Goal: Contribute content: Contribute content

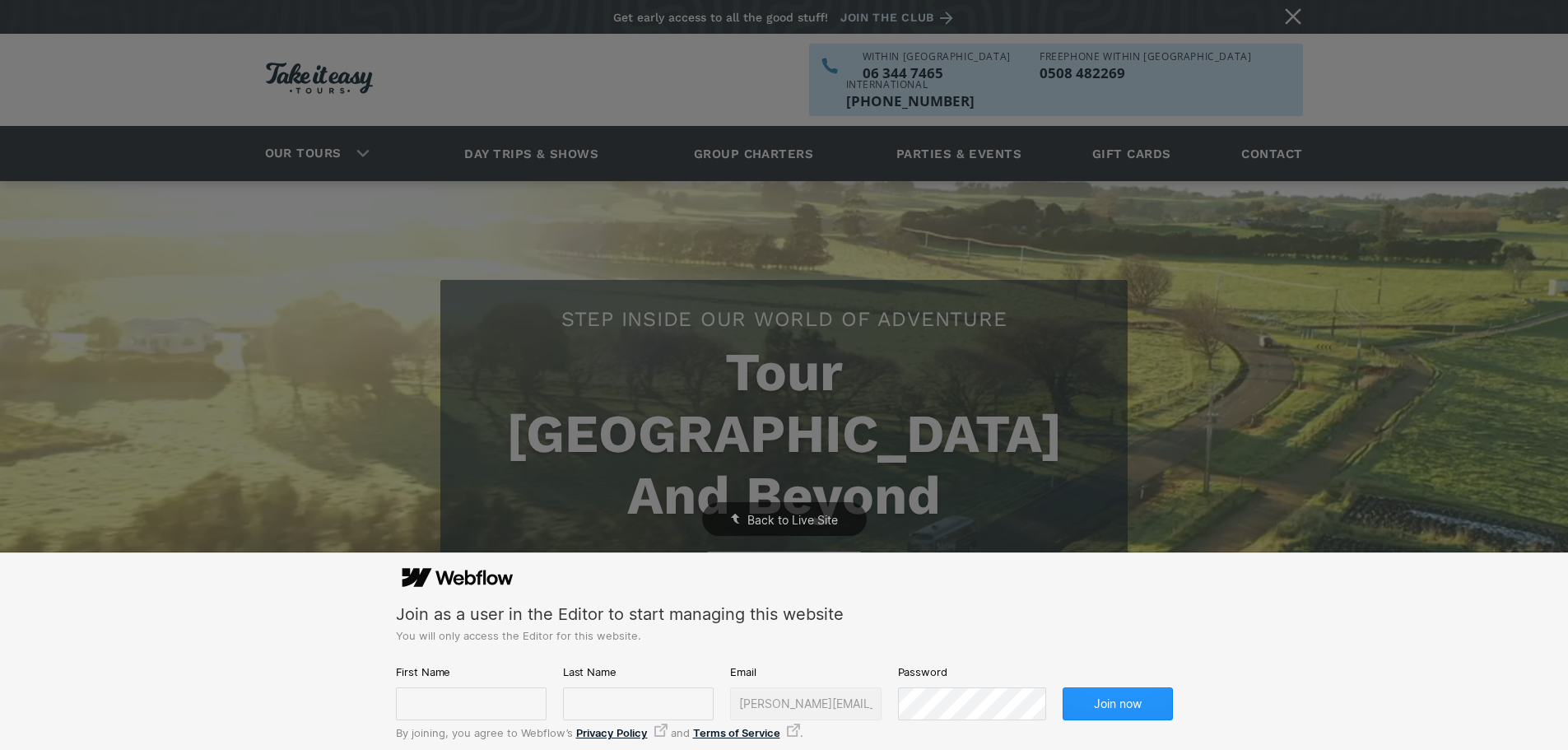
click at [452, 721] on div "Join as a user in the Editor to start managing this website You will only acces…" at bounding box center [784, 648] width 777 height 185
click at [454, 706] on input "text" at bounding box center [470, 703] width 150 height 33
type input "Jason"
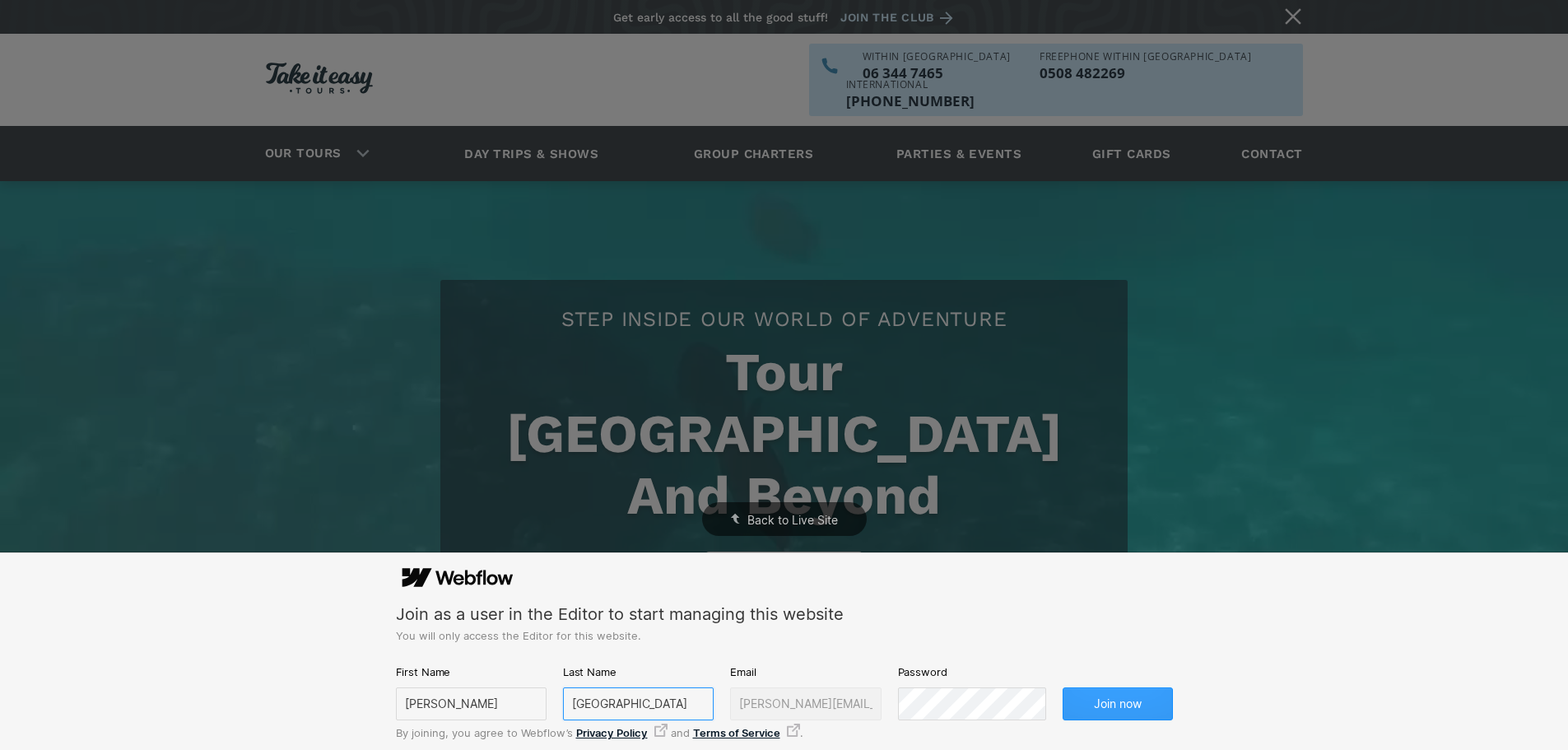
type input "Granville"
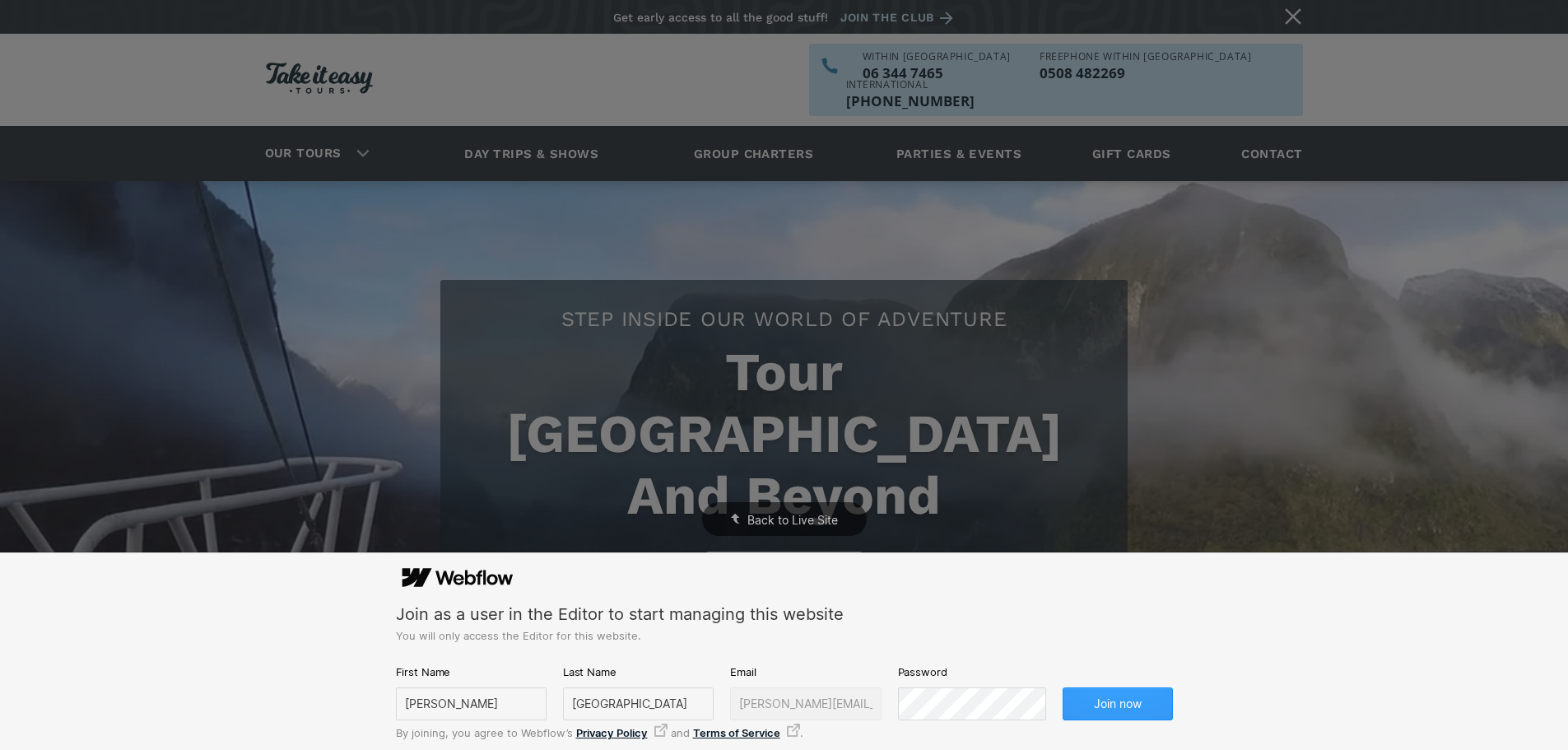
click at [1119, 706] on button "Join now" at bounding box center [1117, 703] width 110 height 33
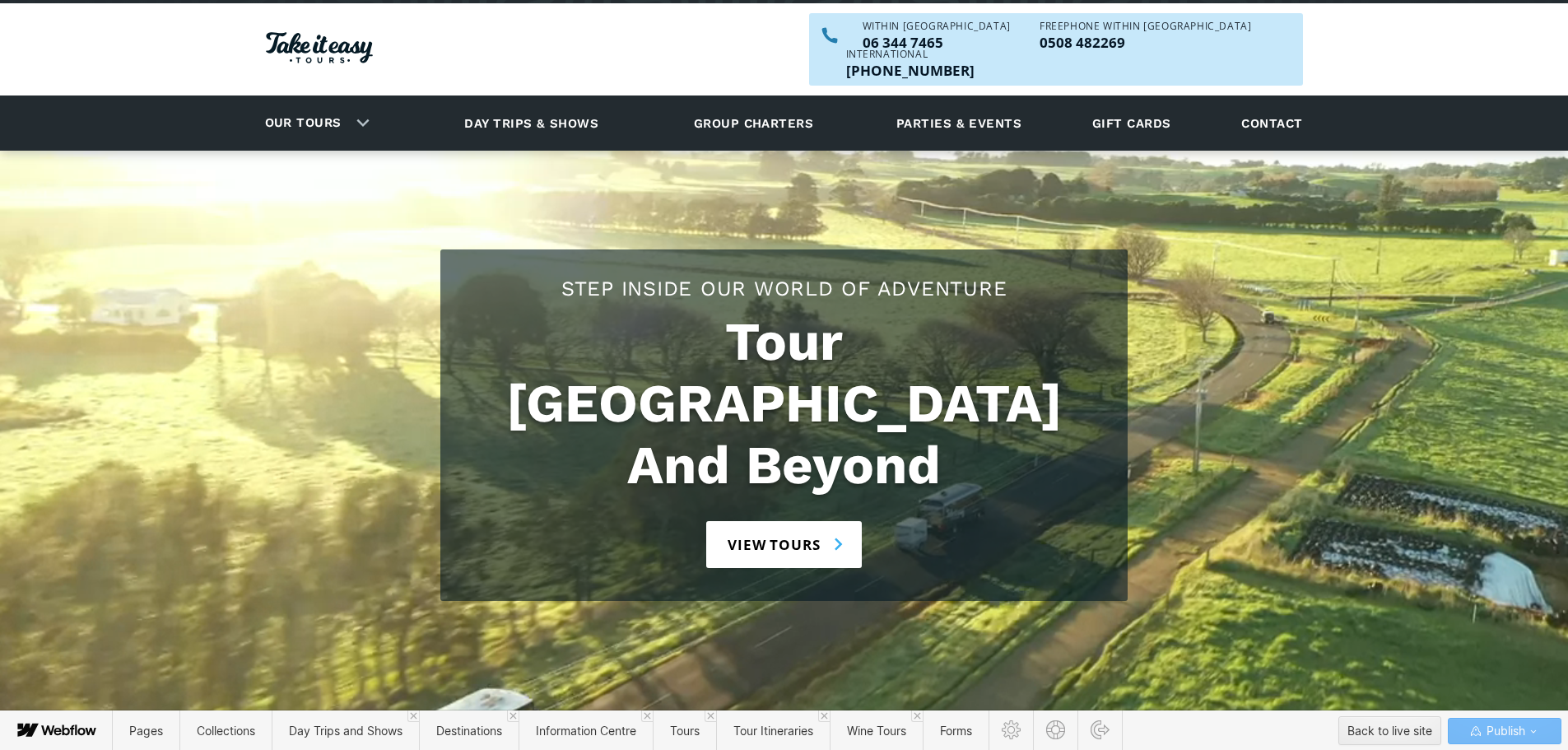
scroll to position [72, 0]
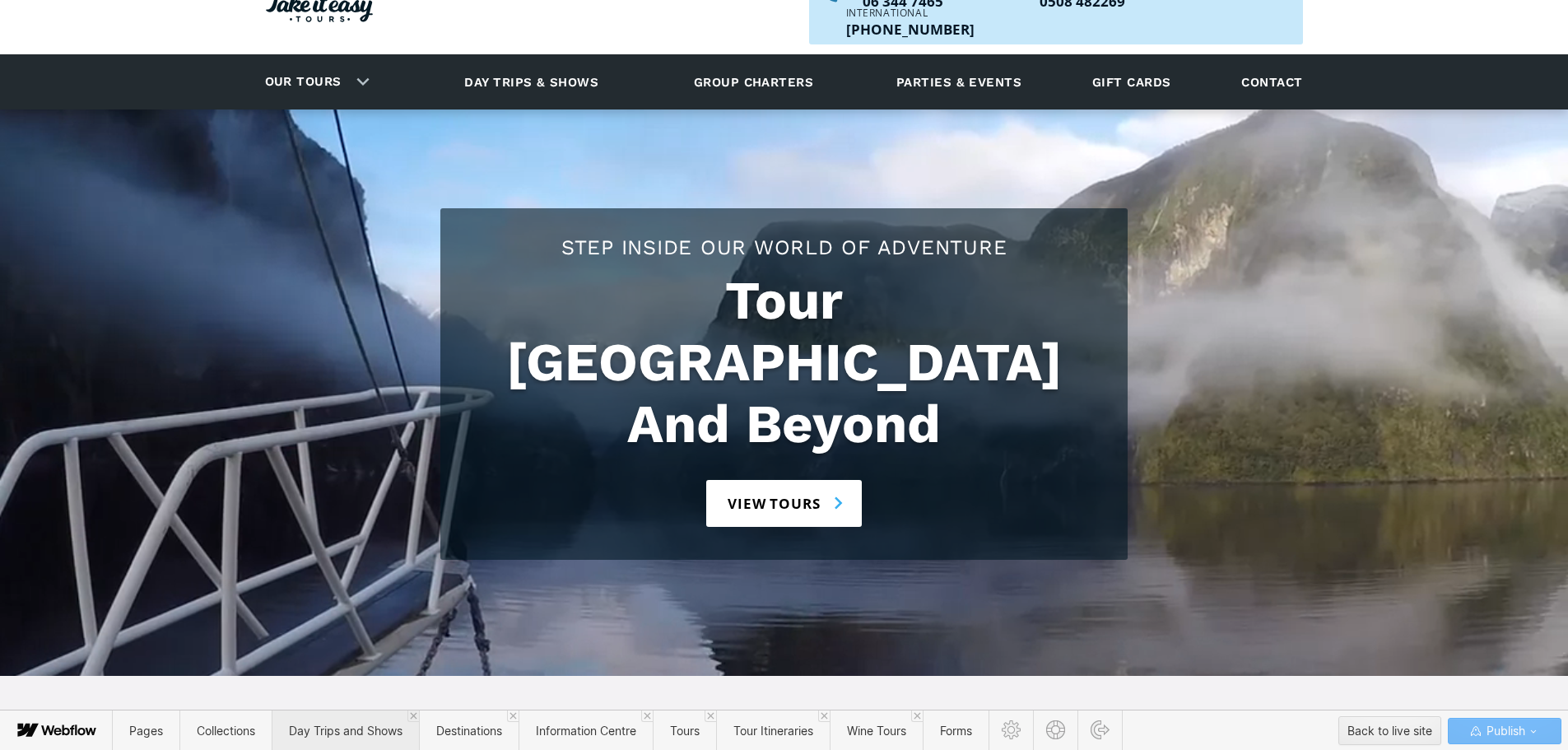
click at [337, 732] on span "Day Trips and Shows" at bounding box center [346, 730] width 114 height 14
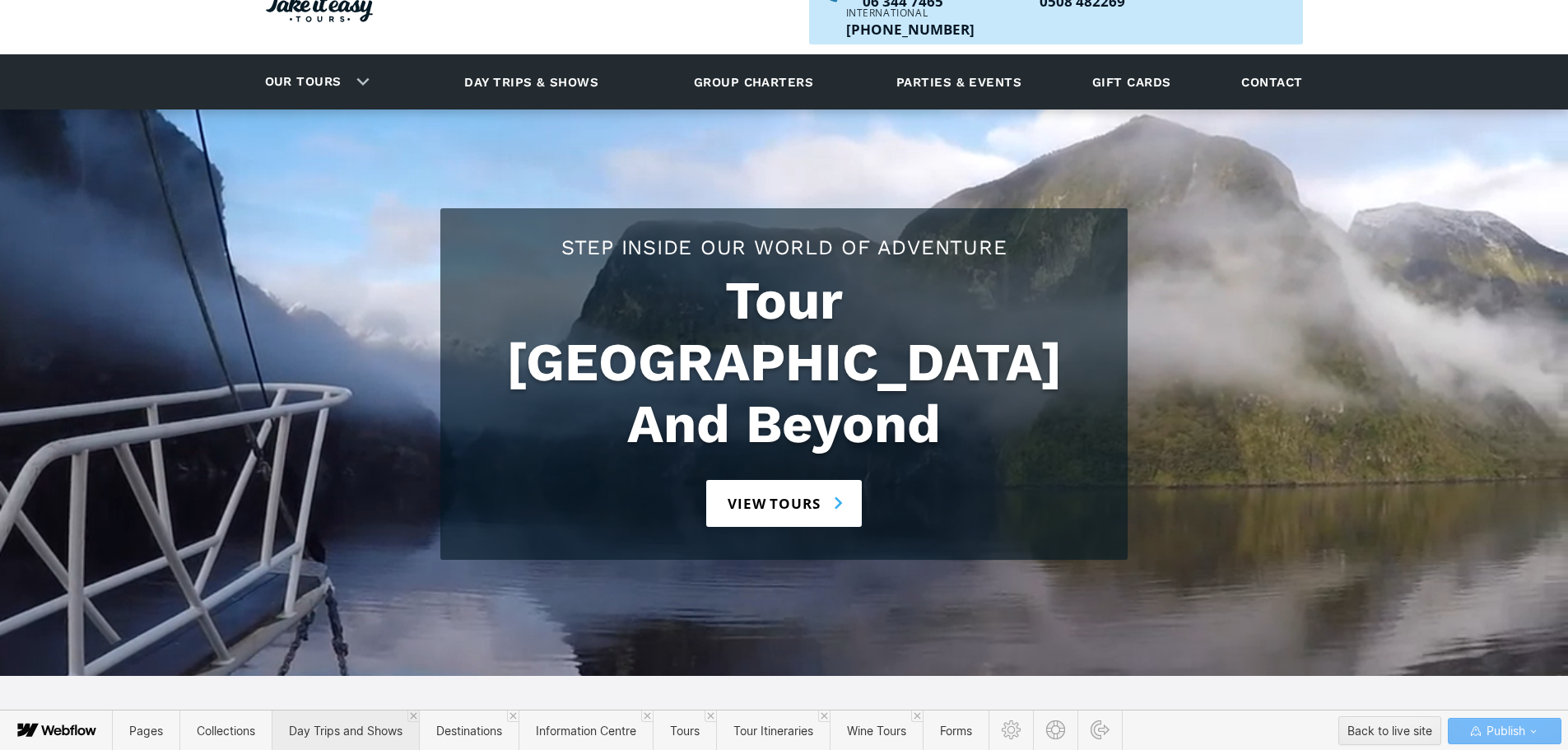
scroll to position [0, 0]
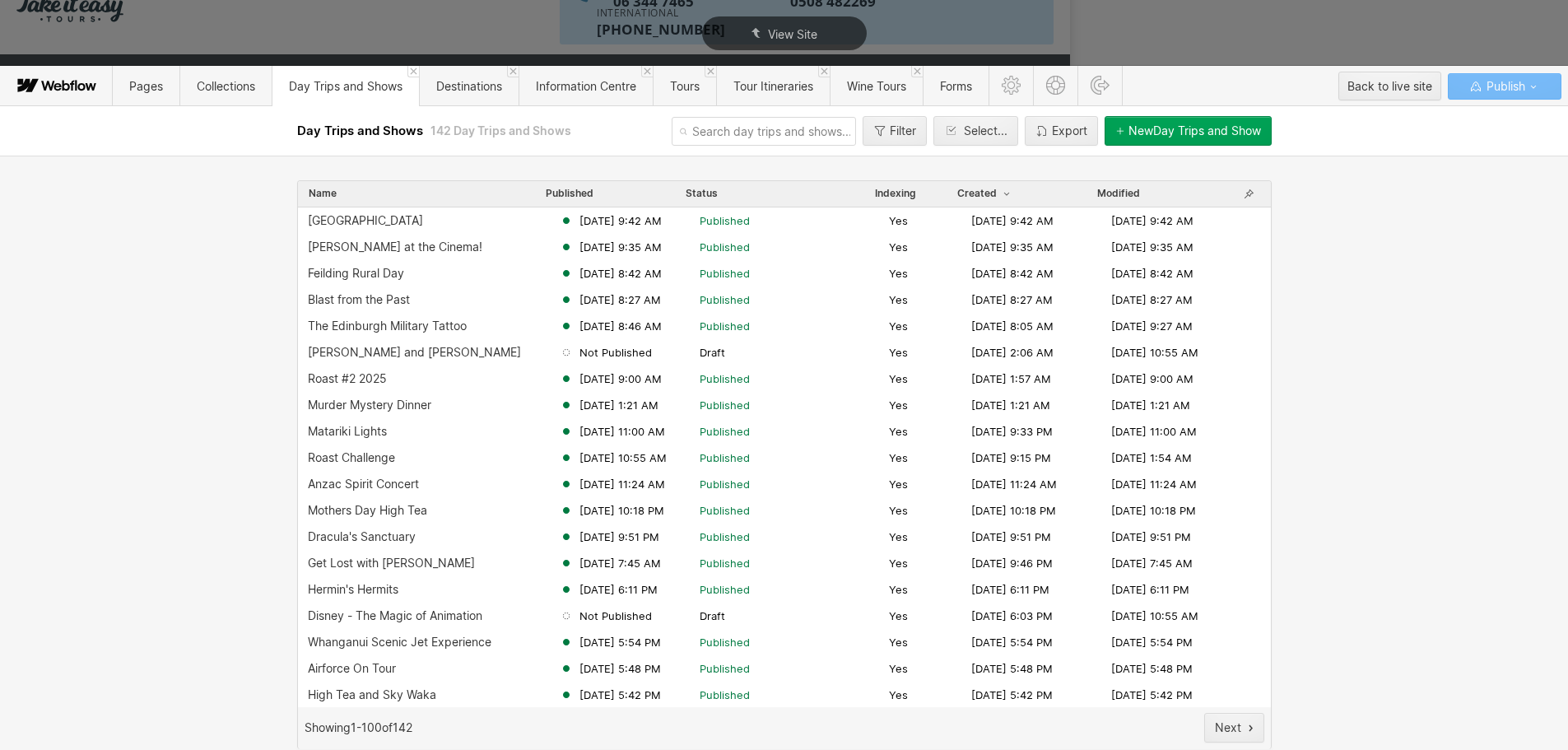
click at [1173, 127] on div "New Day Trips and Show" at bounding box center [1194, 131] width 132 height 13
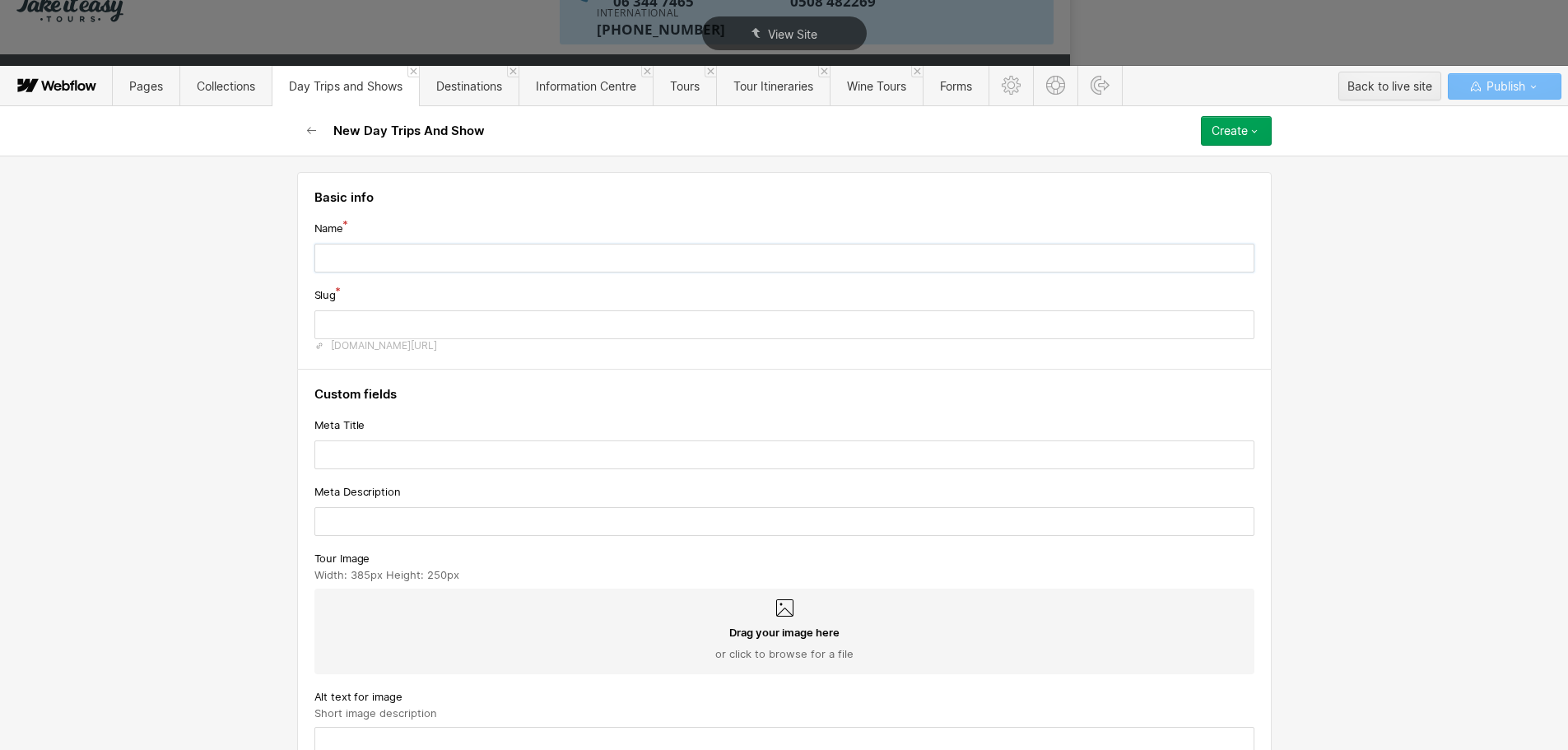
click at [479, 257] on input "text" at bounding box center [784, 258] width 940 height 28
type input "L"
type input "l"
type input "Le"
type input "le"
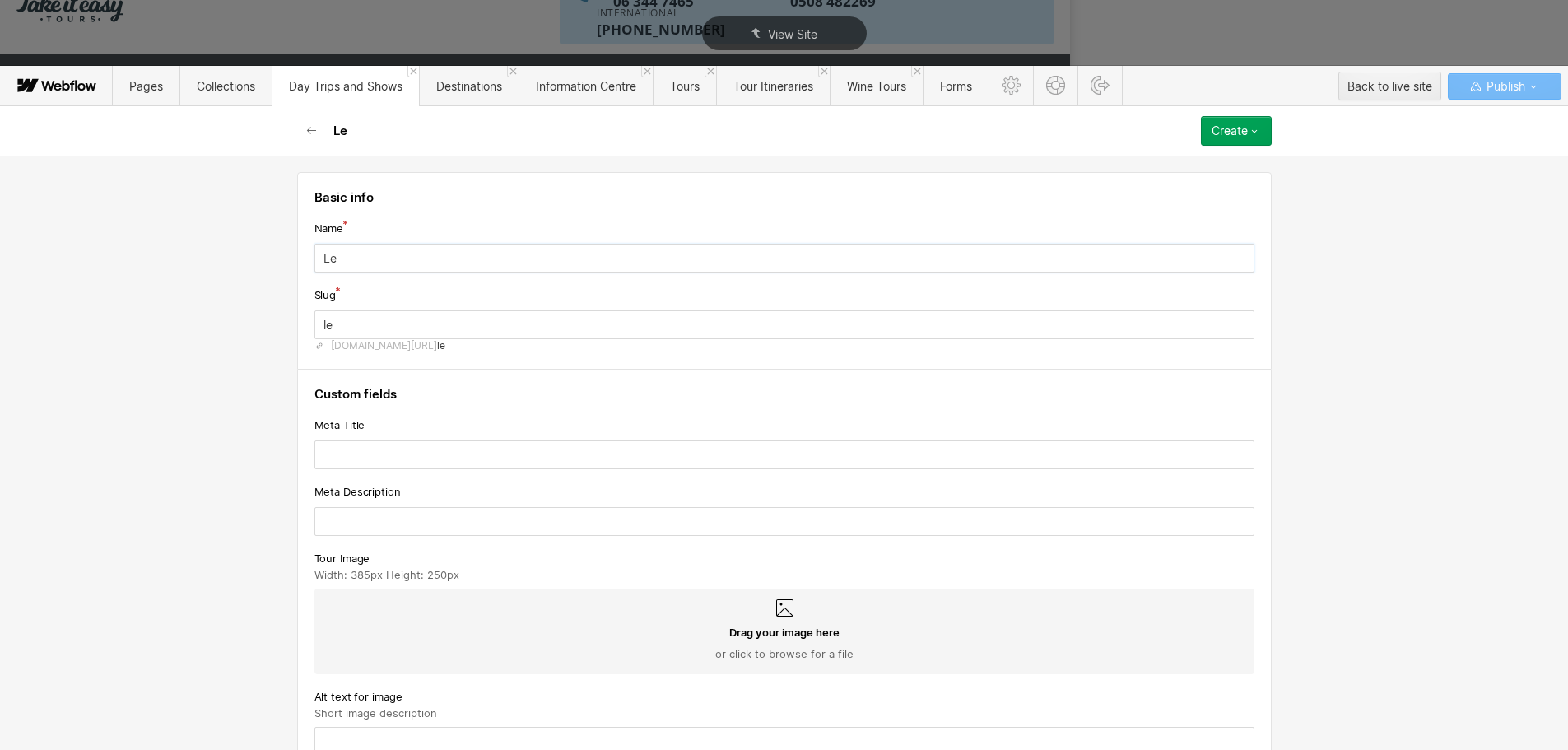
type input "Lev"
type input "lev"
type input "Levin"
type input "levin"
type input "Levins"
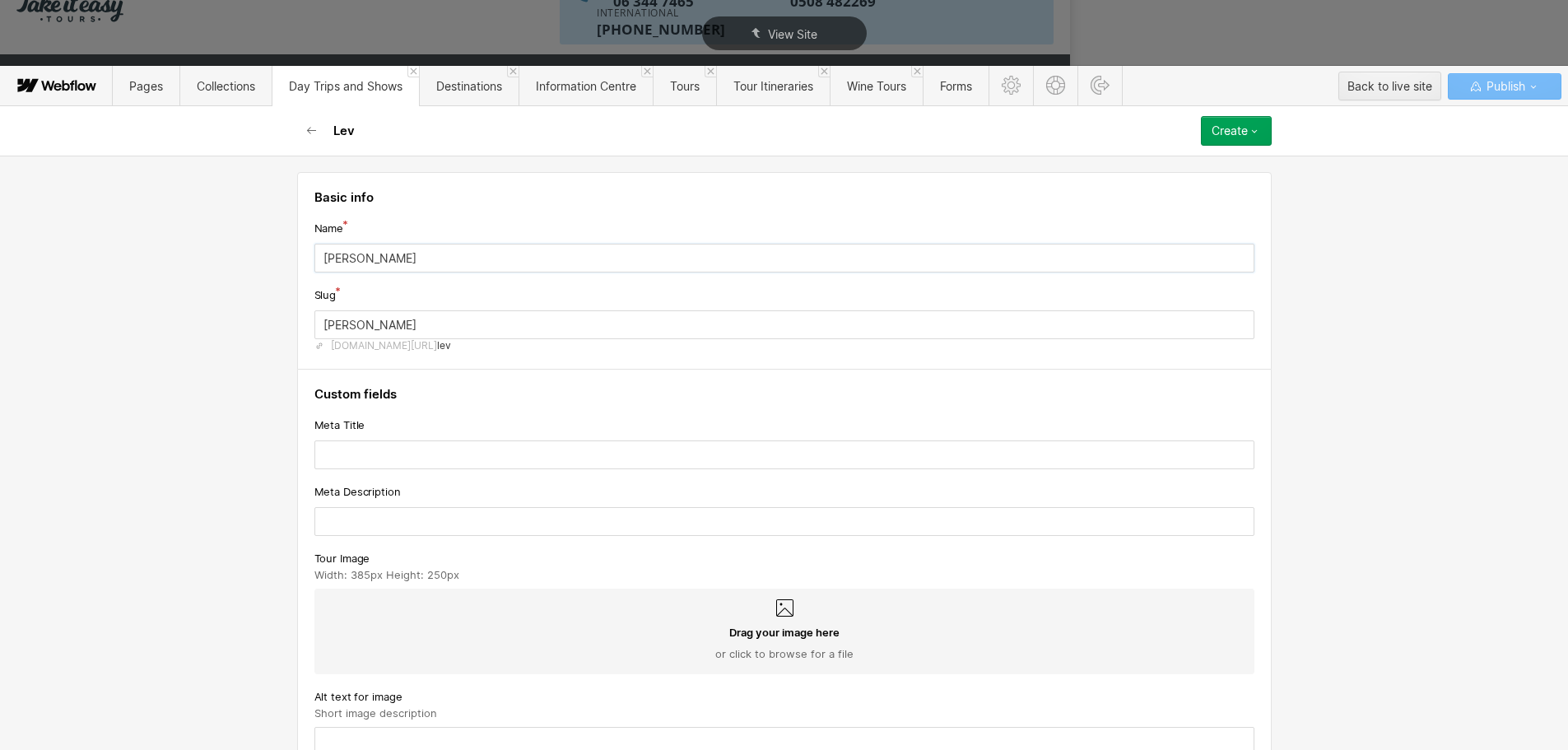
type input "levins"
type input "Levin"
type input "levin"
type input "Levin's"
type input "levins"
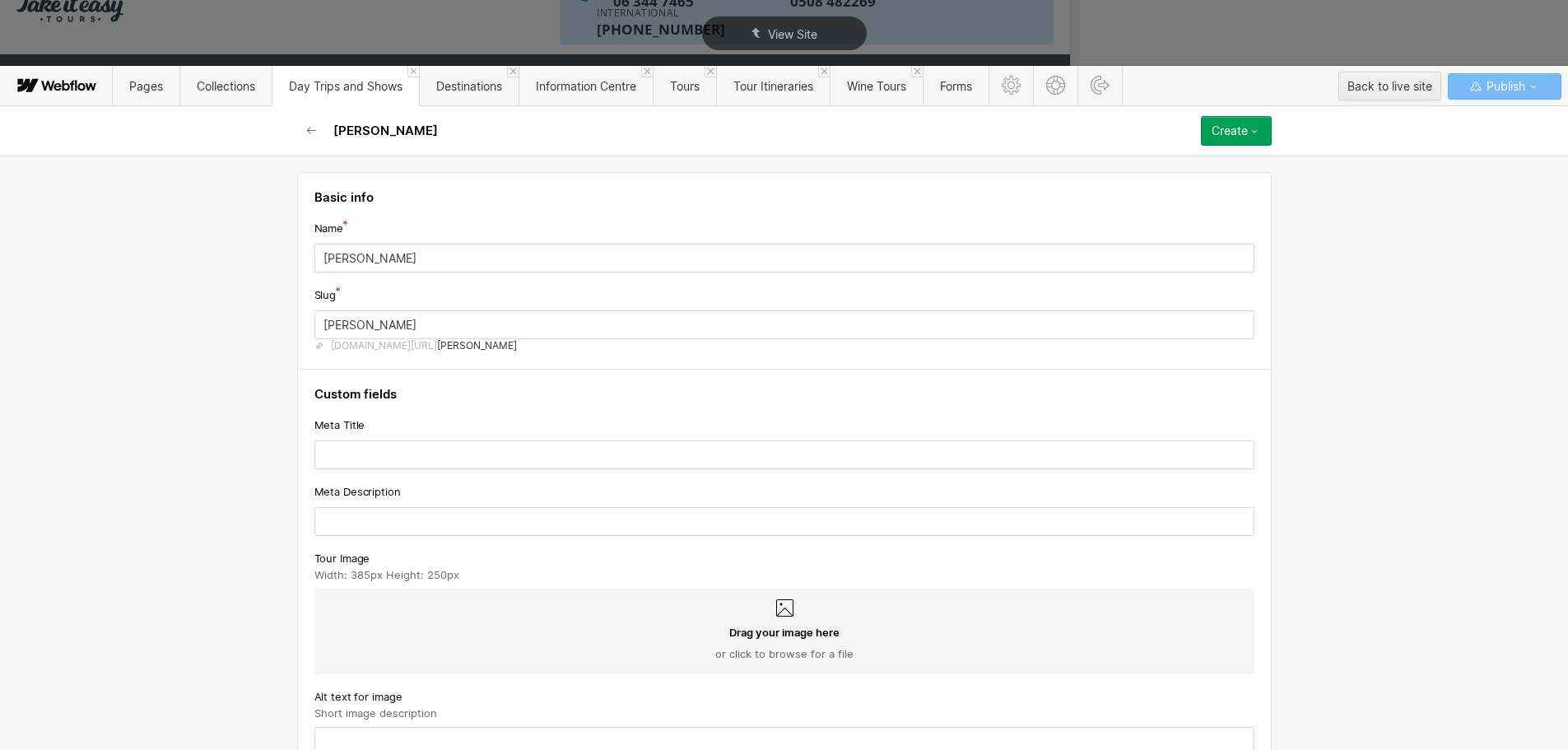
type input "Levin's C"
type input "levins-c"
type input "Levin's Ch"
type input "levins-ch"
type input "Levin's Chr"
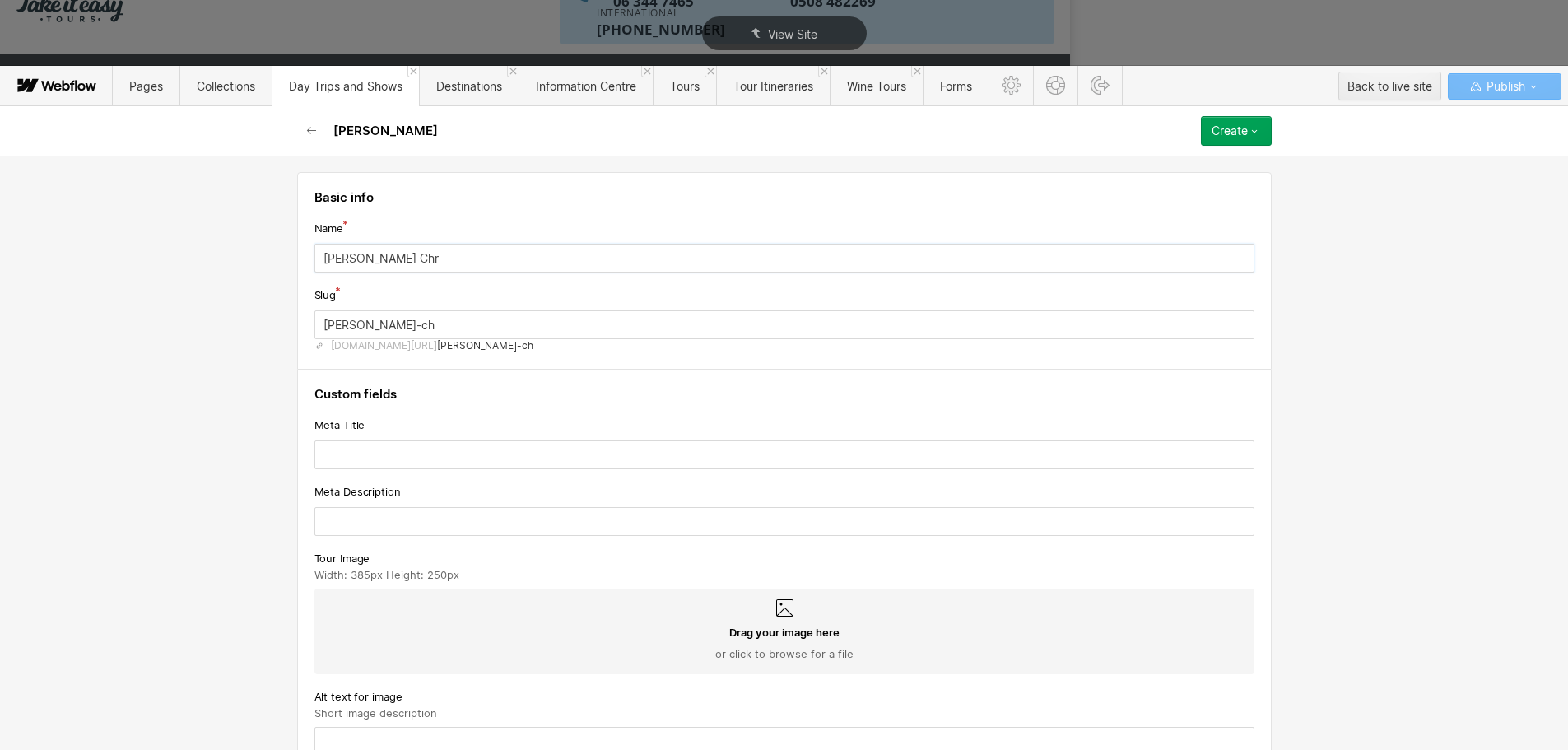
type input "levins-chr"
type input "Levin's Chrs"
type input "levins-chrs"
type input "Levin's Chr"
type input "levins-chr"
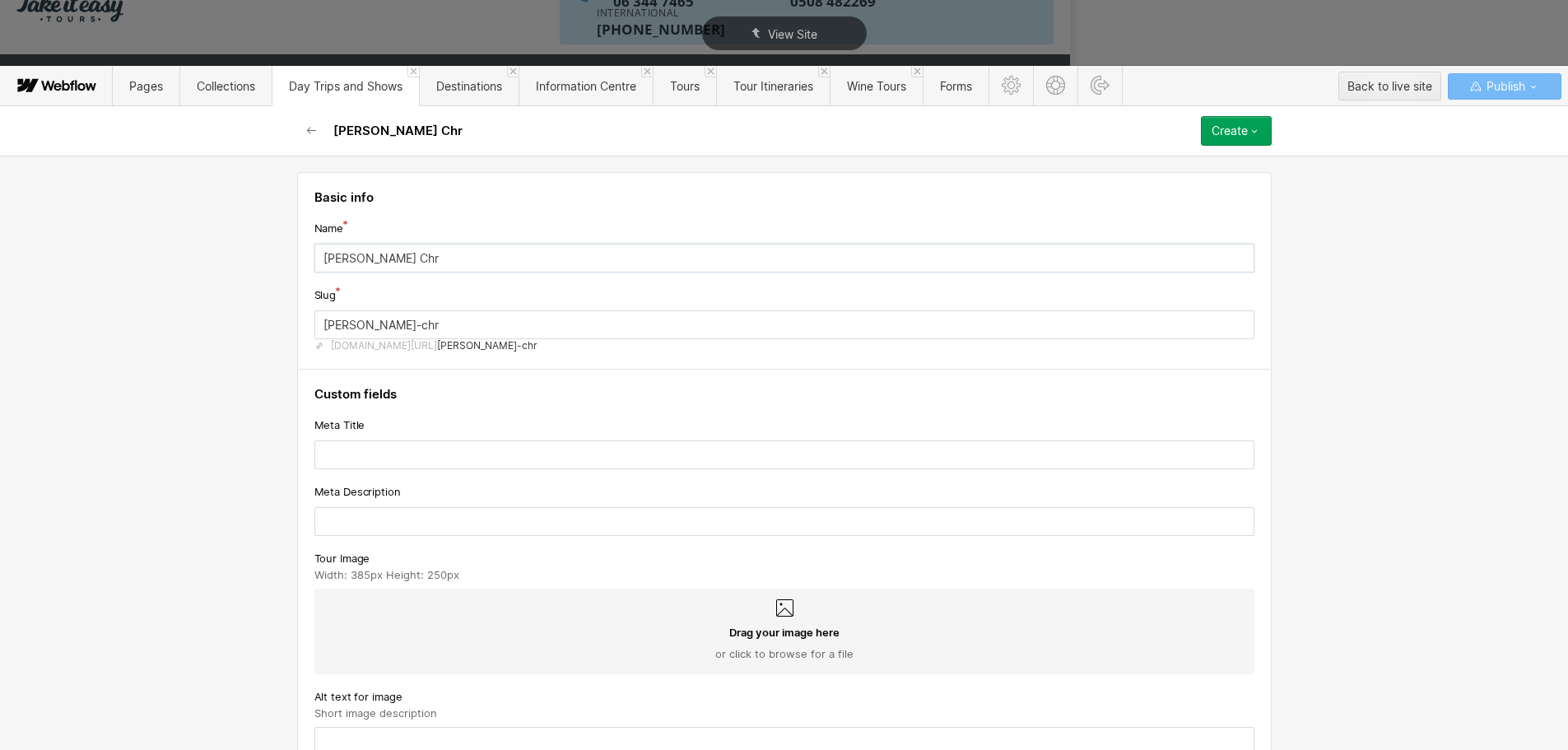
type input "Levin's Chri"
type input "levins-chri"
type input "Levin's Chrit"
type input "levins-chrit"
type input "Levin's Chri"
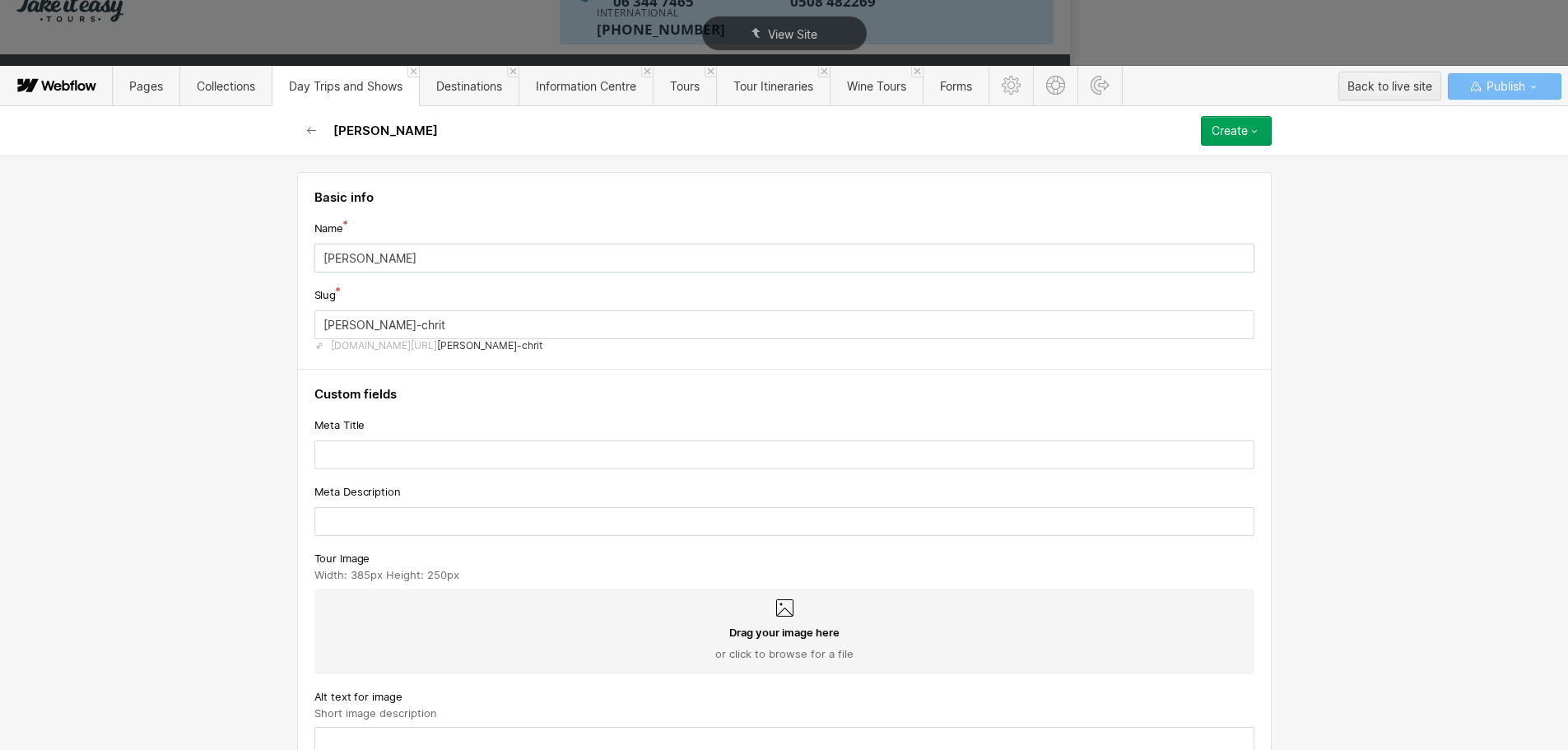
type input "levins-chri"
type input "Levin's Chris"
type input "levins-chris"
type input "Levin's Christ"
type input "levins-christ"
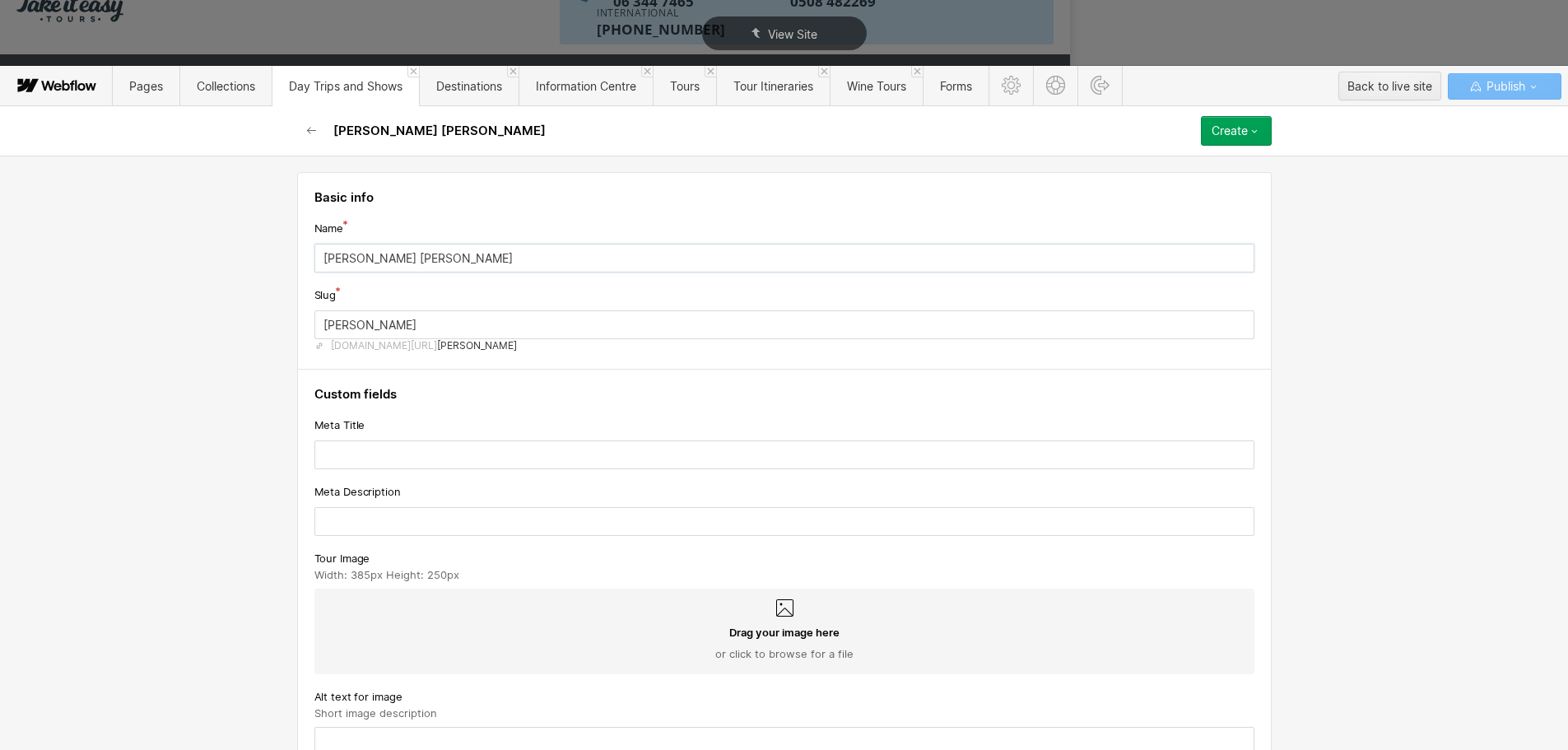
type input "Levin's Christm"
type input "levins-christm"
type input "Levin's Christma"
type input "levins-christma"
type input "Levin's Christmas"
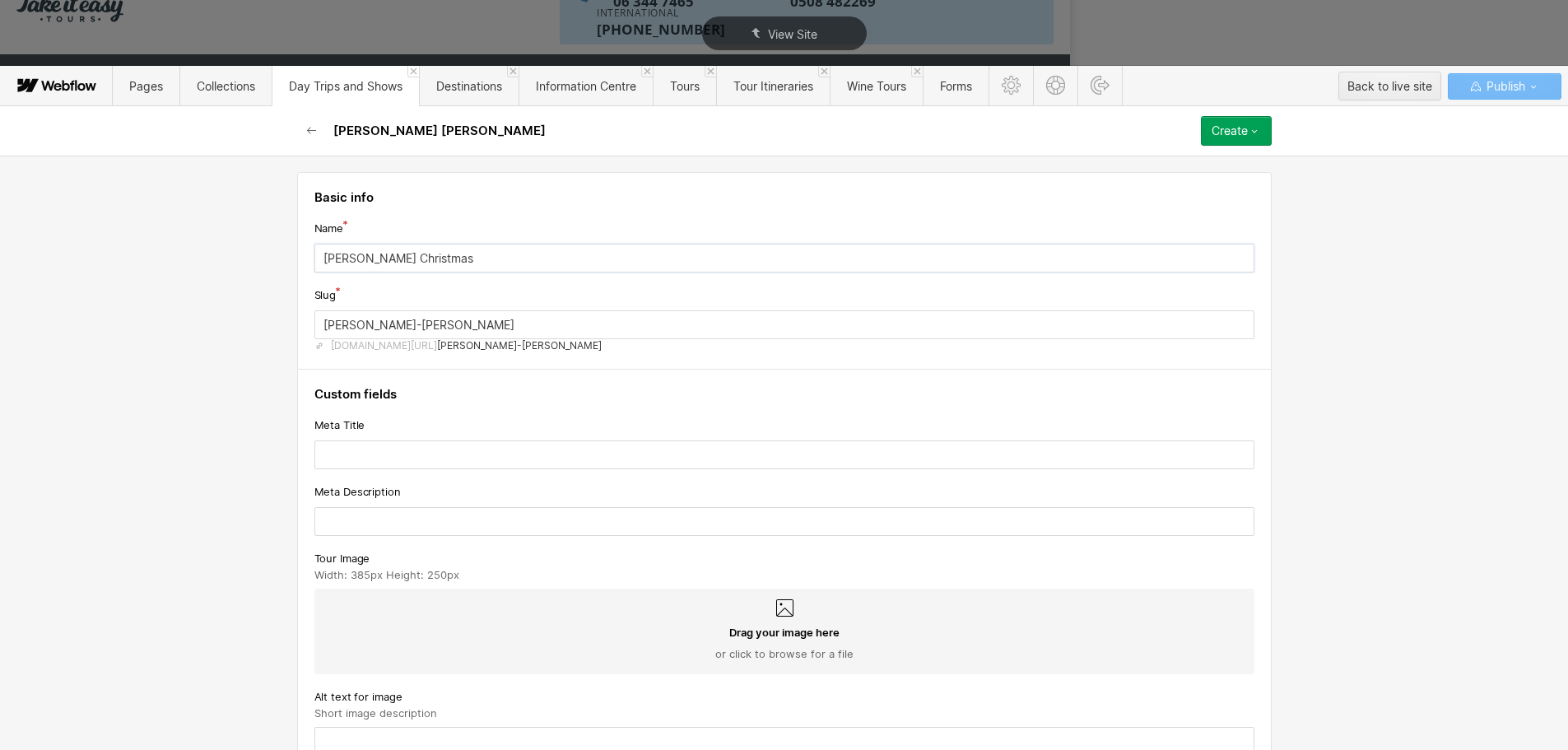
type input "levins-christmas"
type input "Levin's Christmas F"
type input "levins-christmas-f"
type input "Levin's Christmas Fa"
type input "levins-christmas-fa"
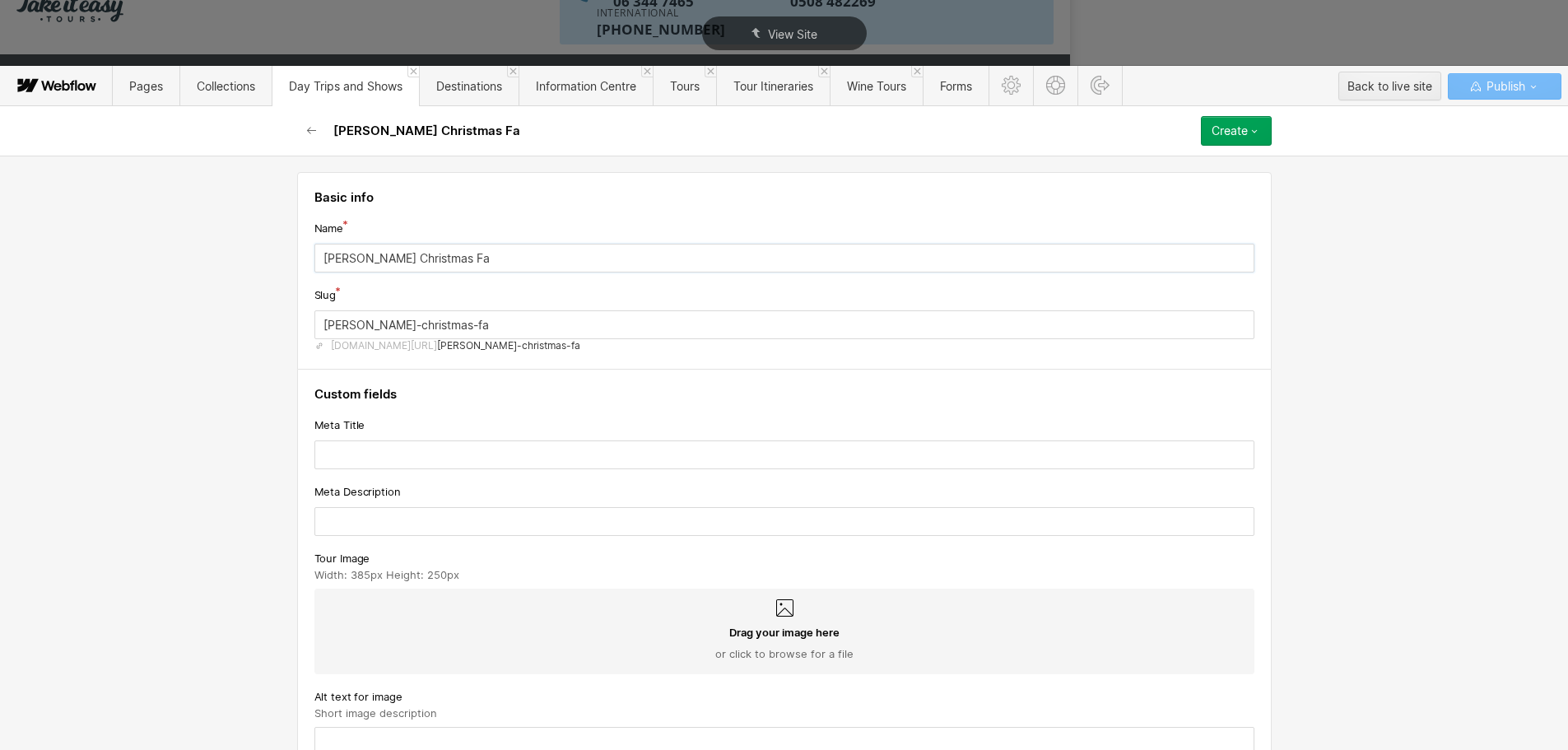
type input "Levin's Christmas Fai"
type input "levins-christmas-fai"
type input "[PERSON_NAME] Christmas Fair"
type input "levins-christmas-fair"
drag, startPoint x: 446, startPoint y: 249, endPoint x: 300, endPoint y: 247, distance: 146.0
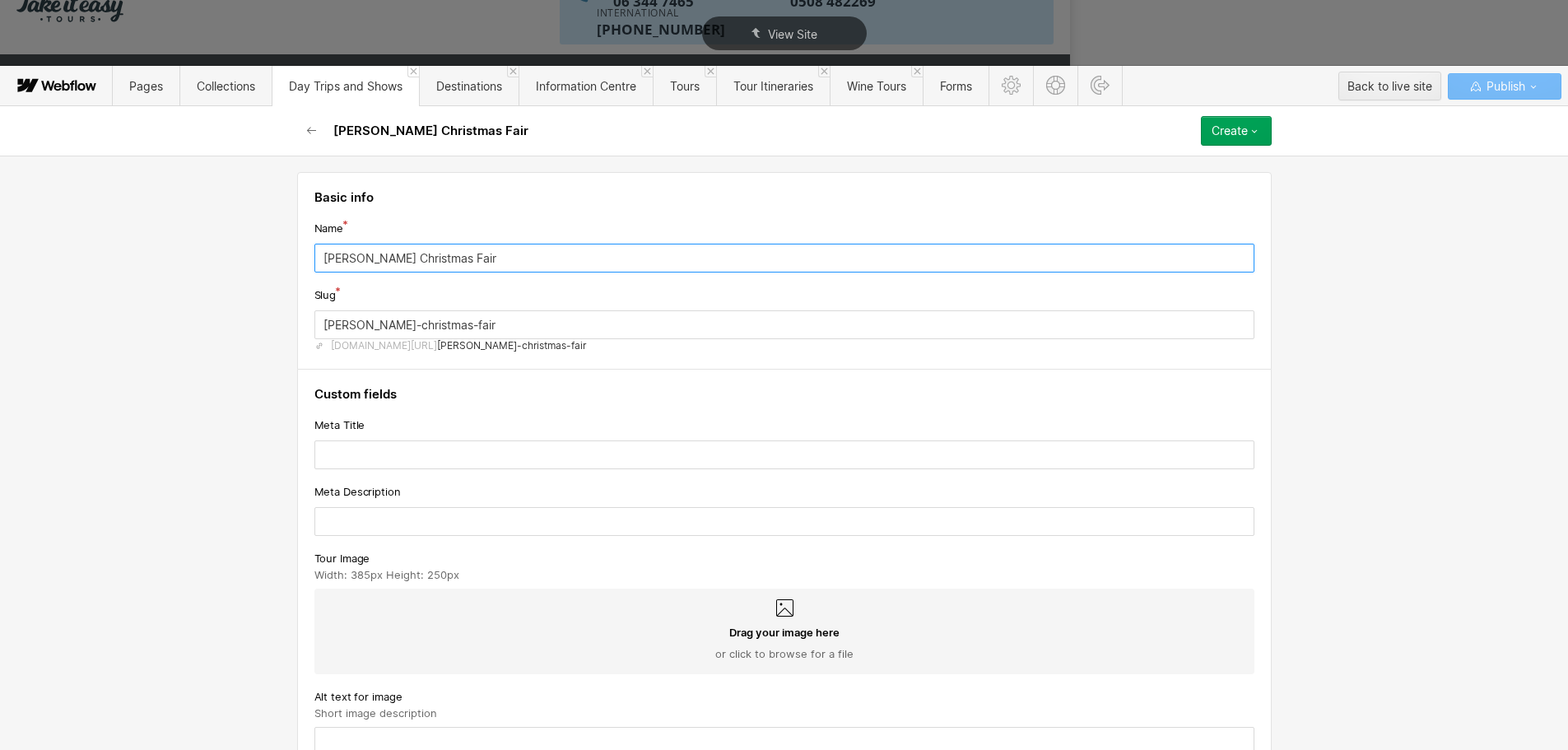
click at [300, 247] on div "Basic info Name Levin's Christmas Fair Slug levins-christmas-fair www.takeiteas…" at bounding box center [784, 271] width 974 height 197
type input "[PERSON_NAME] Christmas Fair"
click at [388, 450] on input "text" at bounding box center [784, 454] width 940 height 28
paste input "[PERSON_NAME] Christmas Fair"
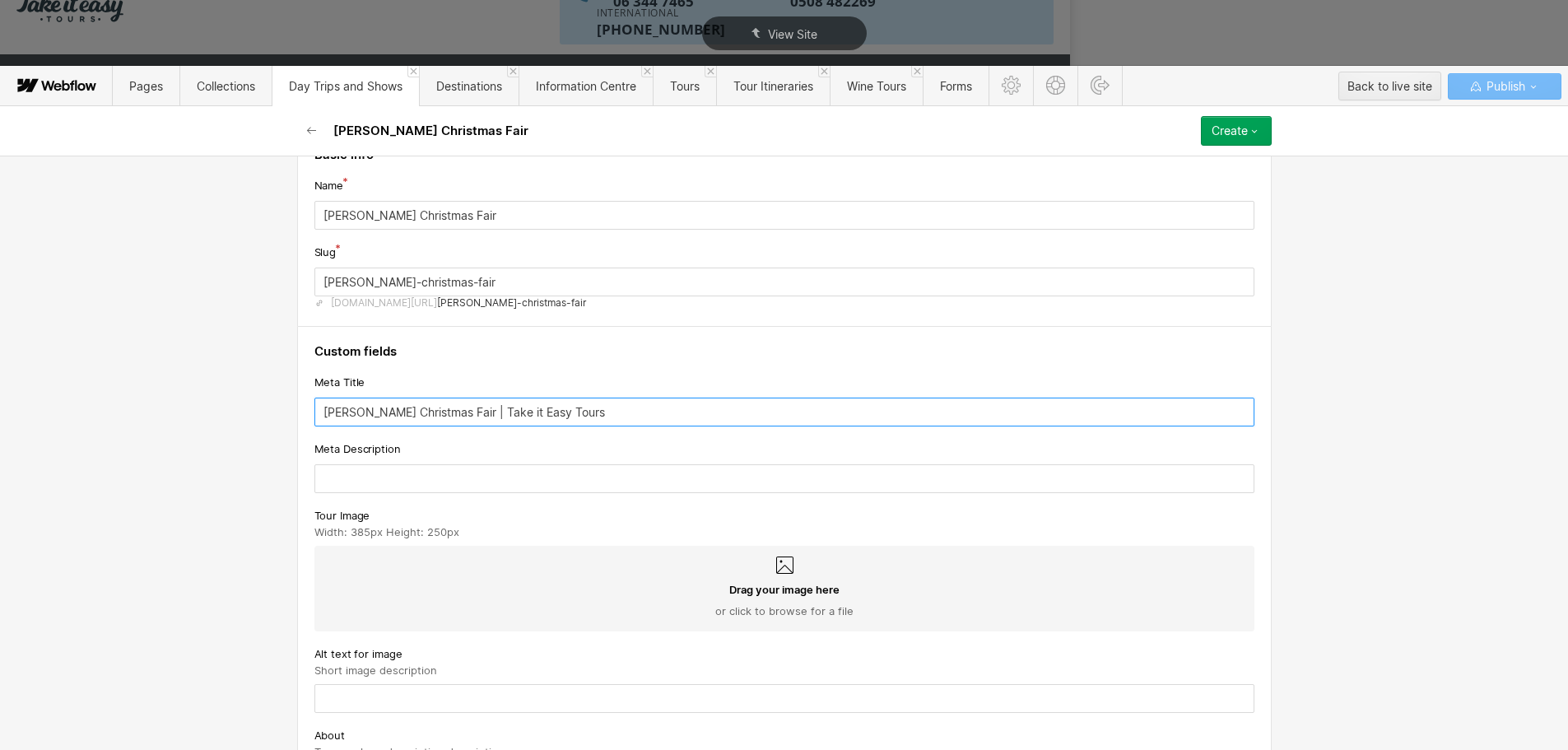
scroll to position [83, 0]
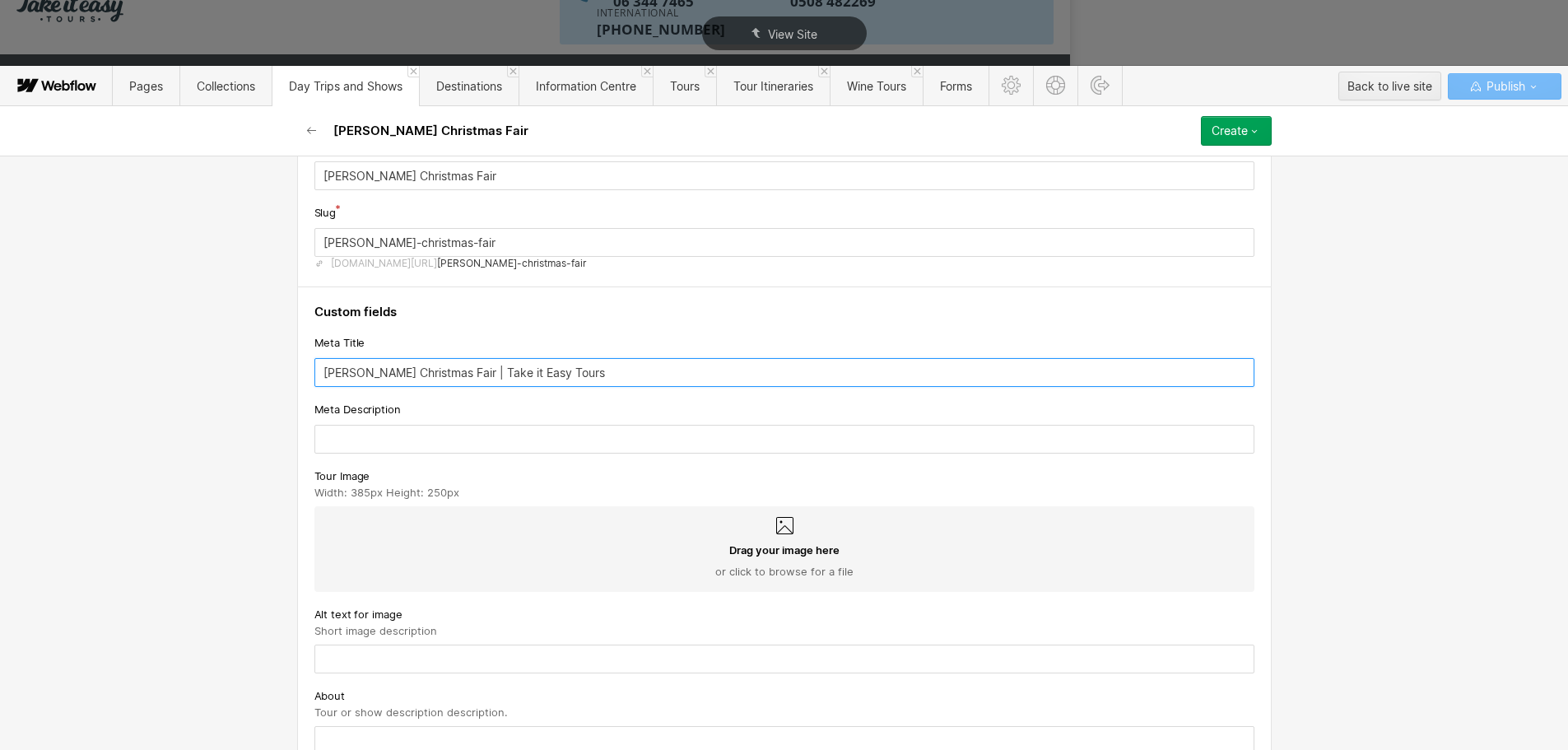
type input "Levin's Christmas Fair | Take it Easy Tours"
click at [361, 443] on input "text" at bounding box center [784, 439] width 940 height 28
click at [394, 431] on input "text" at bounding box center [784, 439] width 940 height 28
paste input "A brand-new Christmas fair in Levin featuring local crafters and artisans, with…"
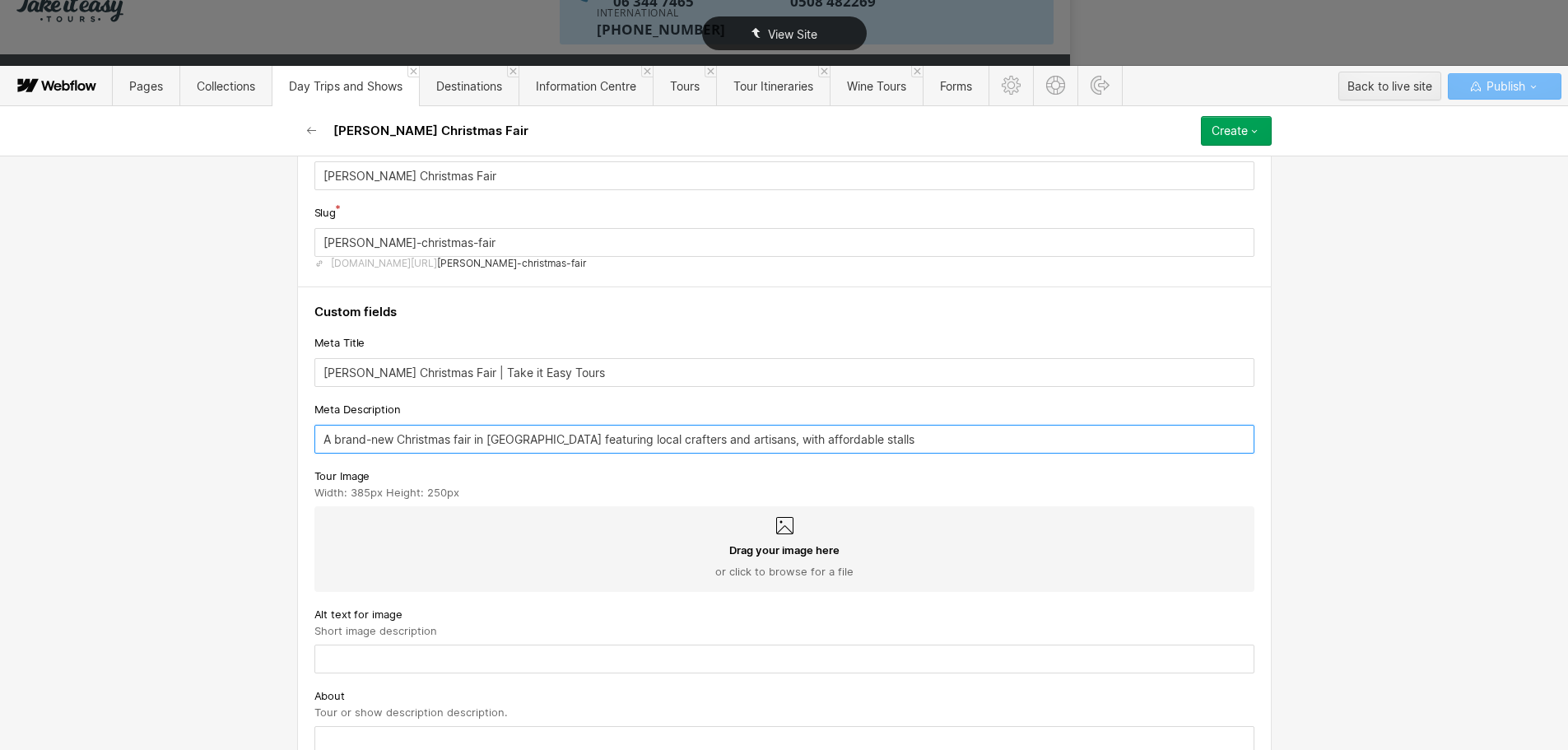
type input "A brand-new Christmas fair in Levin featuring local crafters and artisans, with…"
click at [794, 555] on span "Drag your image here" at bounding box center [784, 549] width 110 height 15
click at [0, 0] on input "Drag your image here or click to browse for a file" at bounding box center [0, 0] width 0 height 0
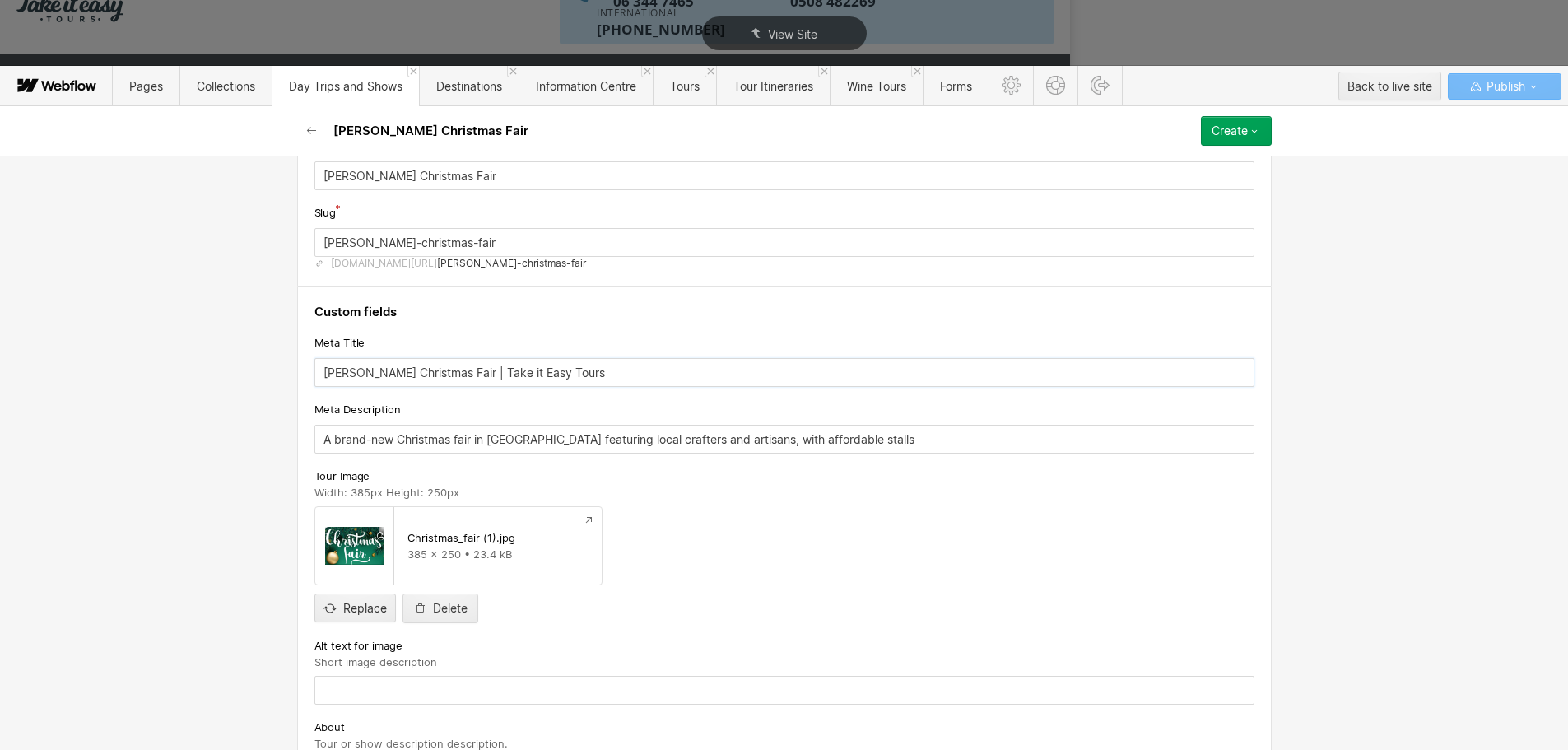
drag, startPoint x: 438, startPoint y: 374, endPoint x: 360, endPoint y: 375, distance: 78.0
click at [360, 375] on input "Levin's Christmas Fair | Take it Easy Tours" at bounding box center [784, 372] width 940 height 28
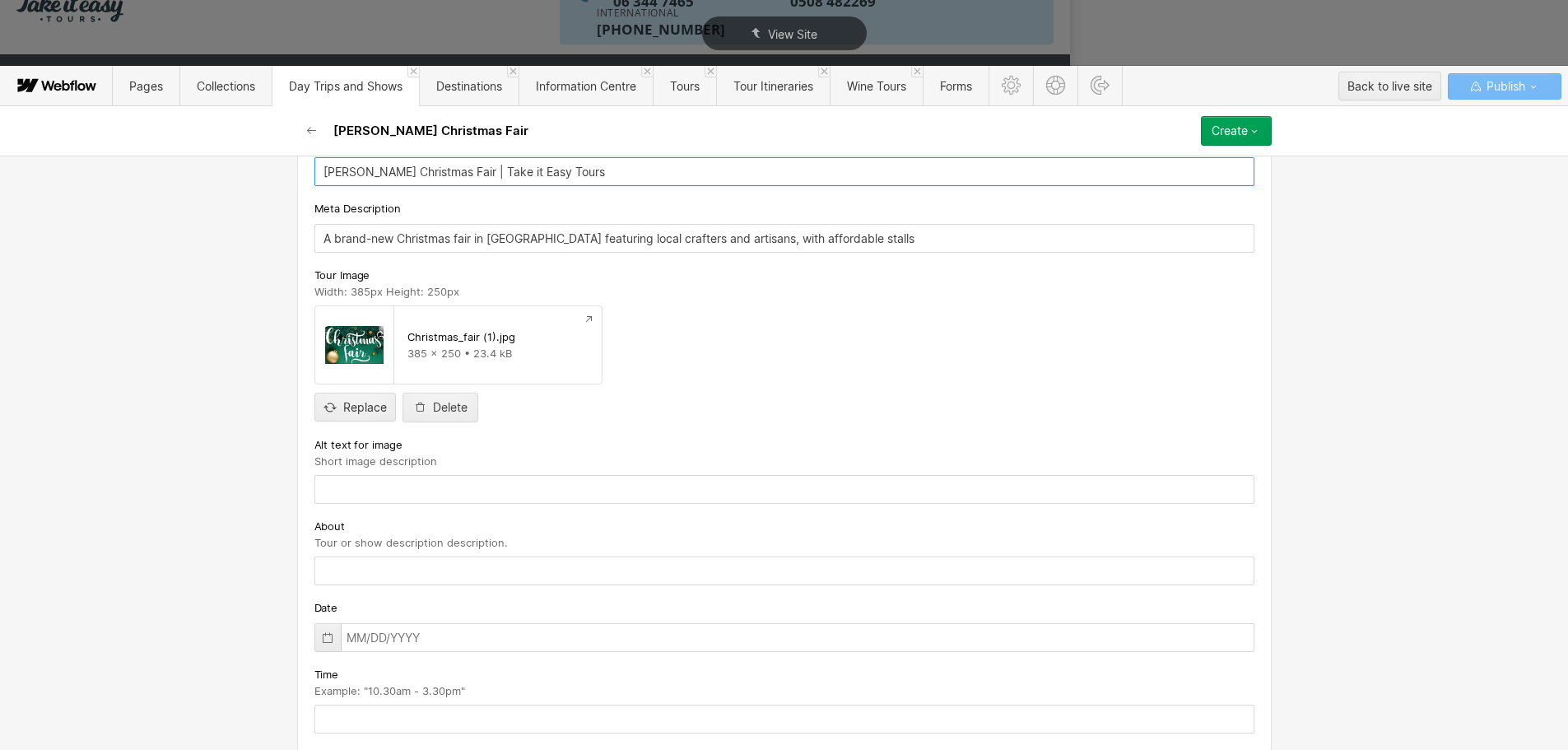
scroll to position [329, 0]
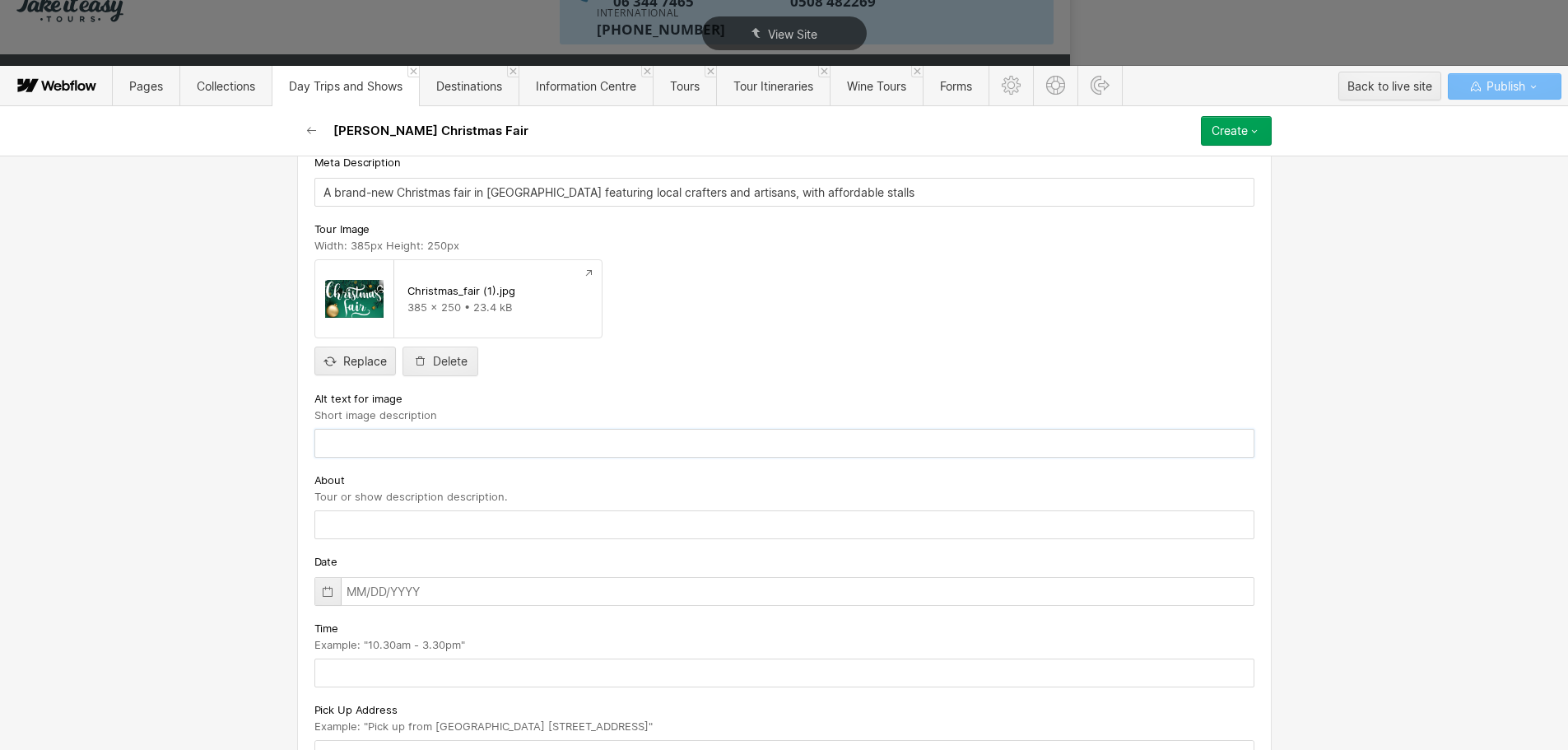
click at [374, 451] on input "text" at bounding box center [784, 443] width 940 height 28
paste input "Christmas Fair"
type input "Christmas Fair"
click at [334, 528] on input "text" at bounding box center [784, 524] width 940 height 28
click at [362, 528] on input "text" at bounding box center [784, 524] width 940 height 28
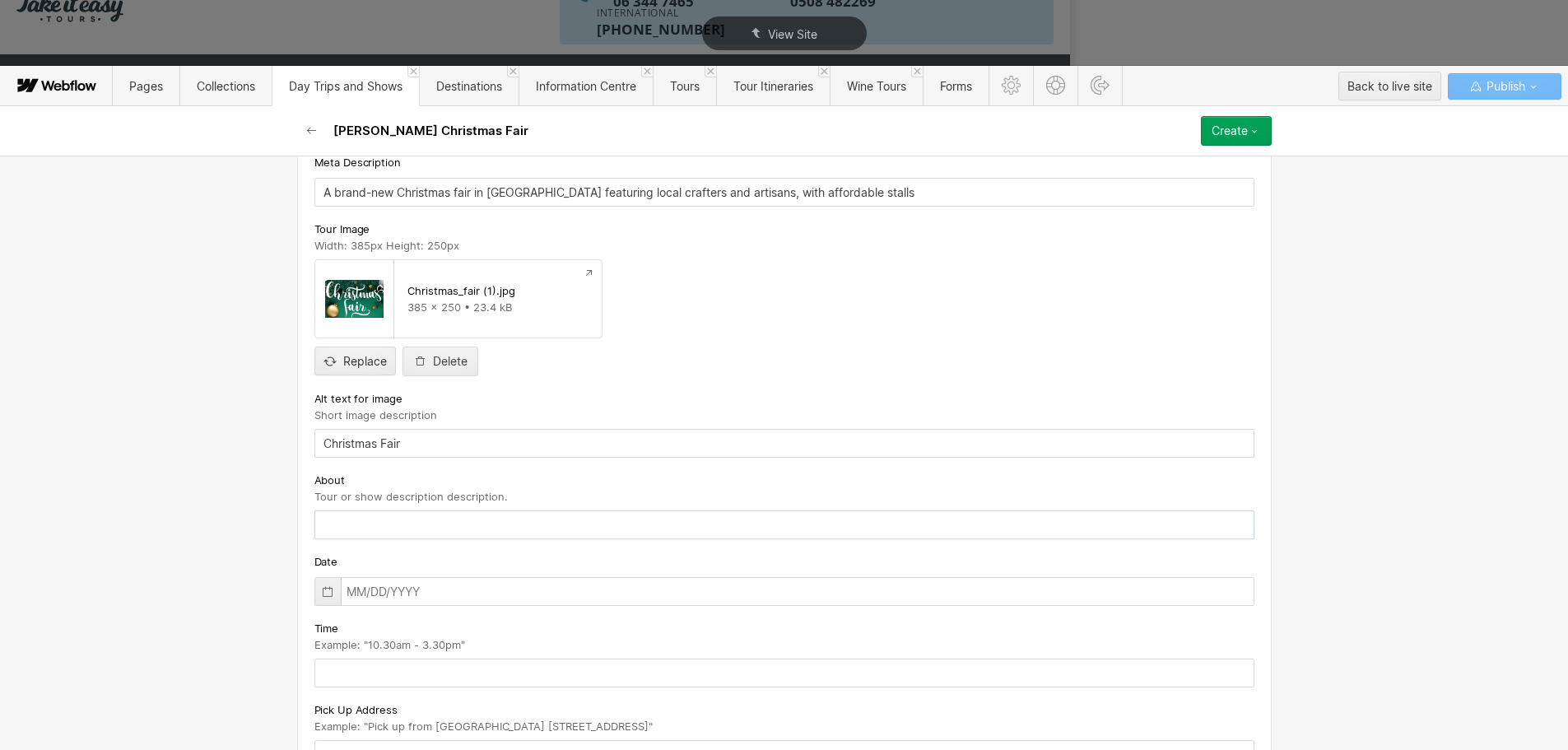
paste input "A brand-new Christmas fair in Levin featuring local crafters and artisans, with…"
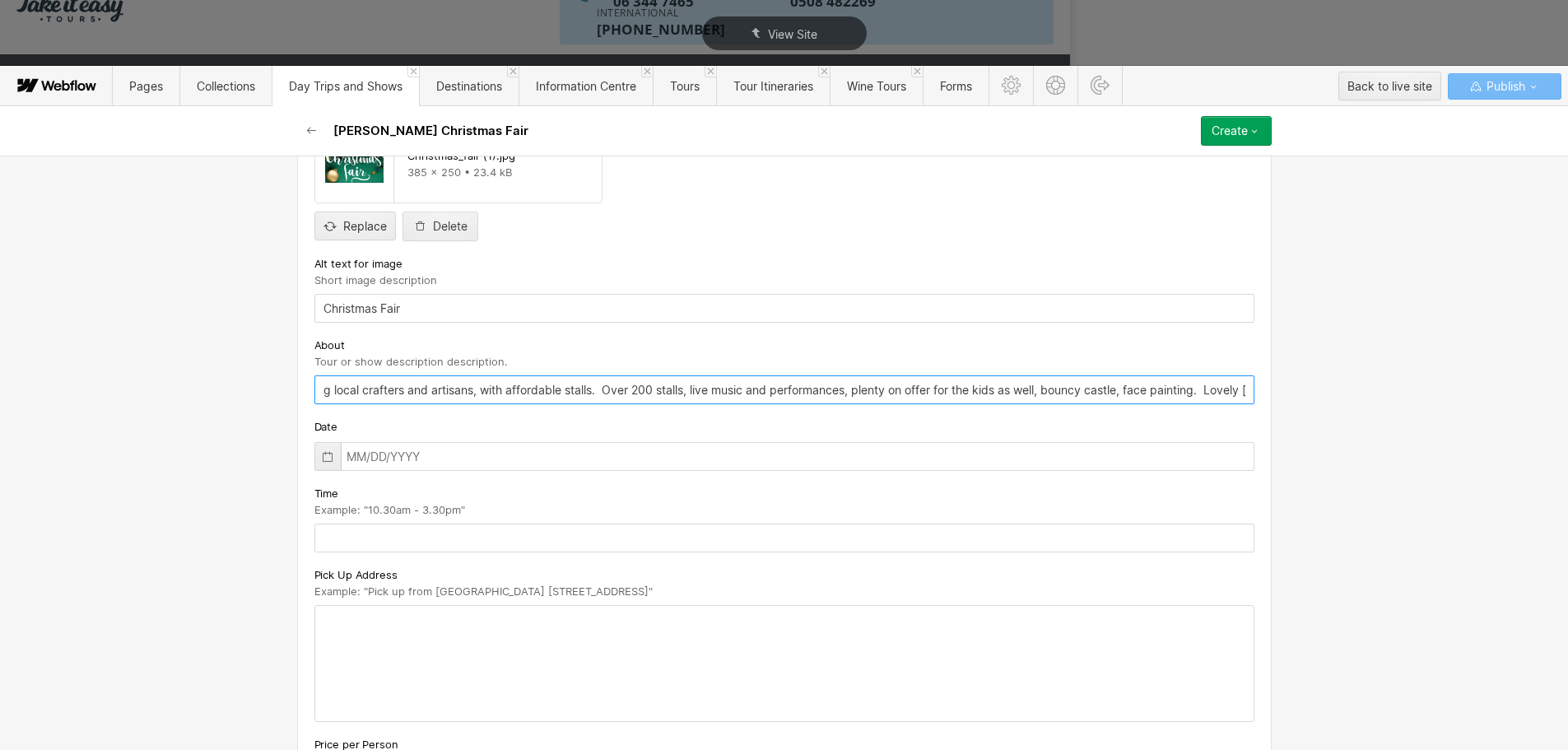
scroll to position [494, 0]
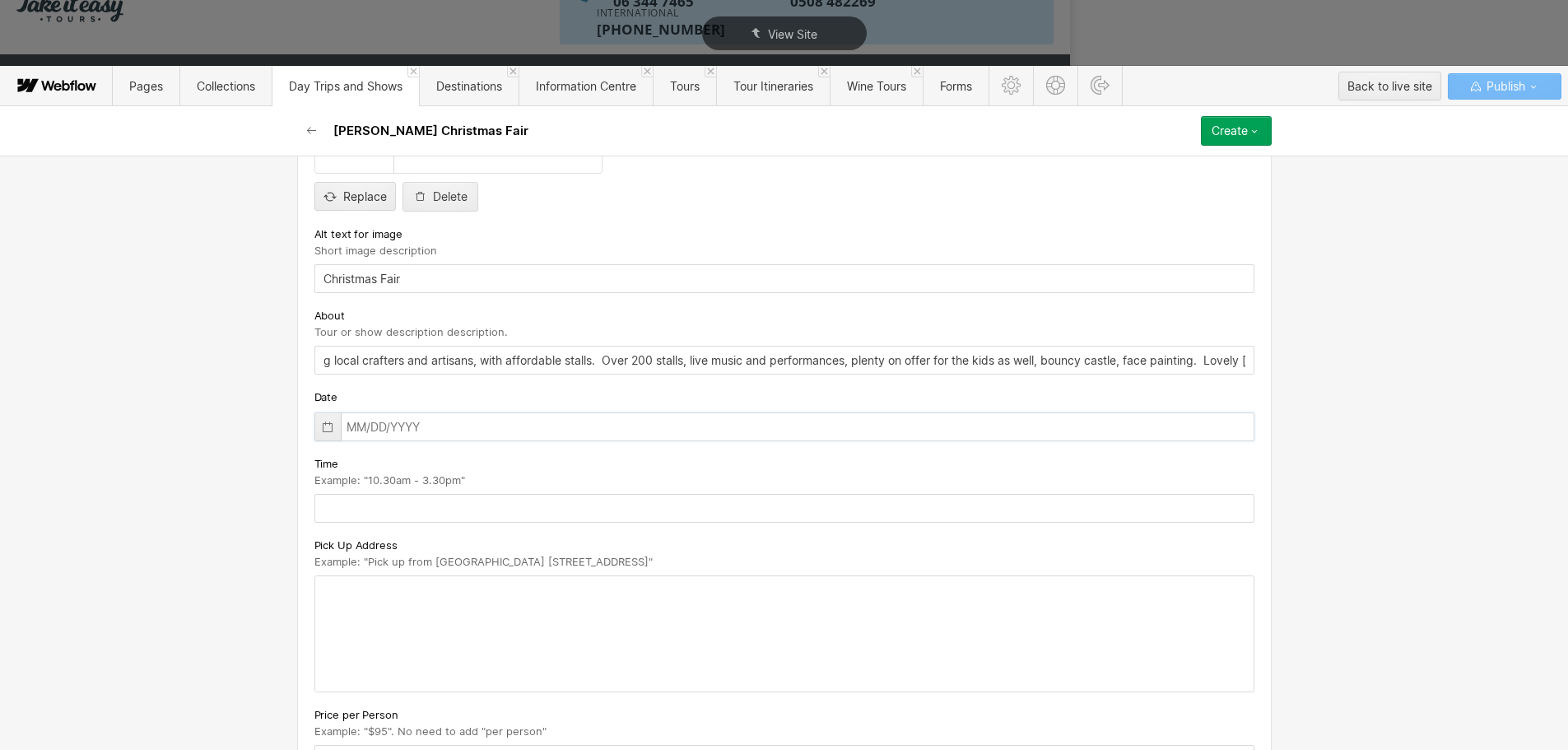
type input "A brand-new Christmas fair in Levin featuring local crafters and artisans, with…"
click at [347, 423] on input "text" at bounding box center [784, 427] width 940 height 28
type input "11/01/2025"
click at [380, 517] on input "text" at bounding box center [784, 508] width 940 height 28
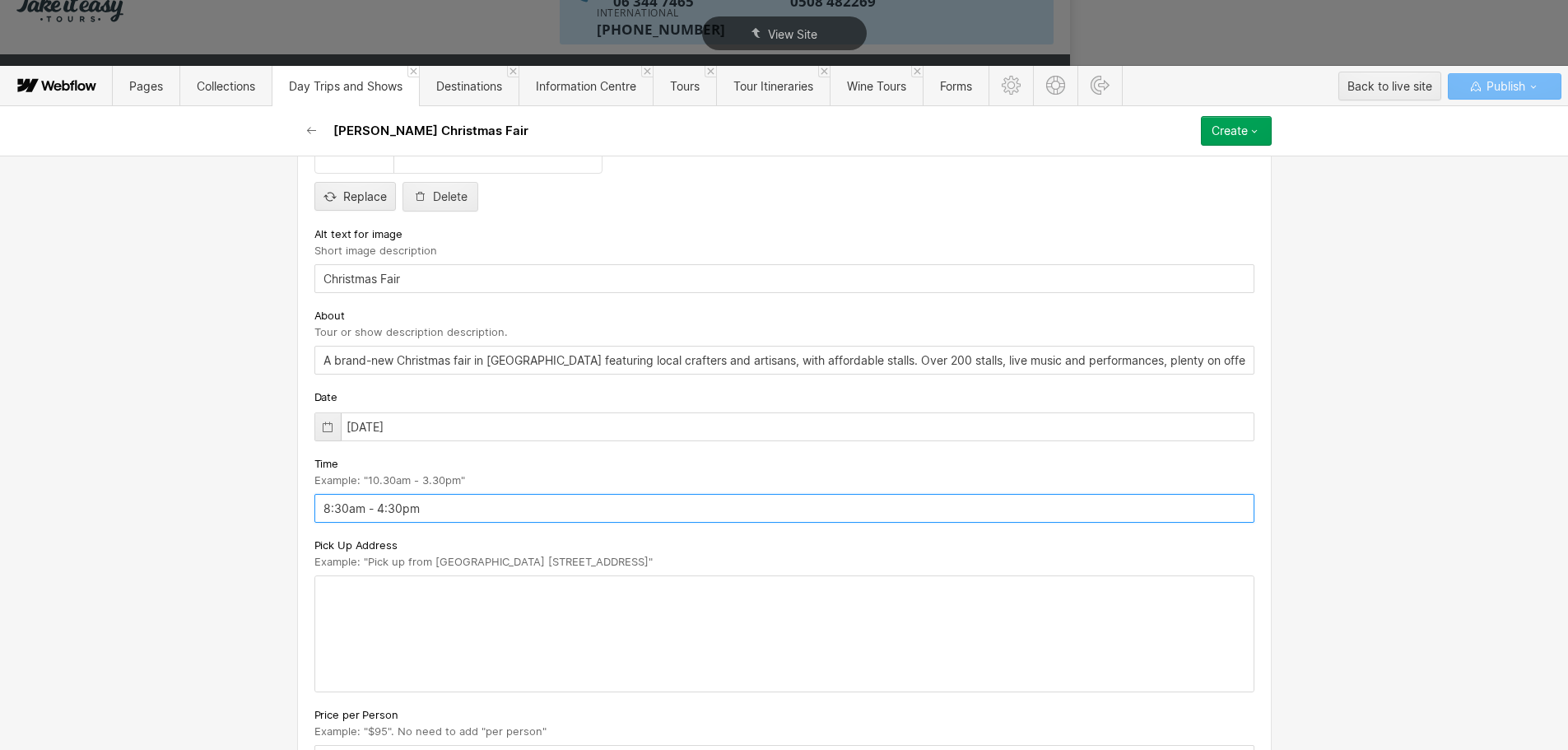
type input "8:30am - 4:30pm"
click at [636, 578] on div at bounding box center [785, 634] width 939 height 116
drag, startPoint x: 639, startPoint y: 559, endPoint x: 605, endPoint y: 562, distance: 34.1
click at [605, 562] on span "Example: "Pick up from [GEOGRAPHIC_DATA] [STREET_ADDRESS]"" at bounding box center [484, 561] width 339 height 13
drag, startPoint x: 638, startPoint y: 559, endPoint x: 363, endPoint y: 568, distance: 275.1
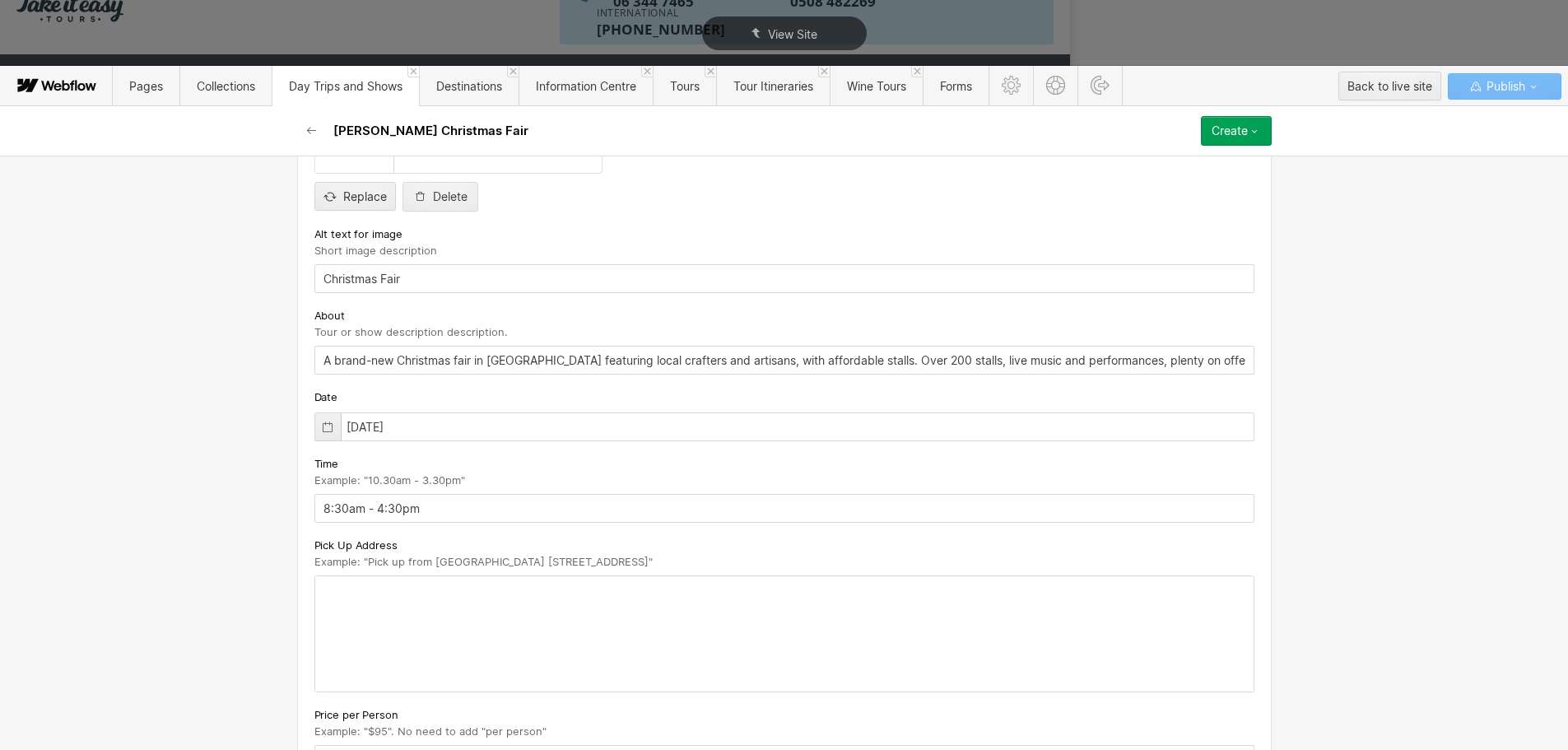
click at [363, 568] on span "Example: "Pick up from [GEOGRAPHIC_DATA] [STREET_ADDRESS]"" at bounding box center [484, 561] width 339 height 13
copy span "Pick up from Wanganui Racecourse. 211 Ingestre Street"
click at [405, 589] on div at bounding box center [785, 634] width 939 height 116
paste div
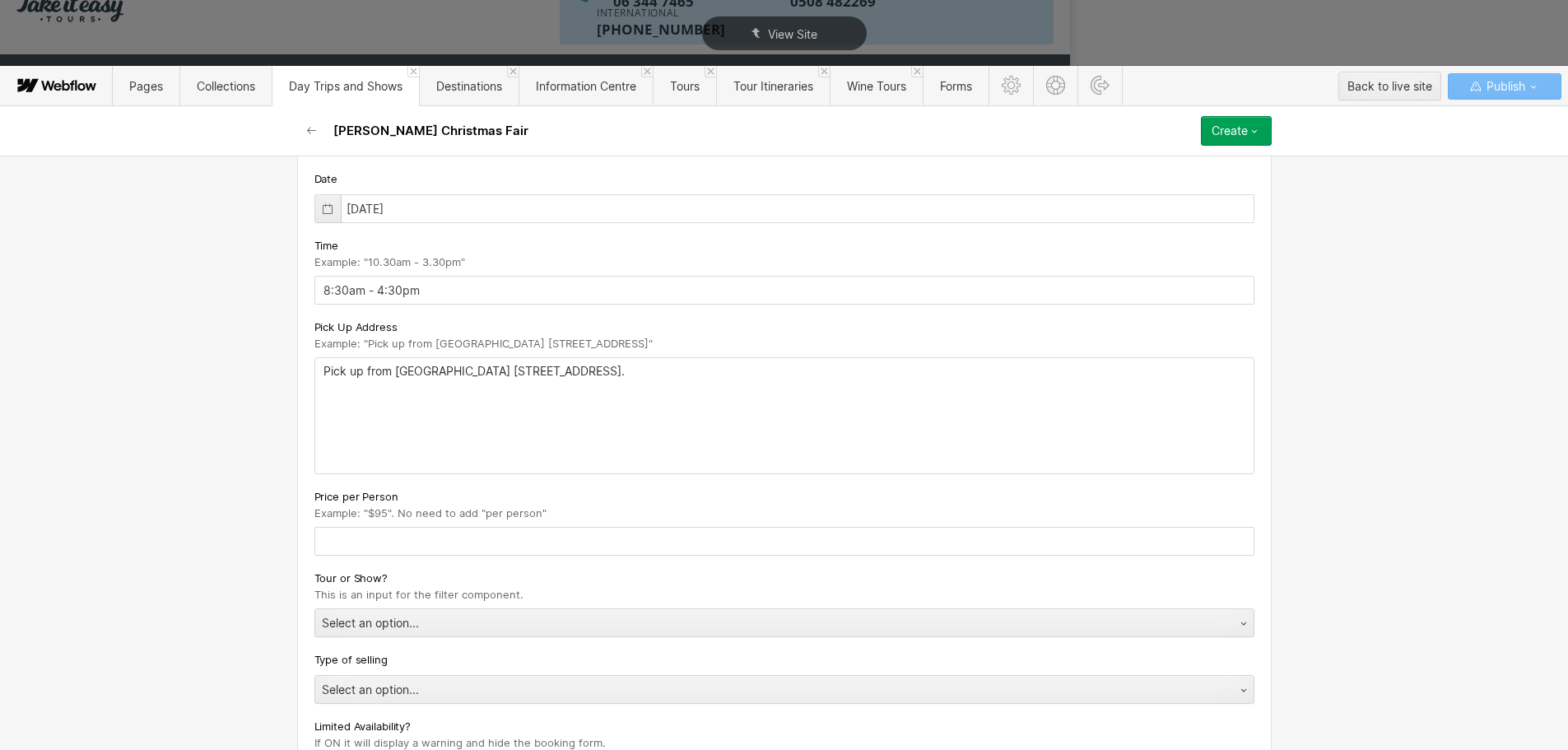
scroll to position [740, 0]
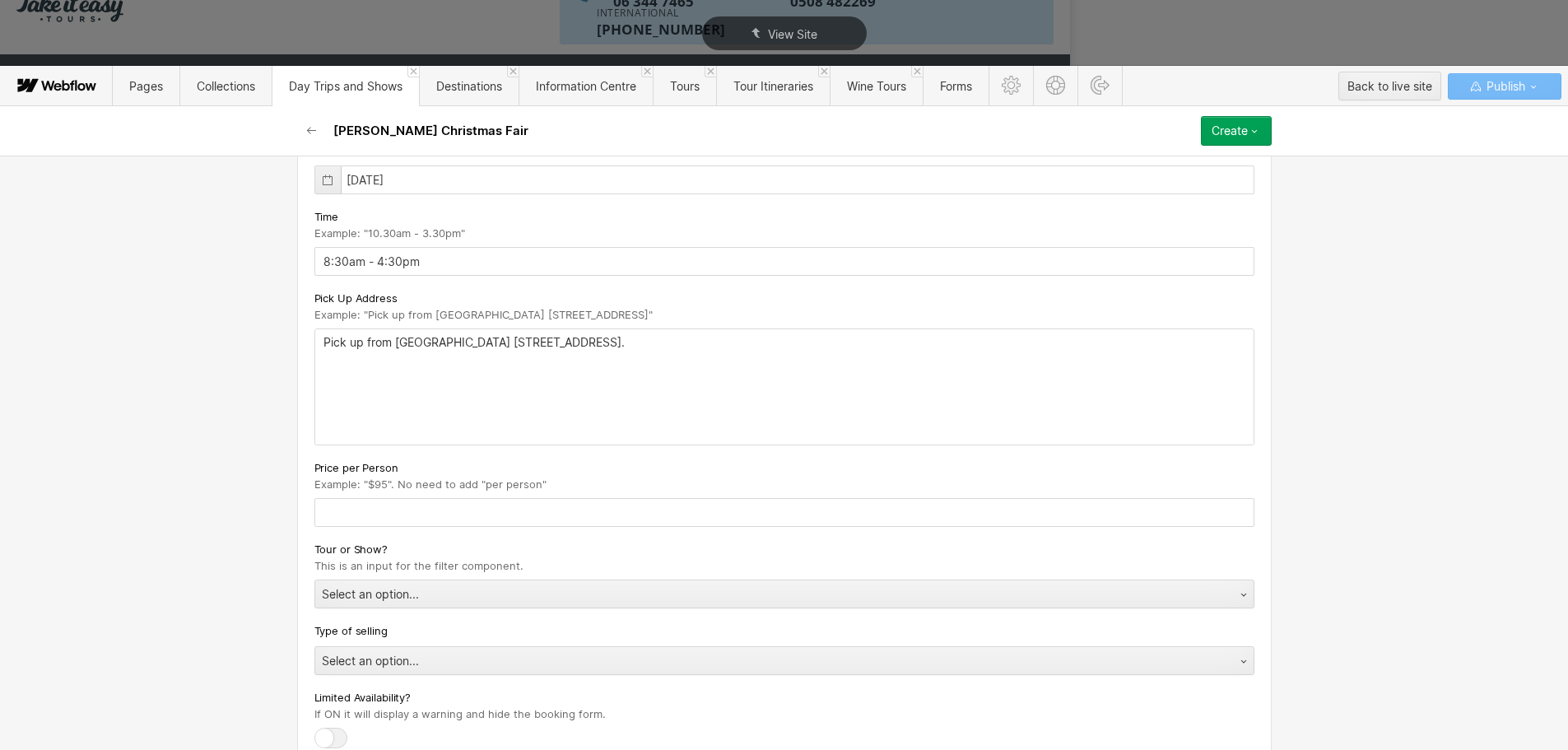
click at [473, 517] on input "text" at bounding box center [784, 512] width 940 height 28
click at [444, 518] on input "text" at bounding box center [784, 512] width 940 height 28
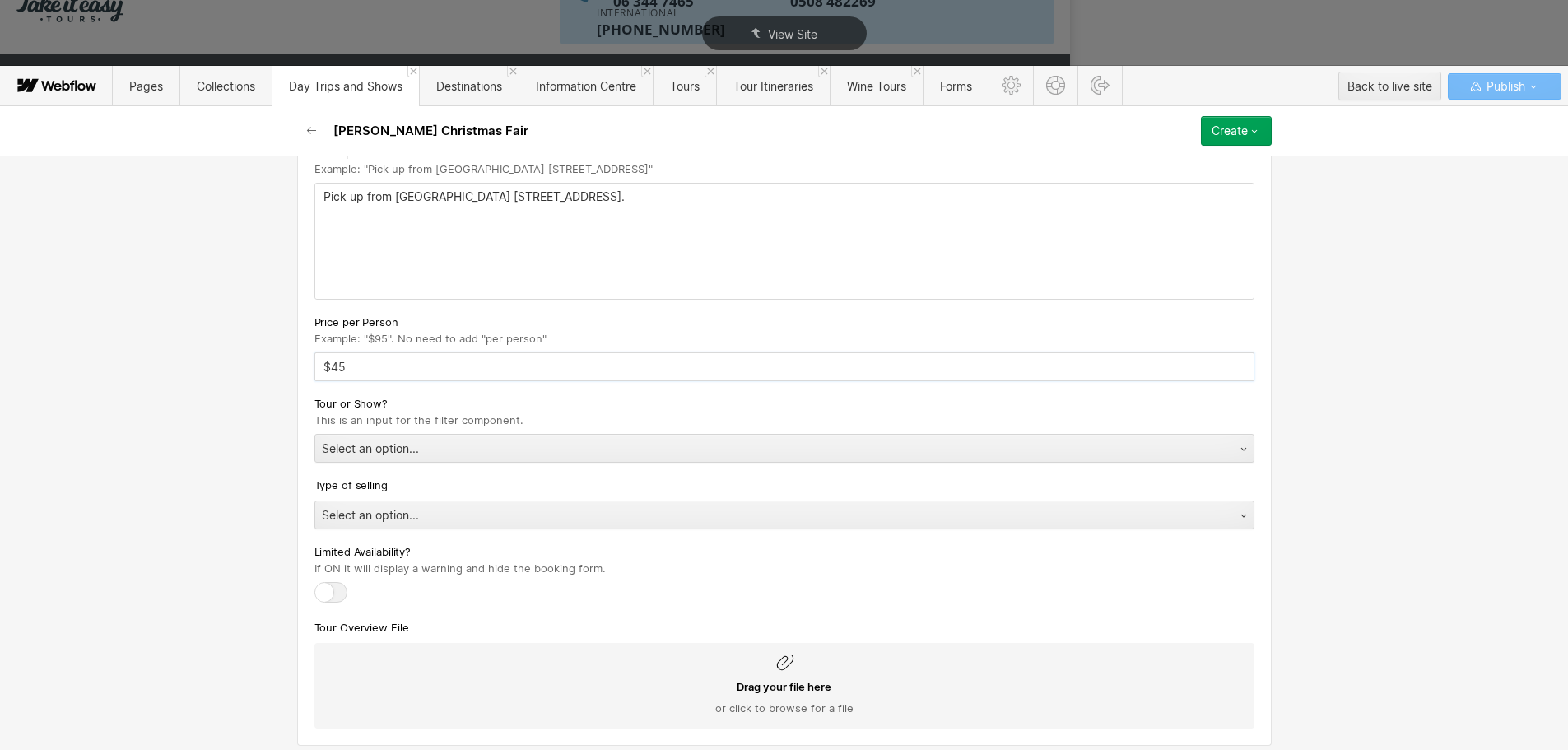
scroll to position [898, 0]
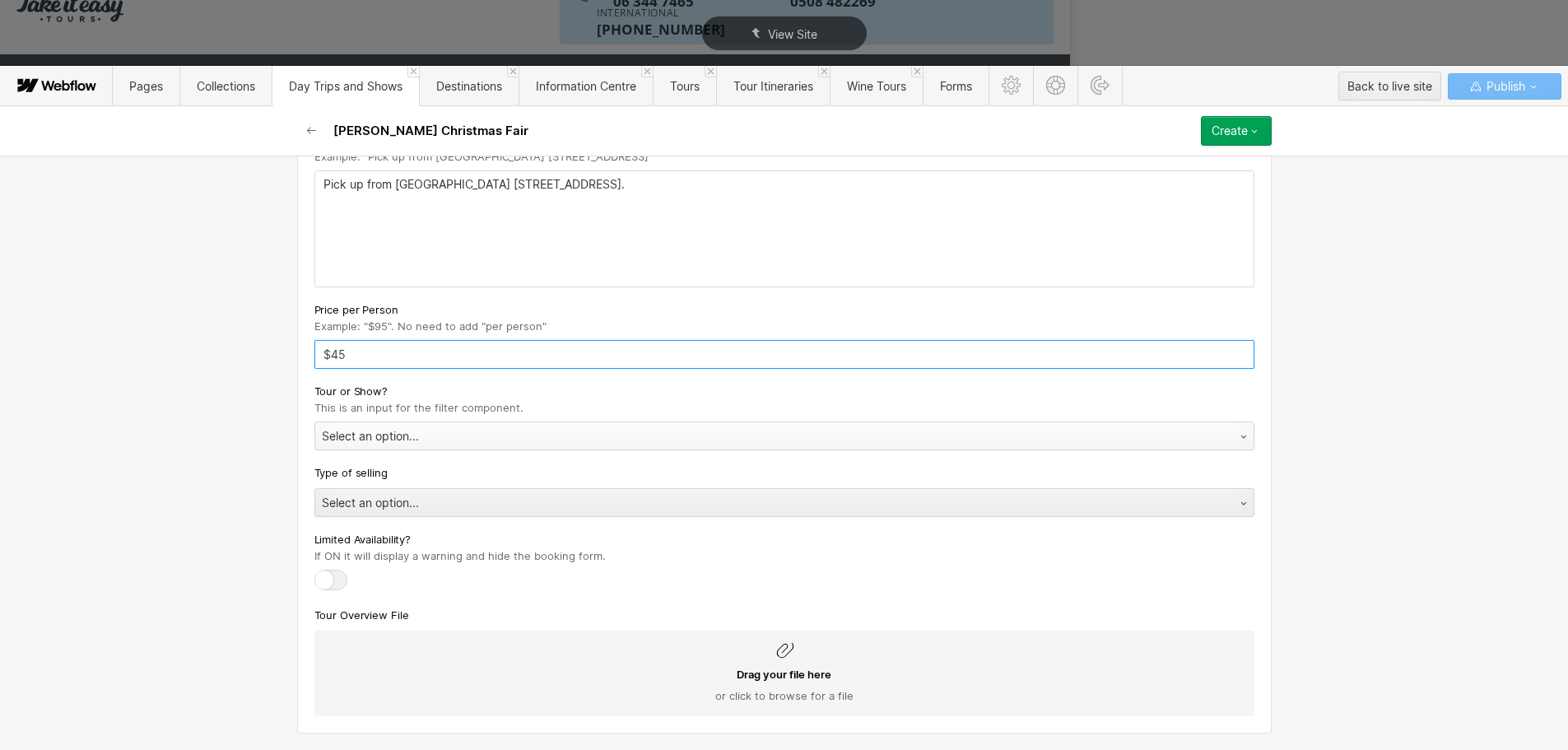
type input "$45"
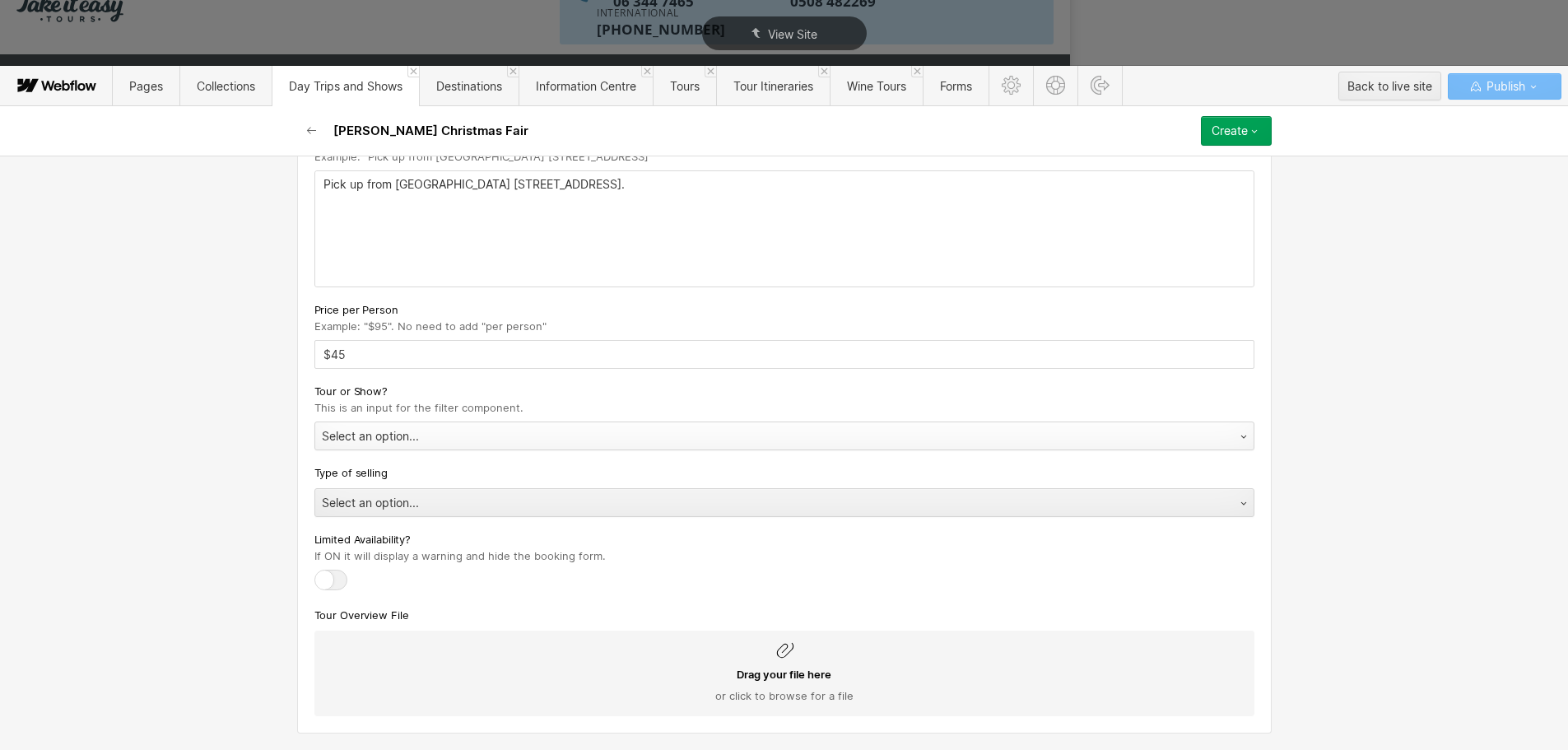
click at [516, 427] on div "Select an option..." at bounding box center [768, 436] width 906 height 27
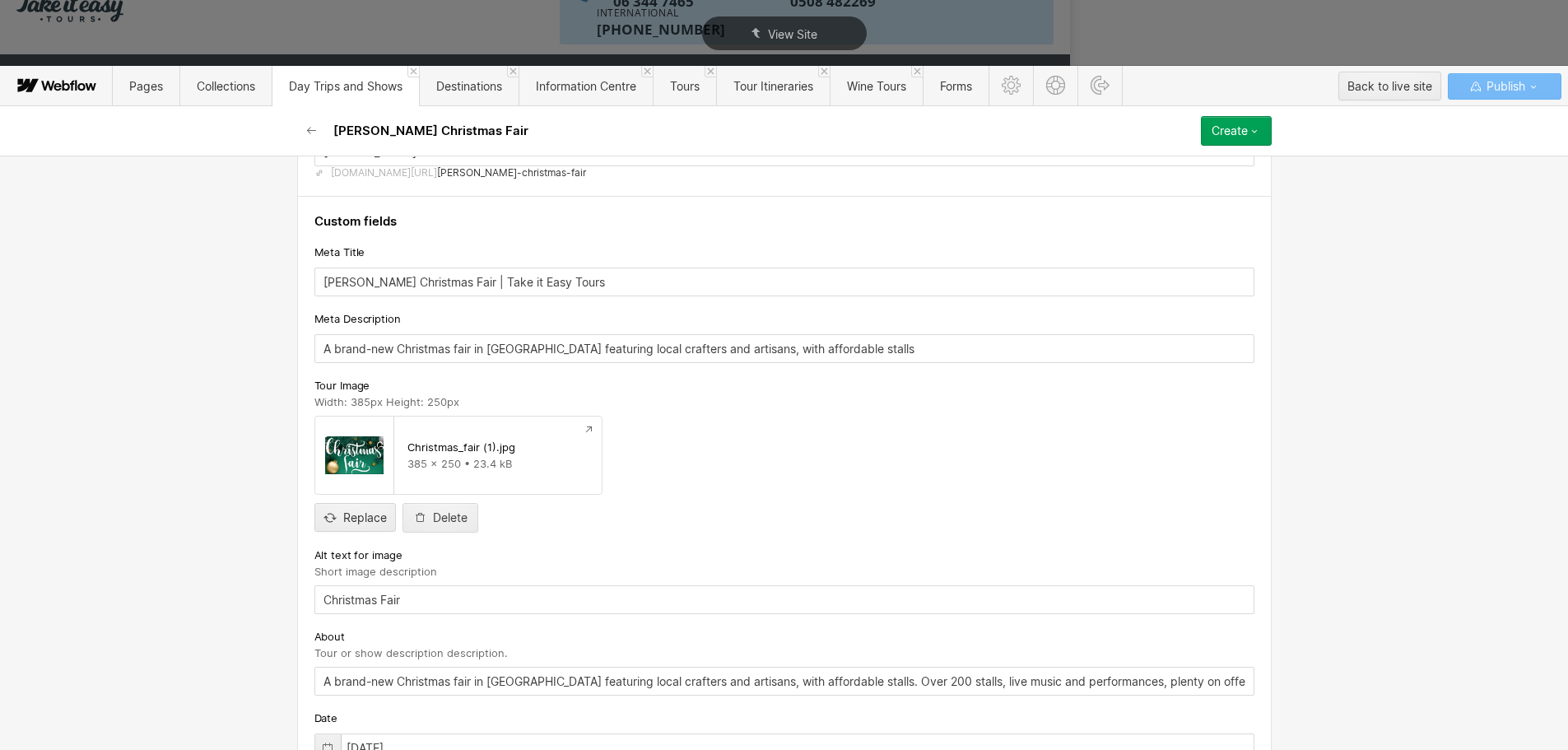
scroll to position [0, 0]
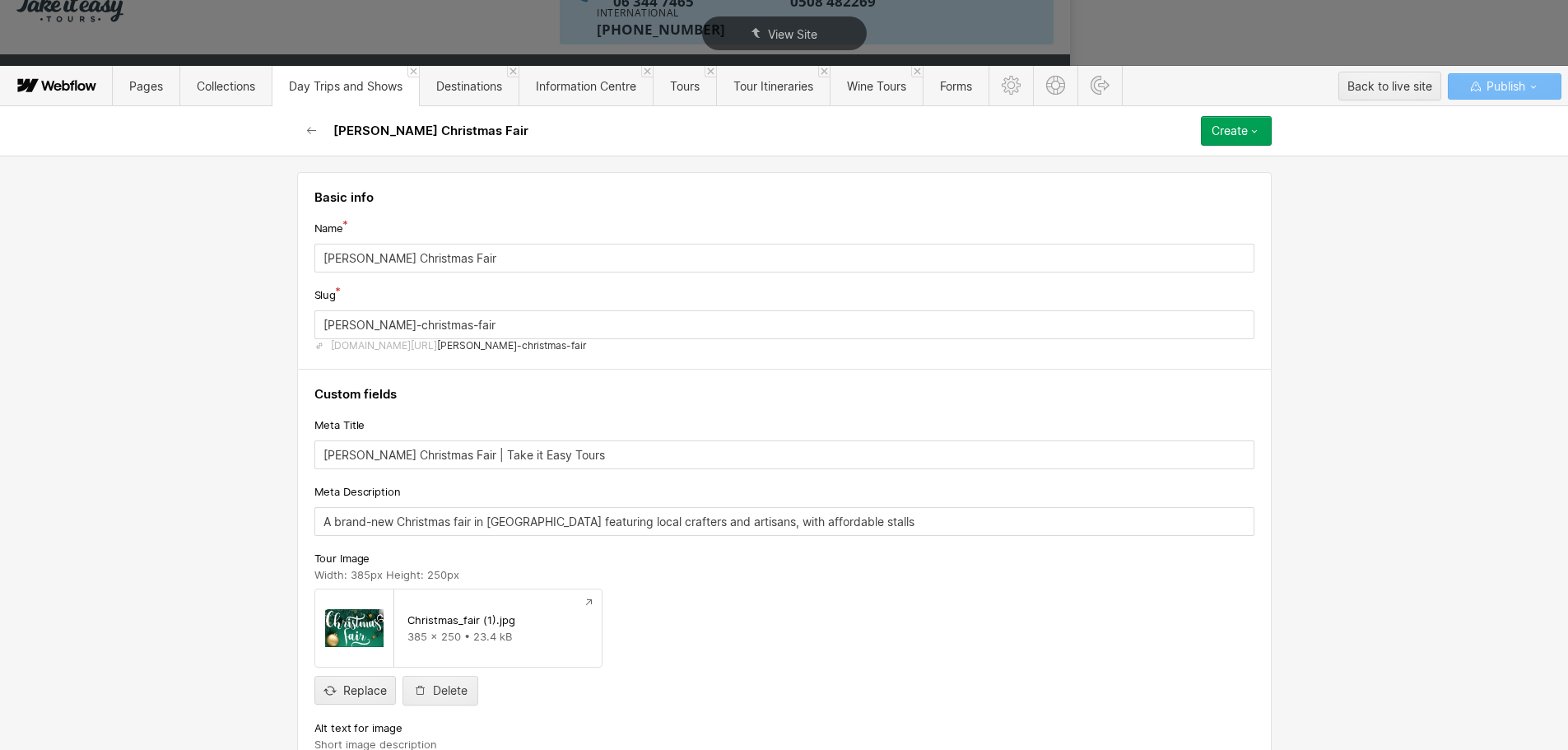
click at [1248, 139] on button "Create" at bounding box center [1236, 131] width 71 height 29
click at [1223, 188] on div "Publish now" at bounding box center [1188, 186] width 163 height 22
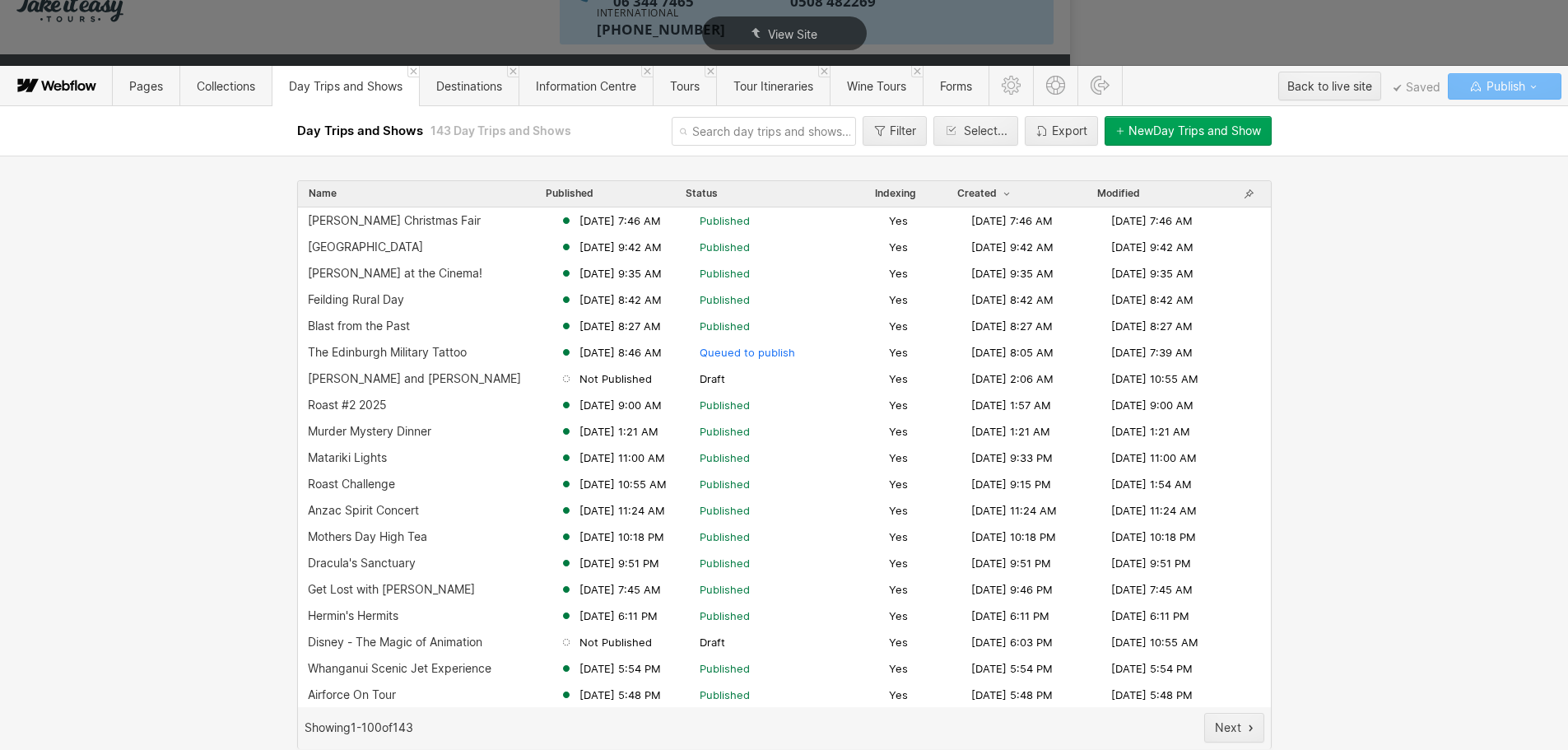
click at [708, 125] on input "text" at bounding box center [764, 131] width 184 height 28
type input "bloss"
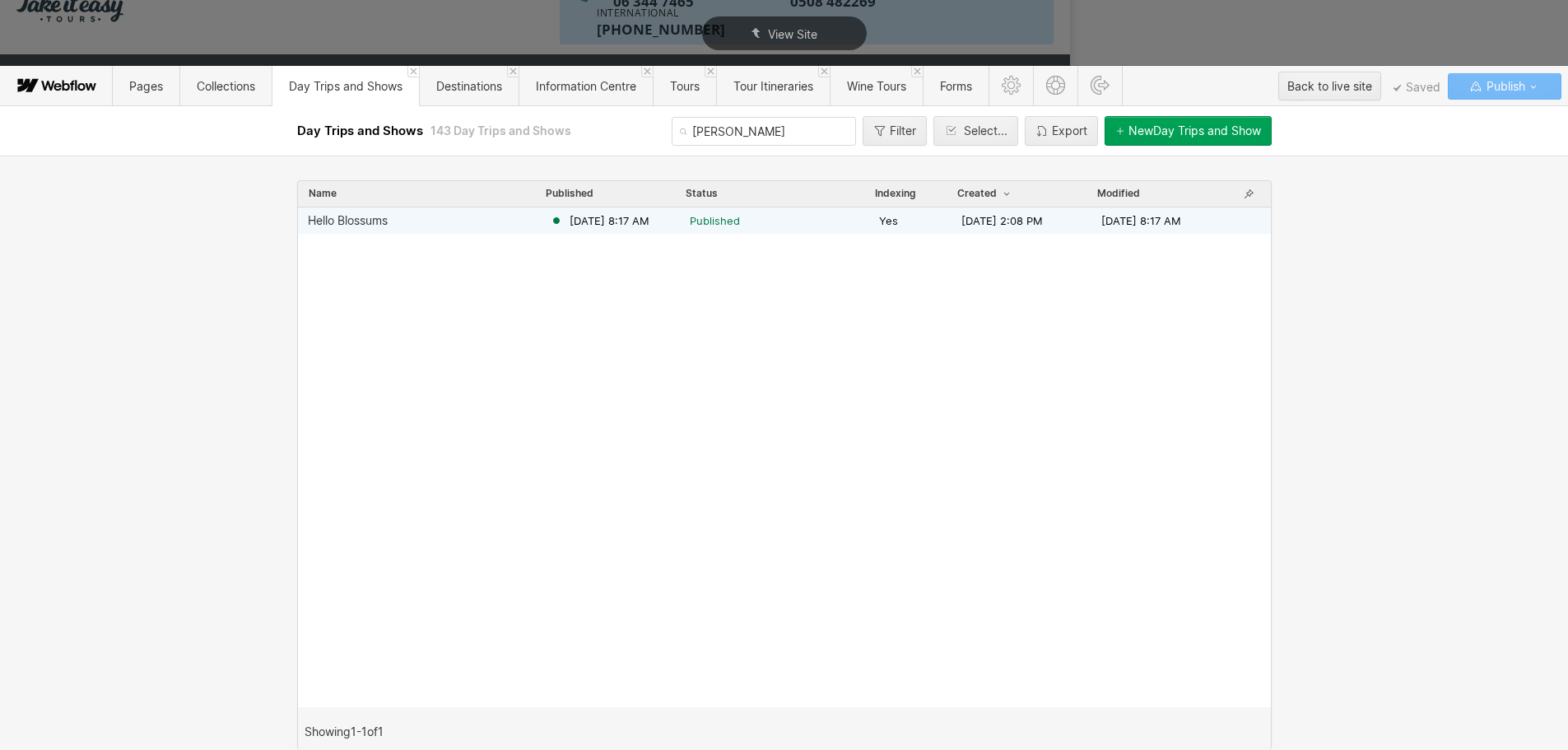
click at [639, 217] on span "Jun 30, 2025 8:17 AM" at bounding box center [610, 220] width 80 height 15
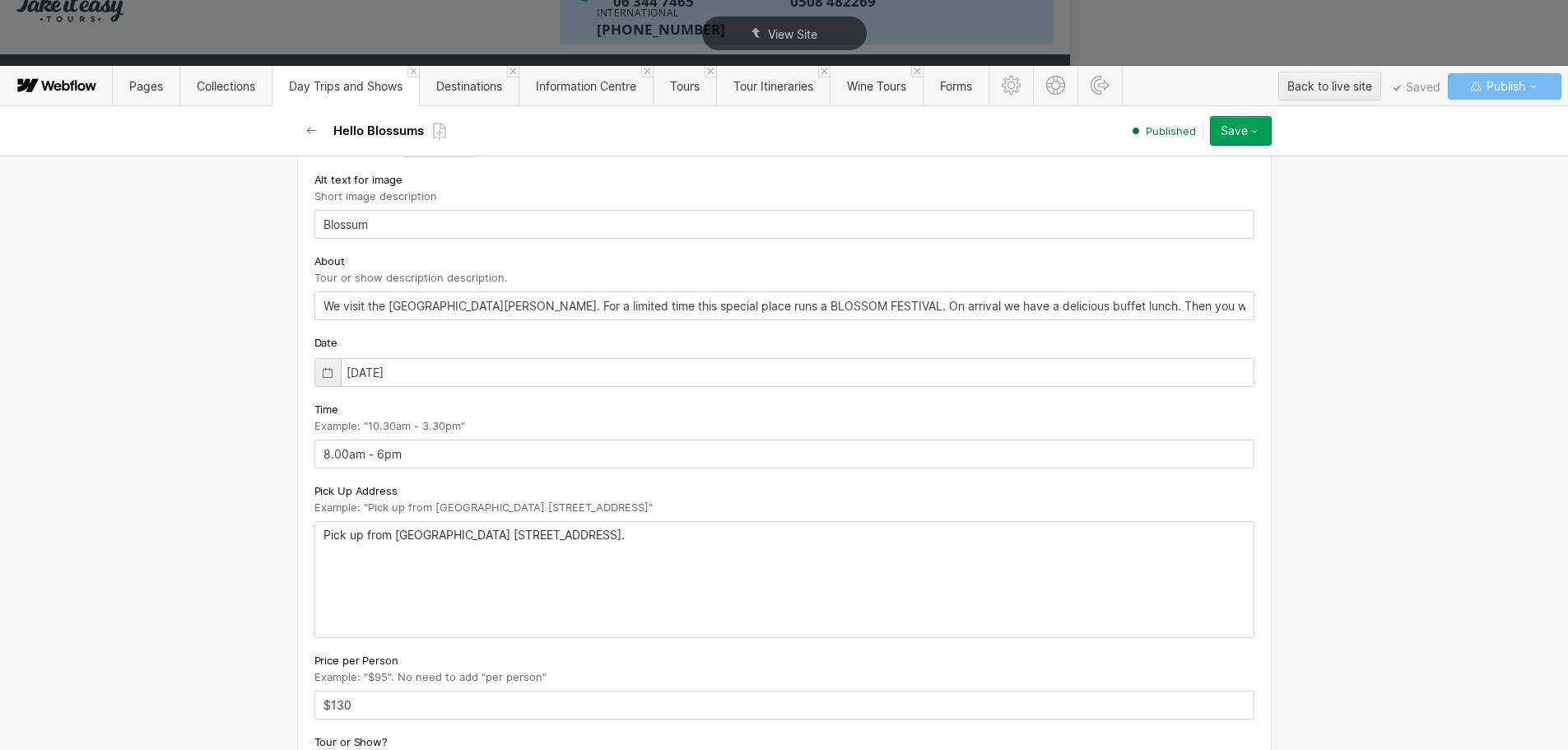
scroll to position [576, 0]
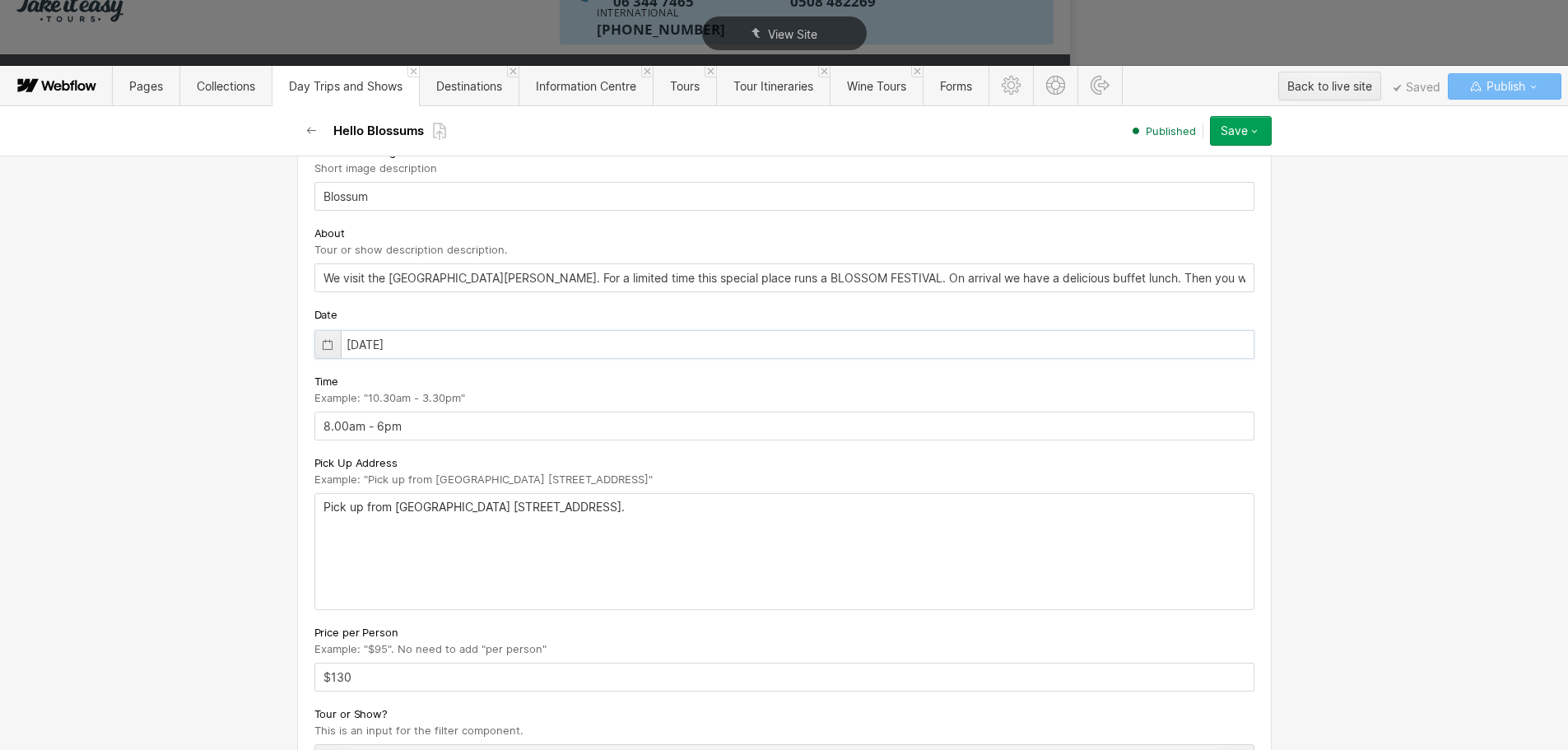
click at [372, 341] on input "09/03/2025" at bounding box center [784, 344] width 940 height 28
type input "09/22/2025"
click at [236, 395] on div "Basic info Name Hello Blossums Slug hello-blossums www.takeiteasytours.nz/day-t…" at bounding box center [784, 452] width 1568 height 594
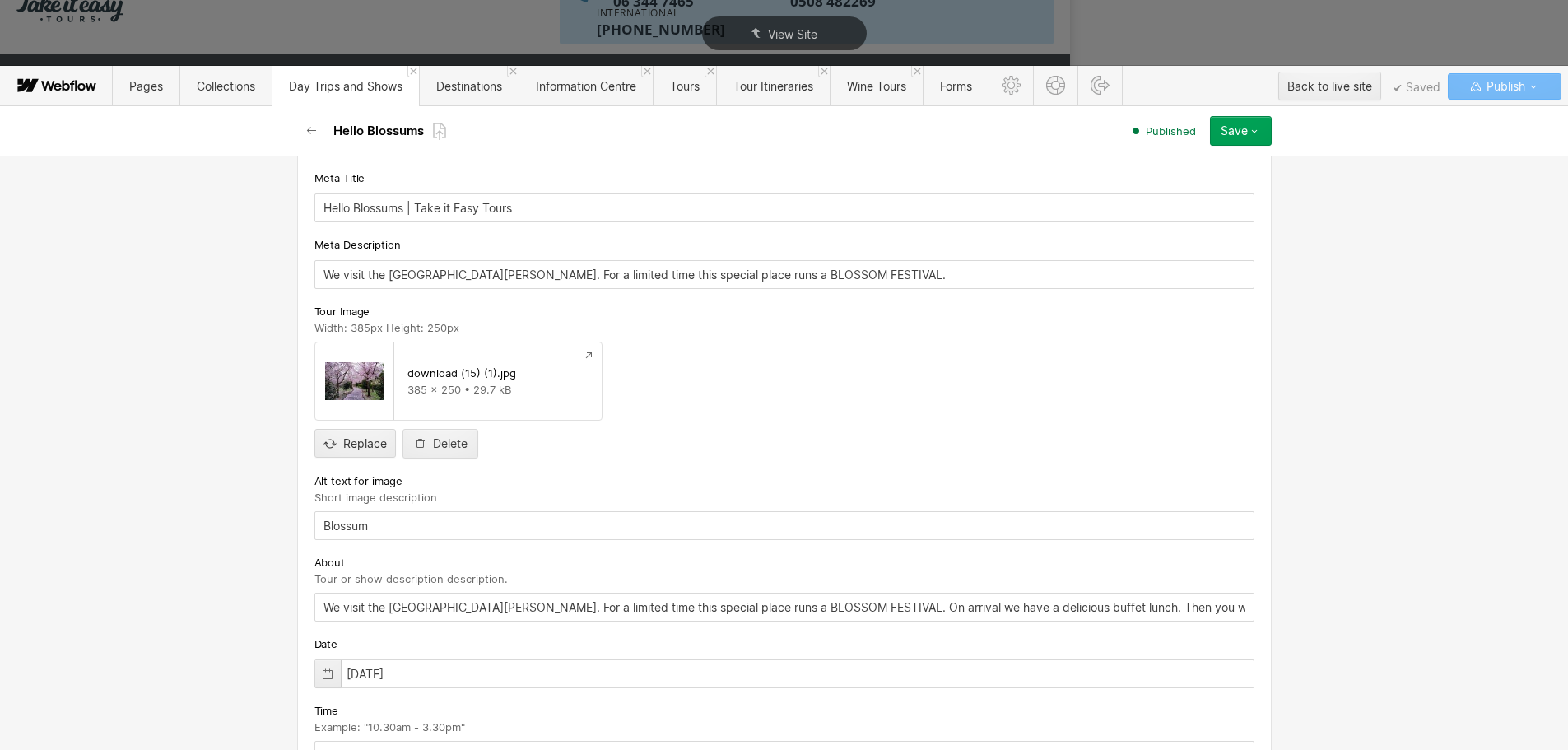
scroll to position [411, 0]
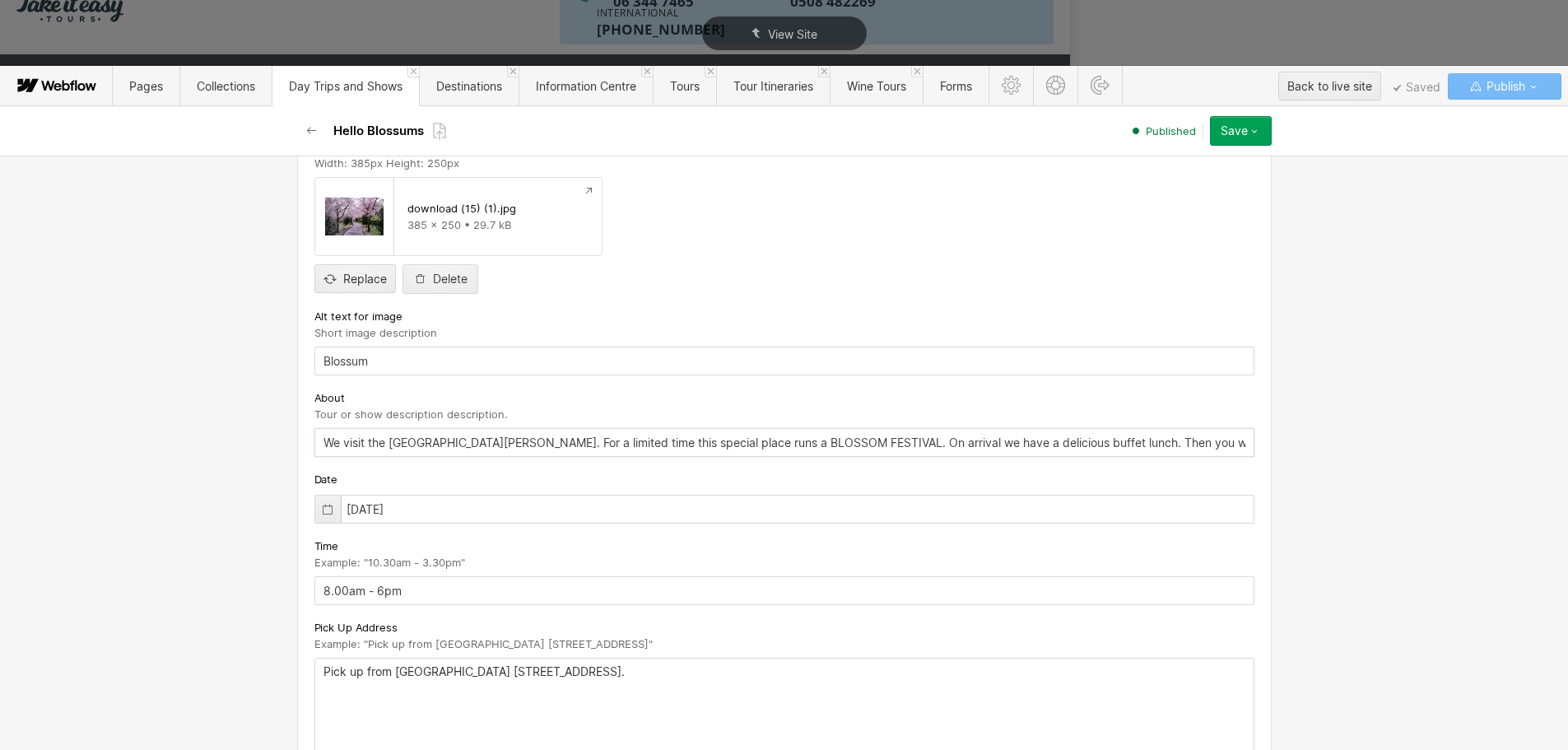
click at [315, 443] on input "We visit the Aston Norwood Gardens. For a limited time this special place runs …" at bounding box center [784, 442] width 940 height 28
click at [388, 446] on input "NEW DATWe visit the Aston Norwood Gardens. For a limited time this special plac…" at bounding box center [784, 445] width 940 height 28
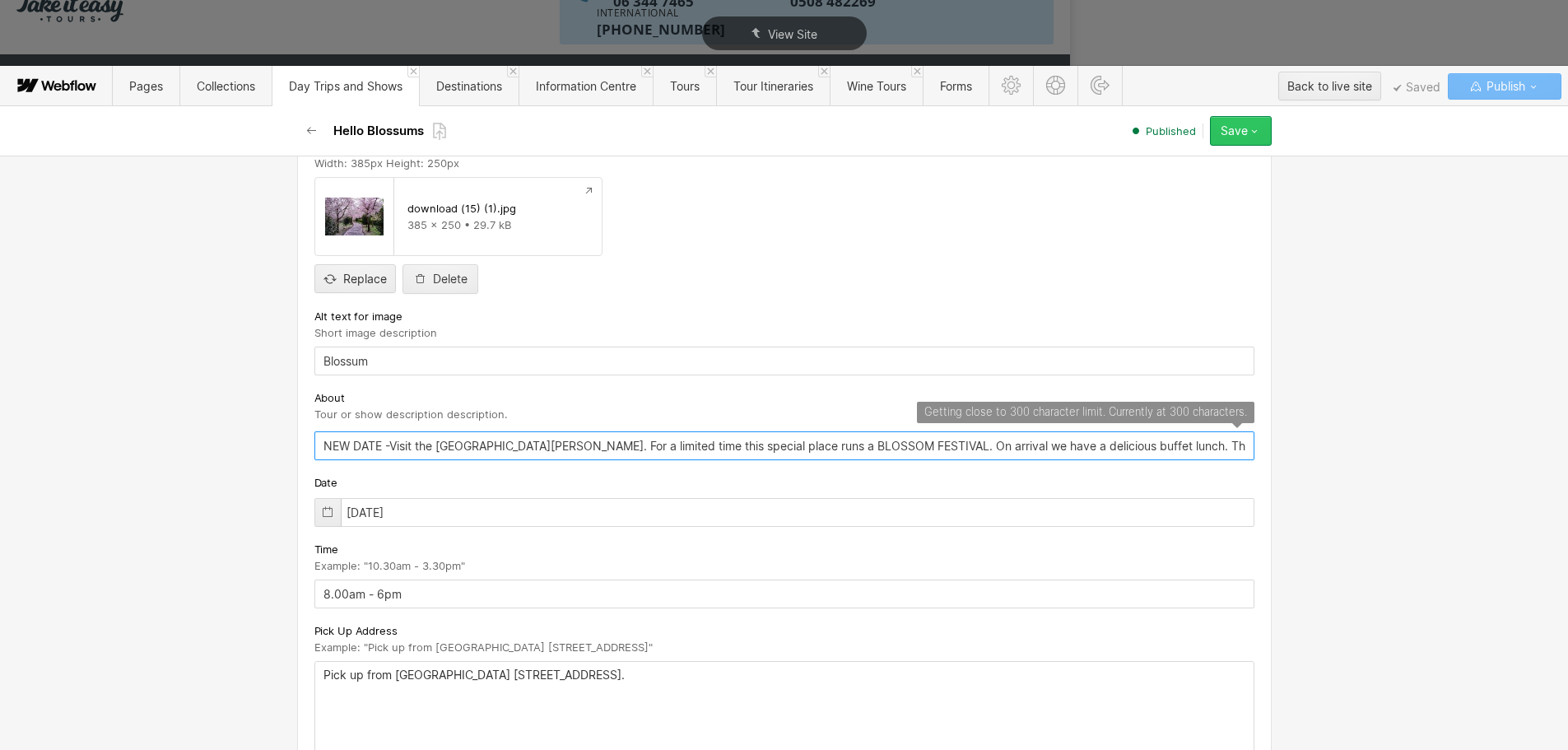
type input "NEW DATE -Visit the Aston Norwood Gardens. For a limited time this special plac…"
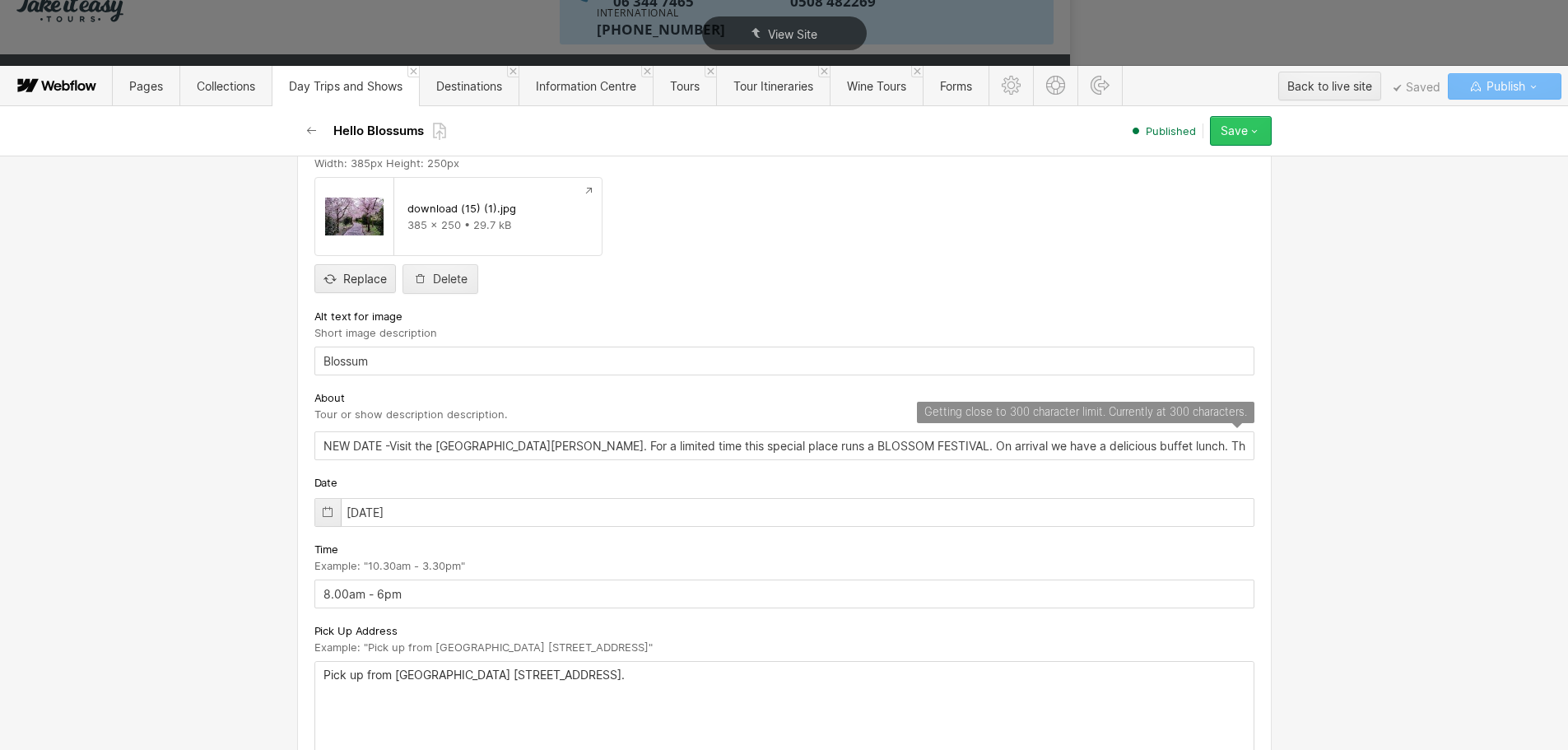
click at [1257, 132] on icon "button" at bounding box center [1254, 131] width 13 height 13
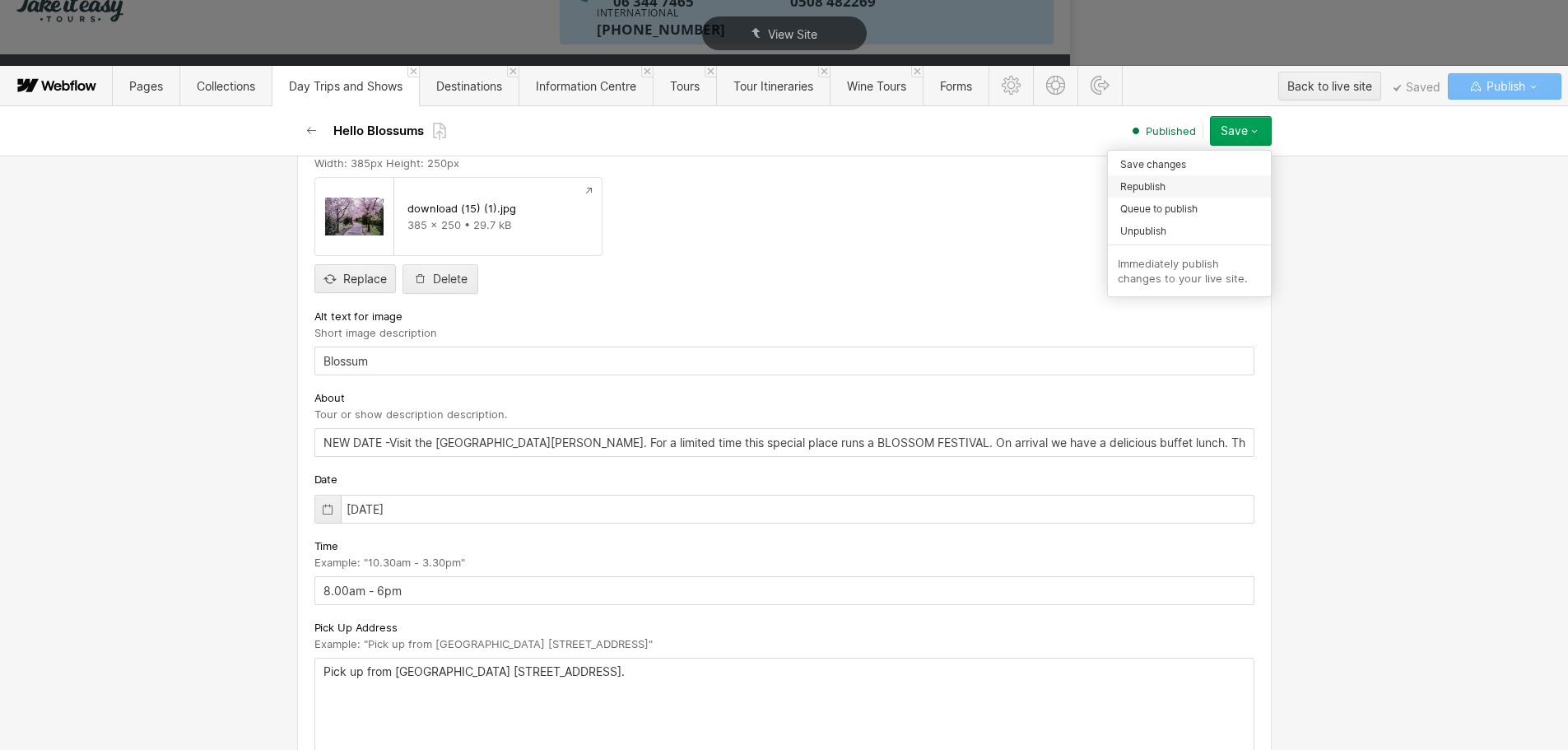
click at [1221, 183] on div "Republish" at bounding box center [1188, 186] width 163 height 22
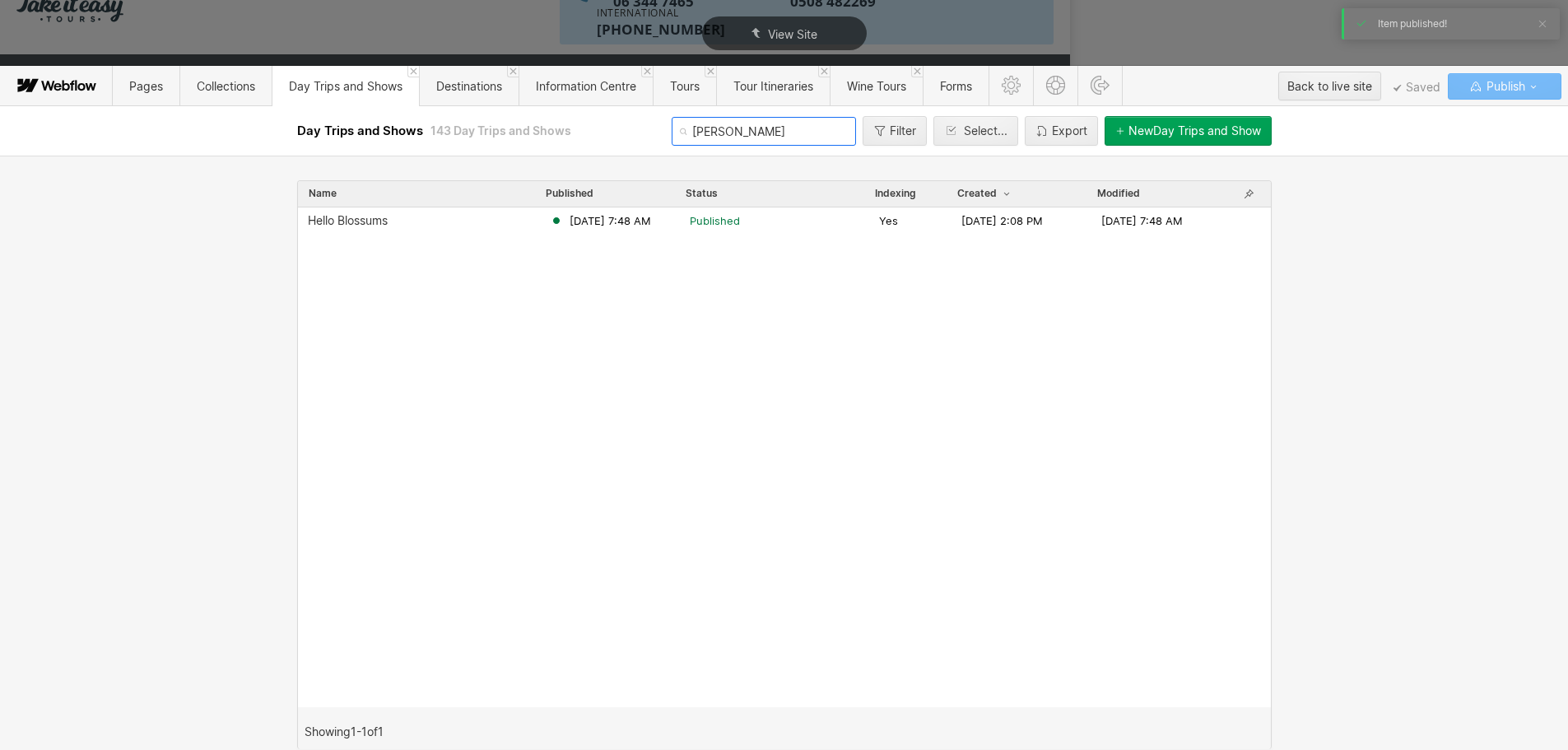
click at [727, 138] on input "bloss" at bounding box center [764, 131] width 184 height 28
type input "b"
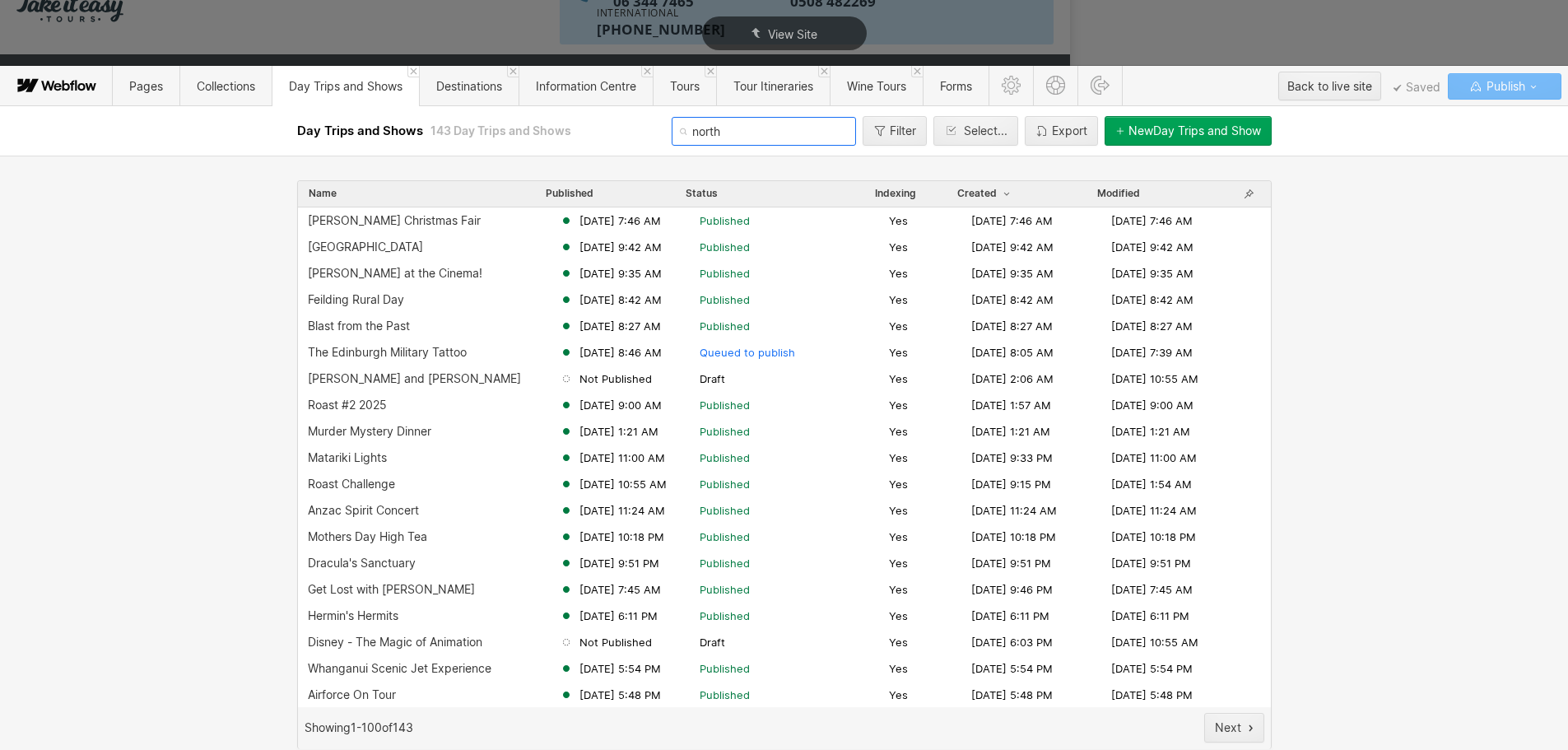
type input "north"
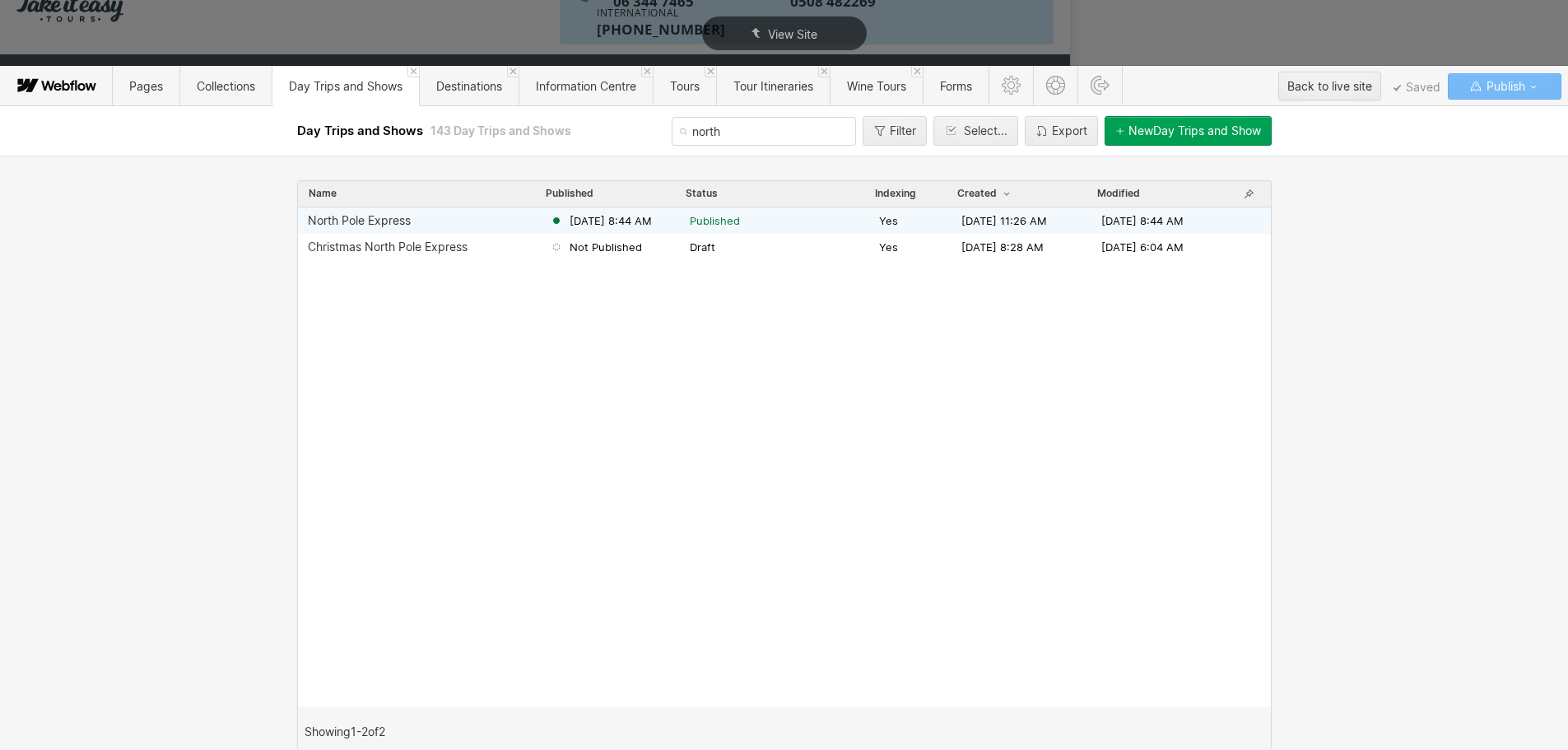
click at [628, 214] on span "Jun 30, 2025 8:44 AM" at bounding box center [611, 220] width 83 height 15
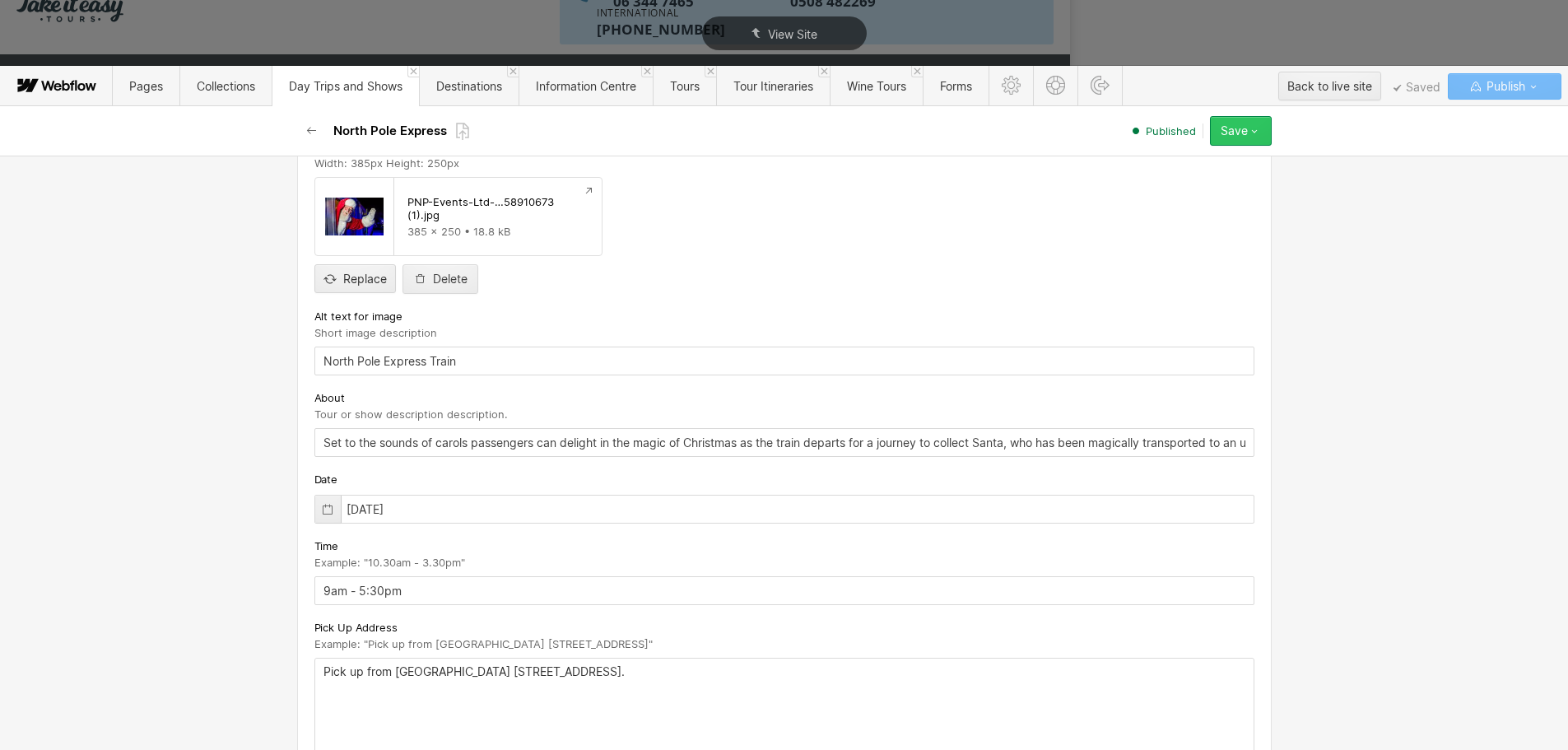
click at [1250, 131] on icon "button" at bounding box center [1254, 131] width 13 height 13
click at [1201, 182] on div "Republish" at bounding box center [1188, 186] width 163 height 22
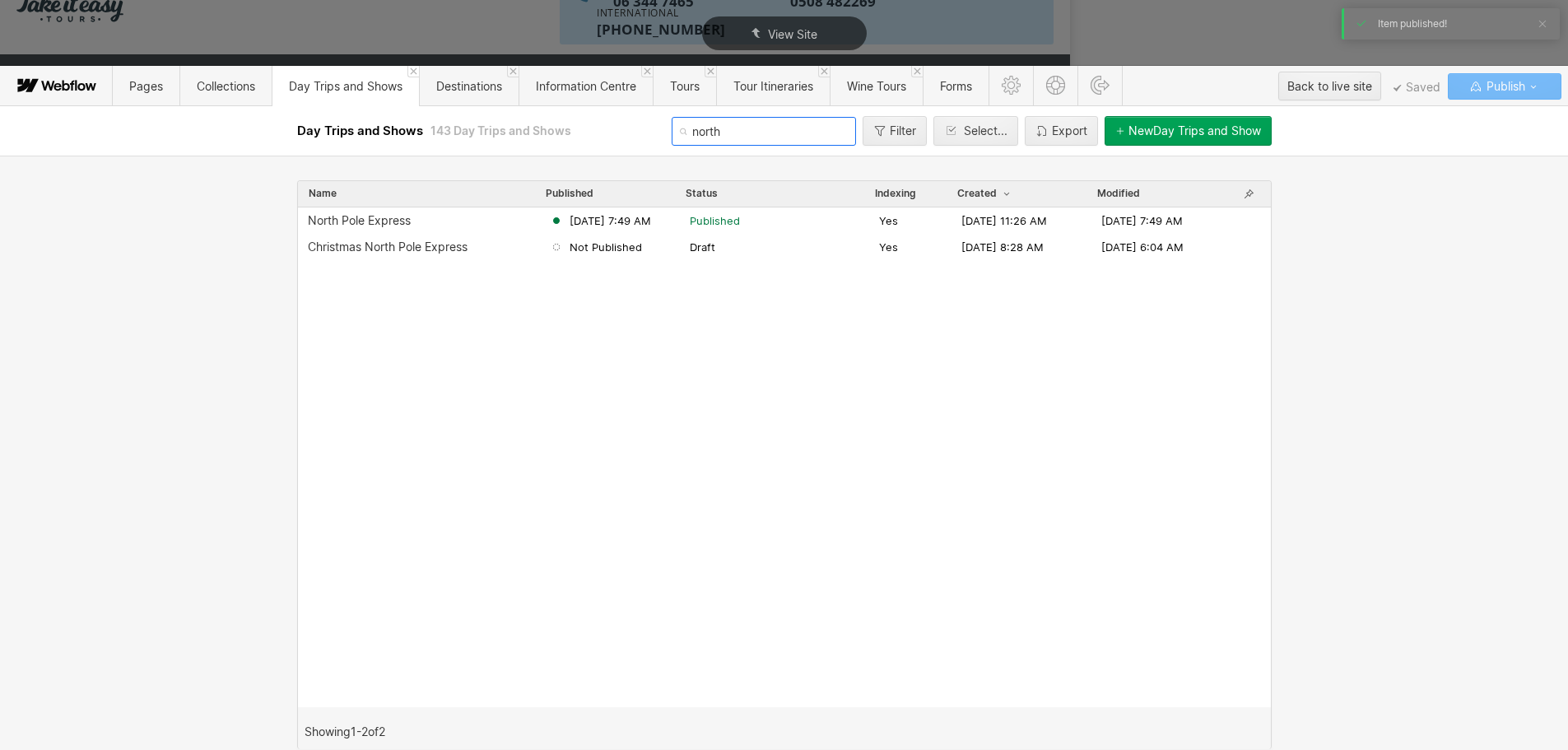
click at [781, 127] on input "north" at bounding box center [764, 131] width 184 height 28
type input "n"
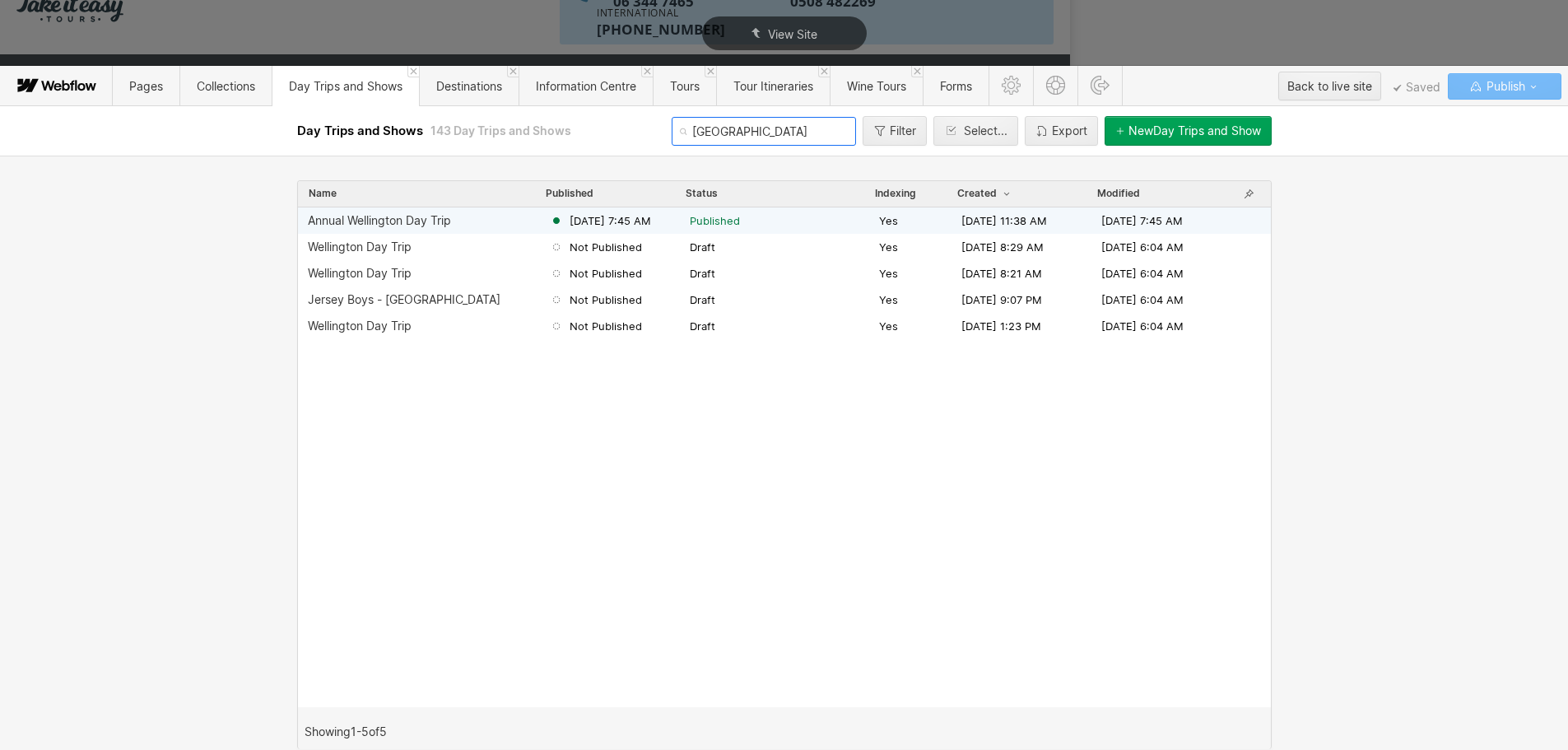
type input "wellington"
click at [617, 218] on span "Oct 2, 2024 7:45 AM" at bounding box center [611, 220] width 82 height 15
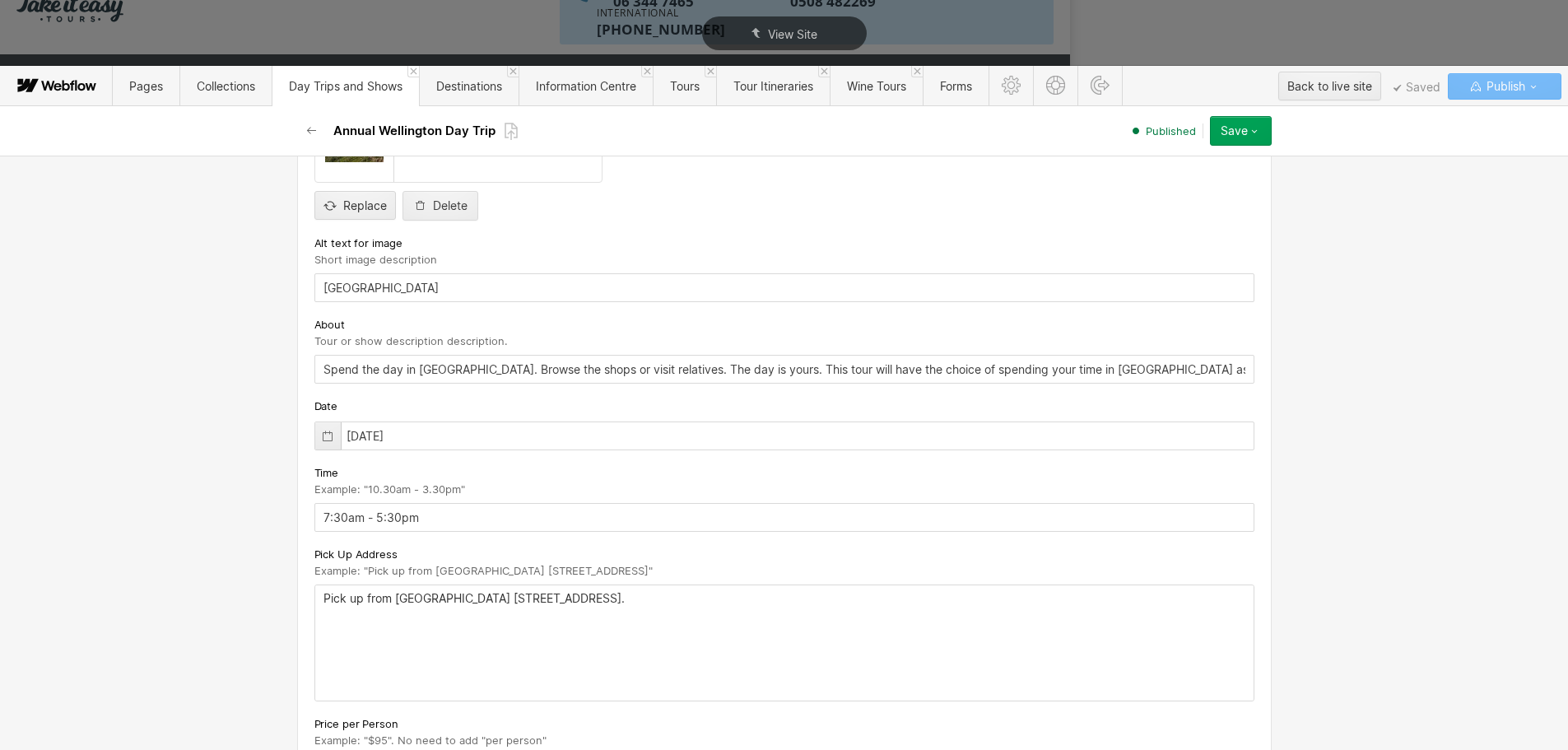
scroll to position [494, 0]
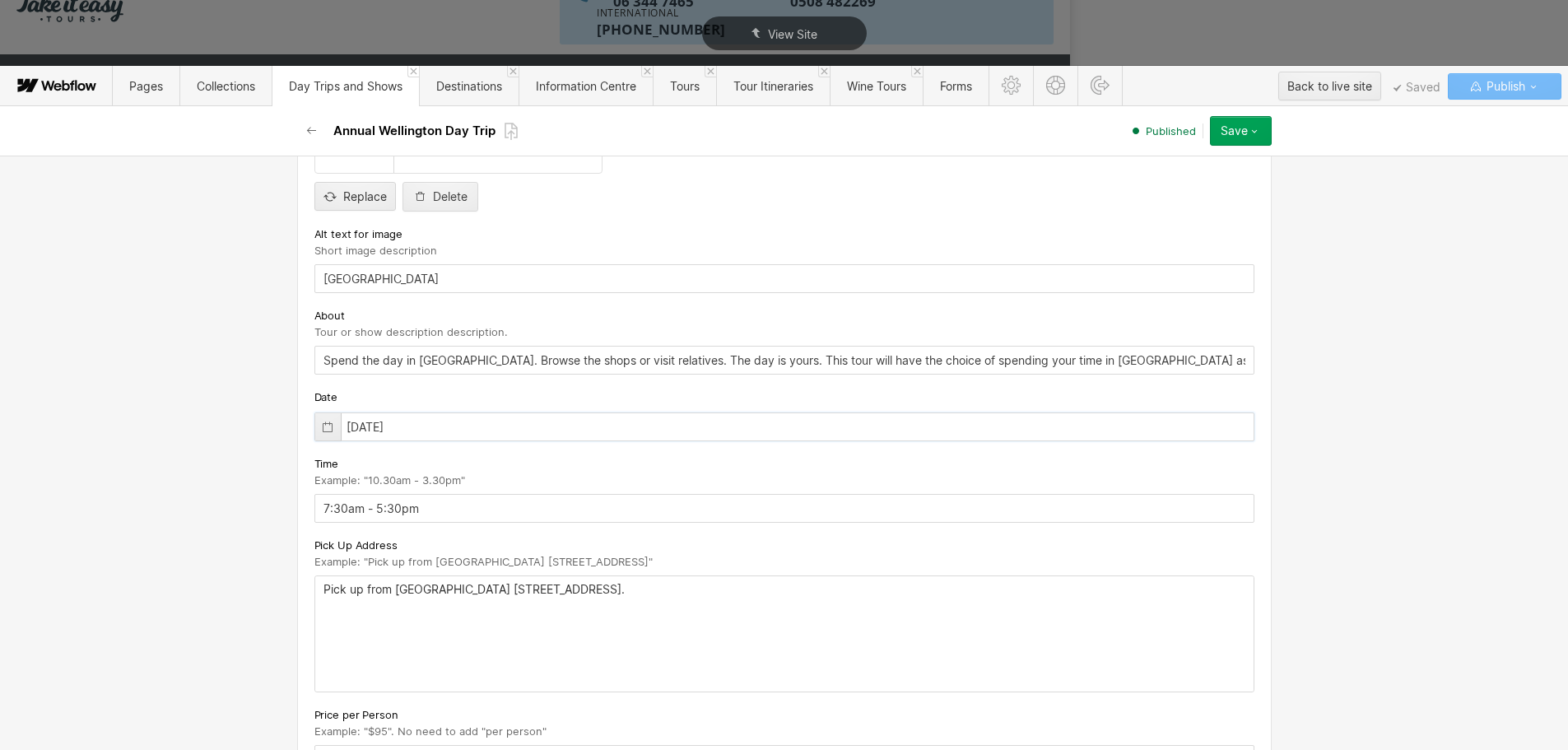
click at [415, 420] on input "11/26/2024" at bounding box center [784, 427] width 940 height 28
click at [366, 419] on input "11/26/2024" at bounding box center [784, 427] width 940 height 28
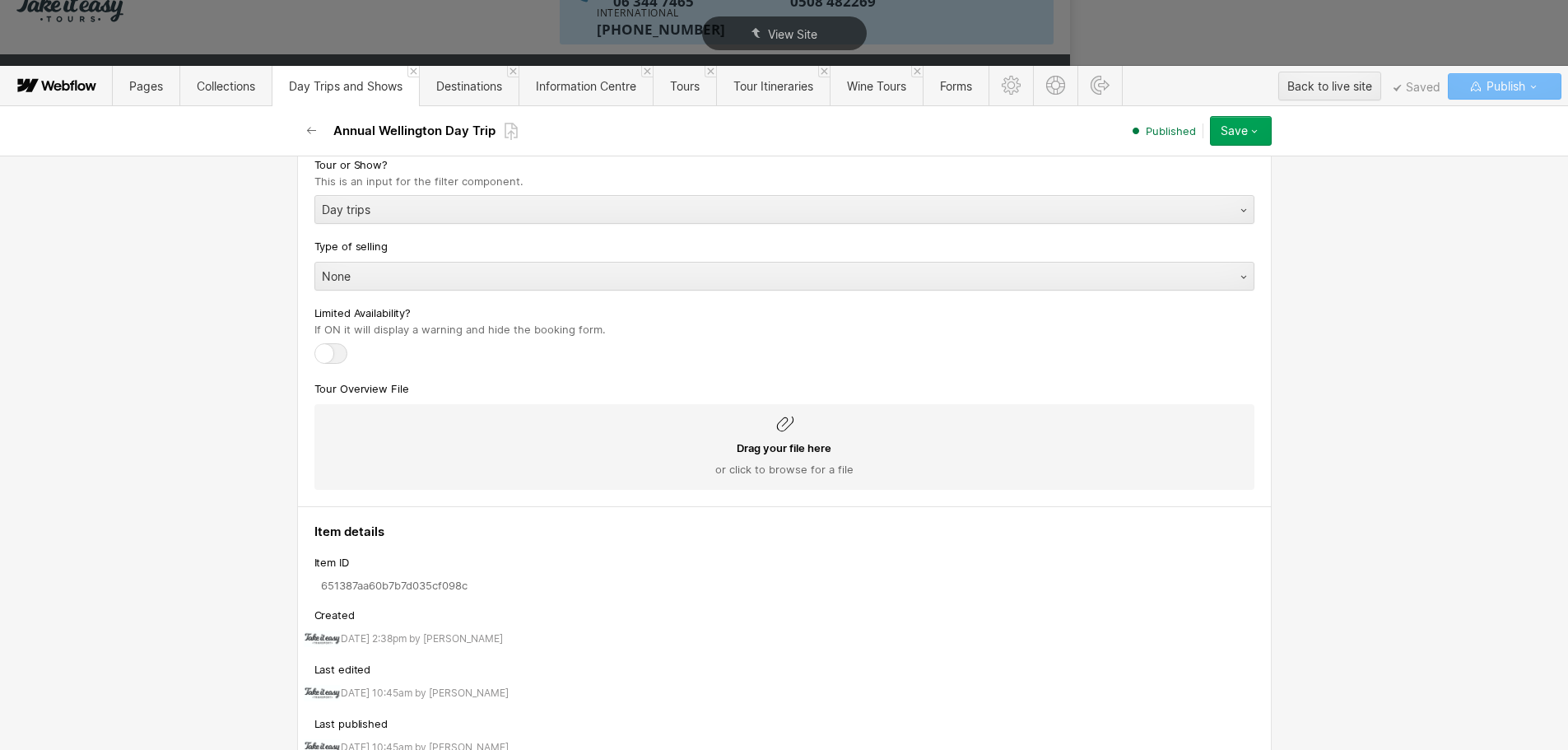
scroll to position [1152, 0]
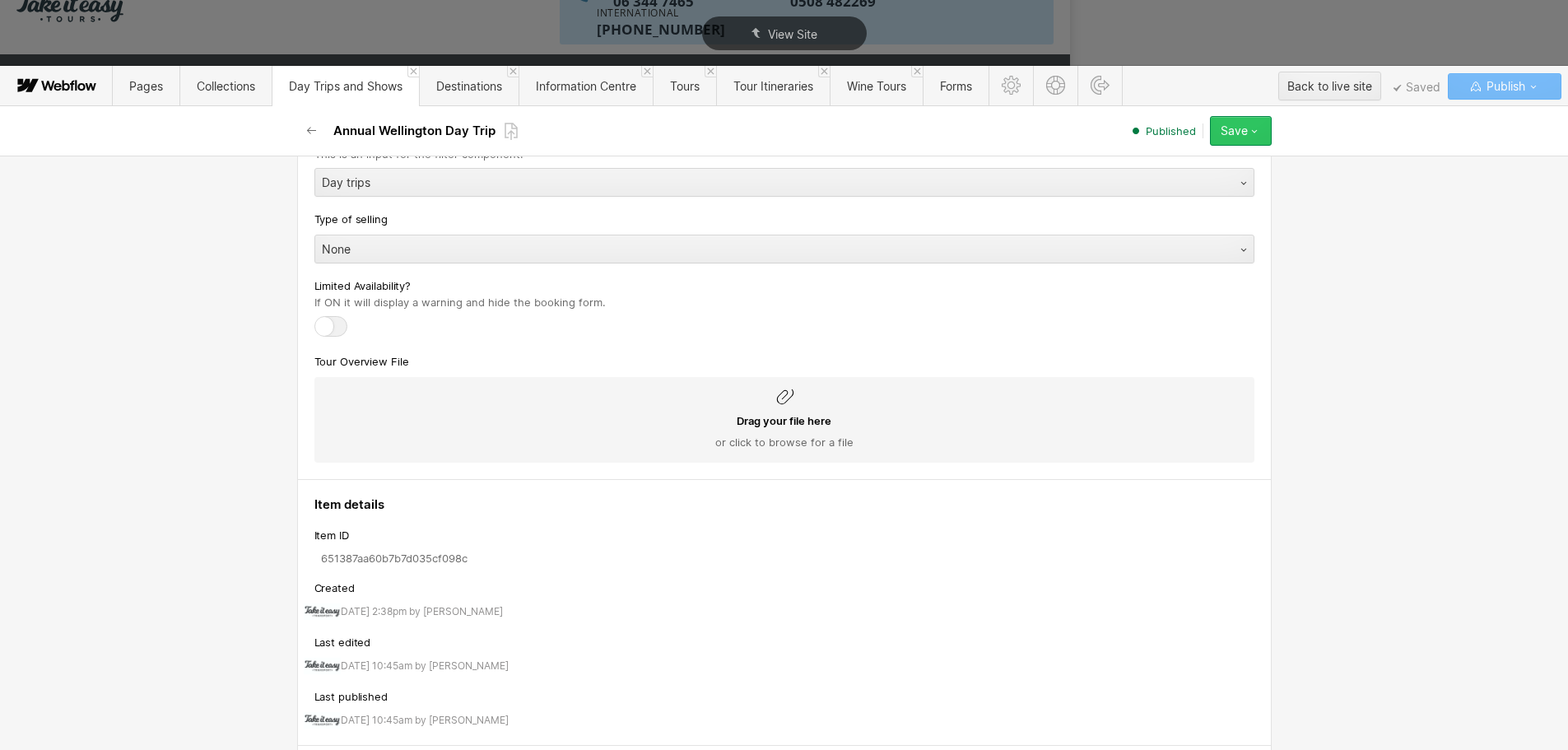
type input "11/12/2025"
click at [1260, 127] on icon "button" at bounding box center [1254, 131] width 13 height 13
click at [1172, 188] on div "Republish" at bounding box center [1188, 186] width 163 height 22
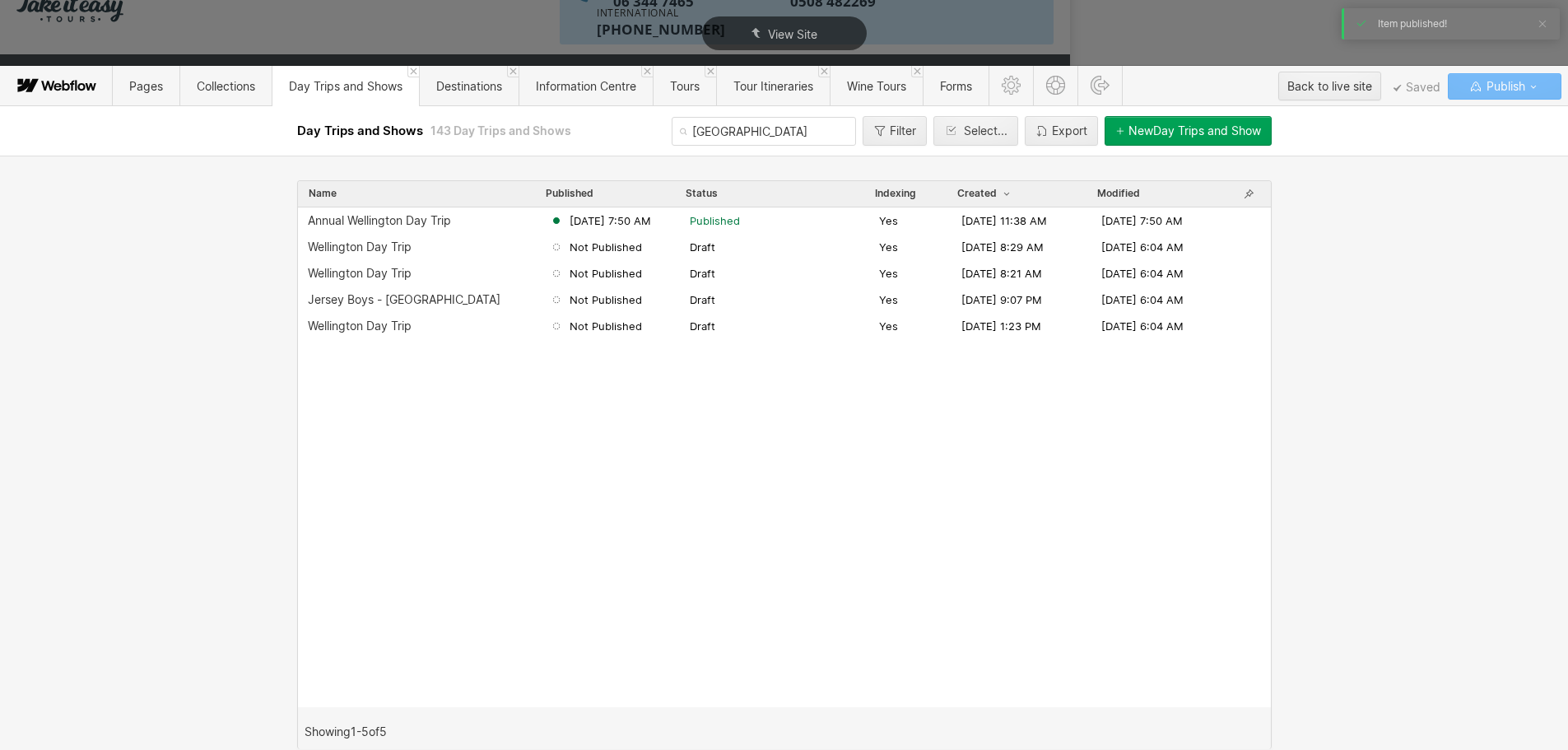
click at [743, 129] on input "wellington" at bounding box center [764, 131] width 184 height 28
type input "w"
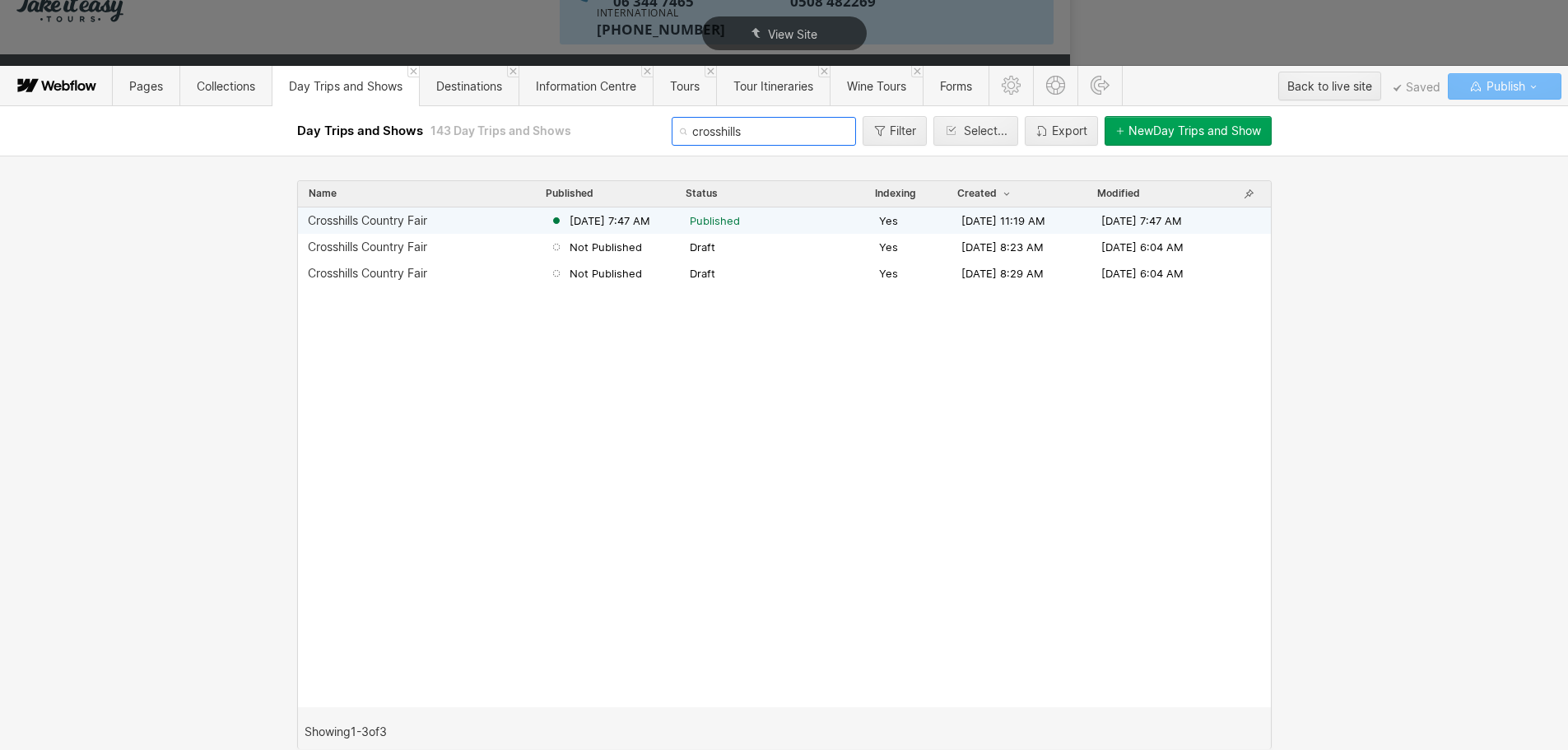
type input "crosshills"
click at [693, 224] on span "Published" at bounding box center [715, 220] width 50 height 15
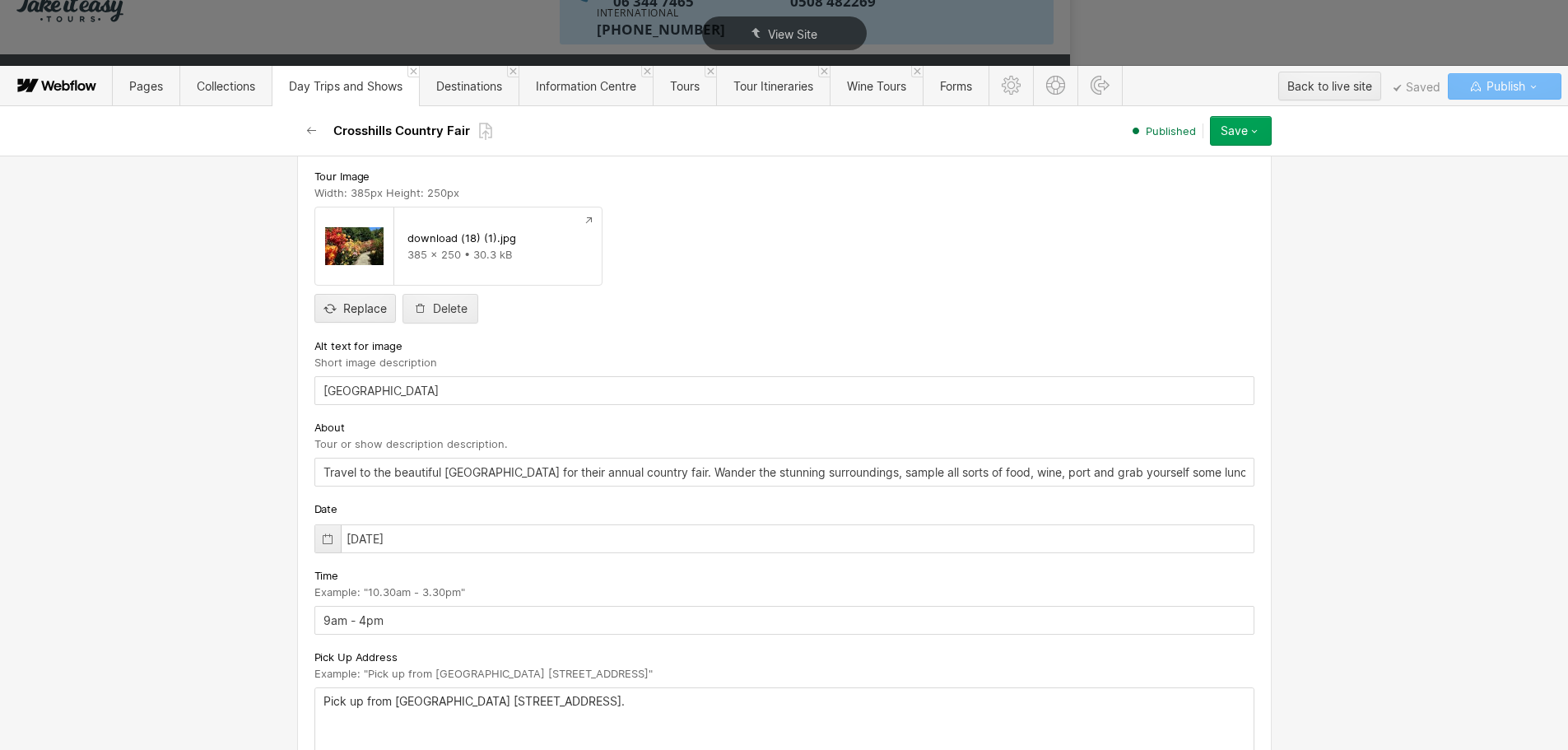
scroll to position [411, 0]
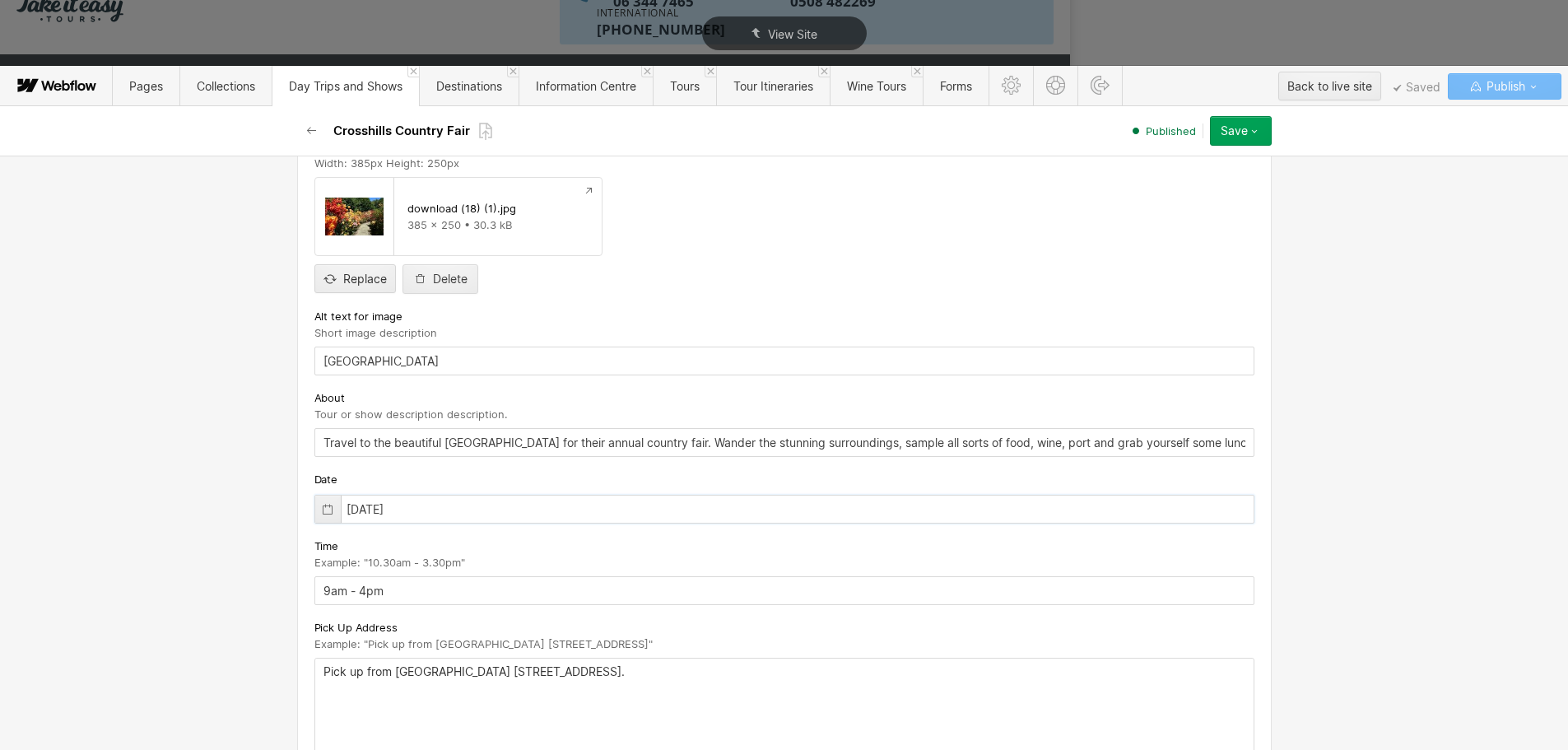
click at [416, 507] on input "11/16/2024" at bounding box center [784, 508] width 940 height 28
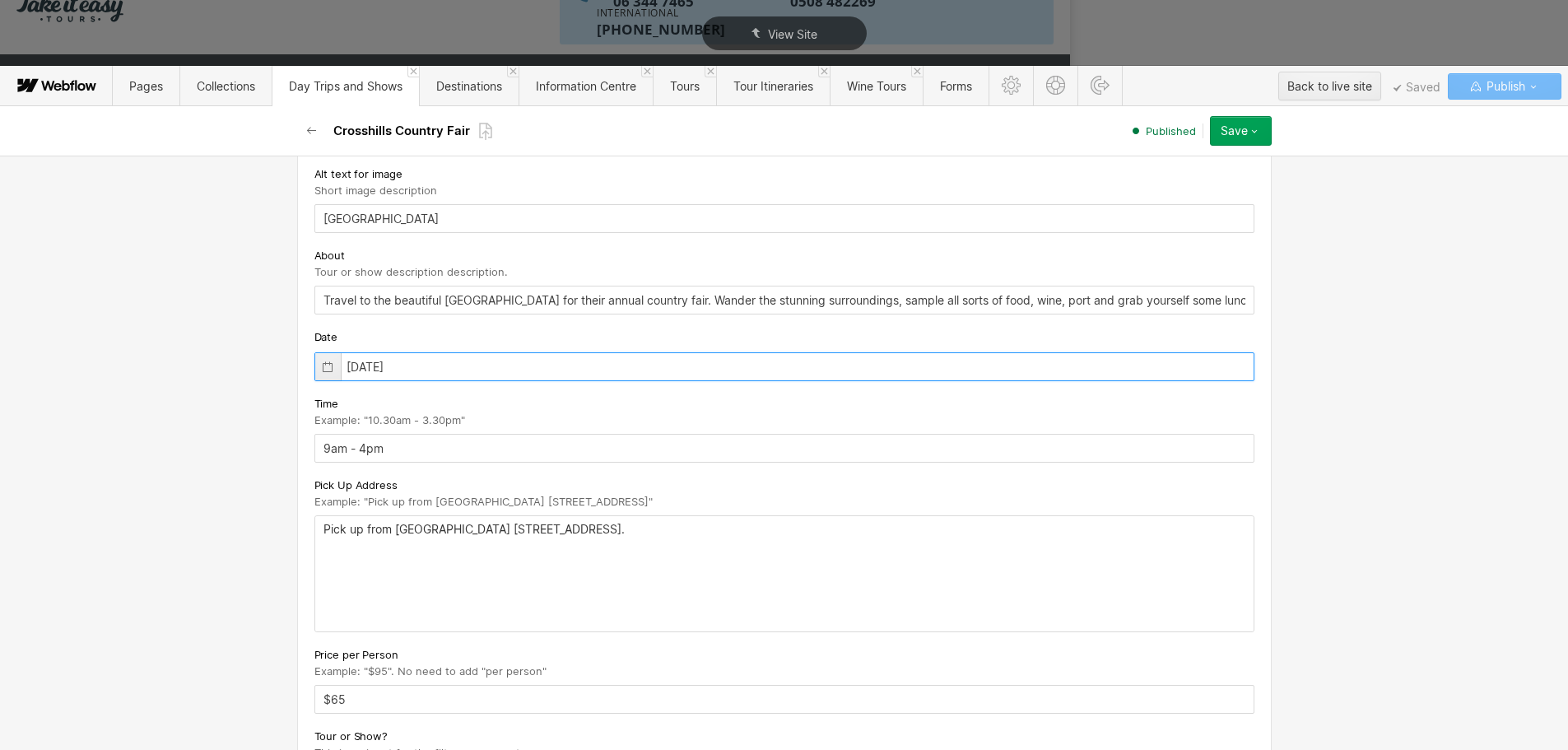
scroll to position [576, 0]
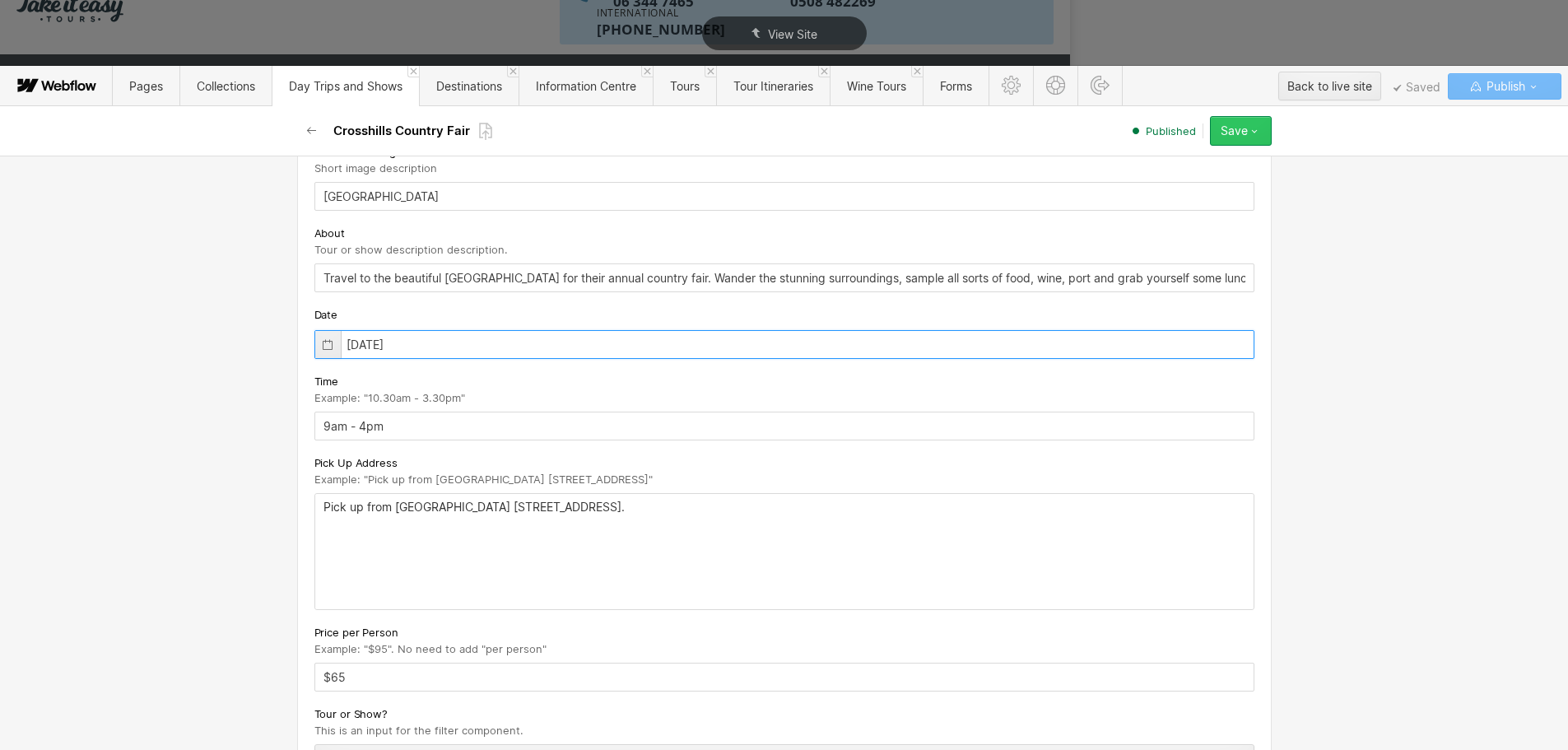
type input "11/15/2025"
click at [1255, 124] on button "Save" at bounding box center [1240, 131] width 61 height 29
click at [1198, 191] on div "Republish" at bounding box center [1188, 186] width 163 height 22
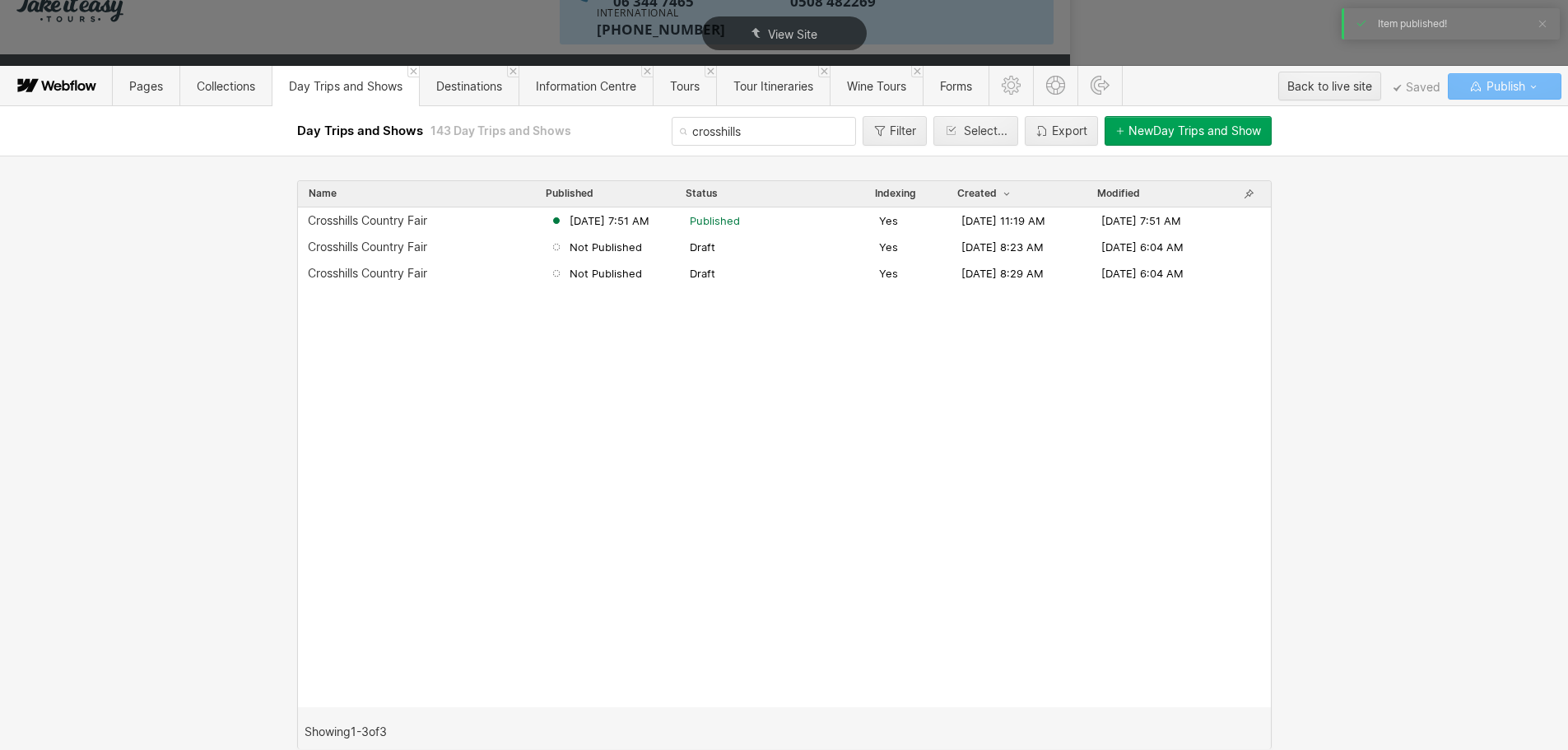
click at [746, 139] on input "crosshills" at bounding box center [764, 131] width 184 height 28
type input "c"
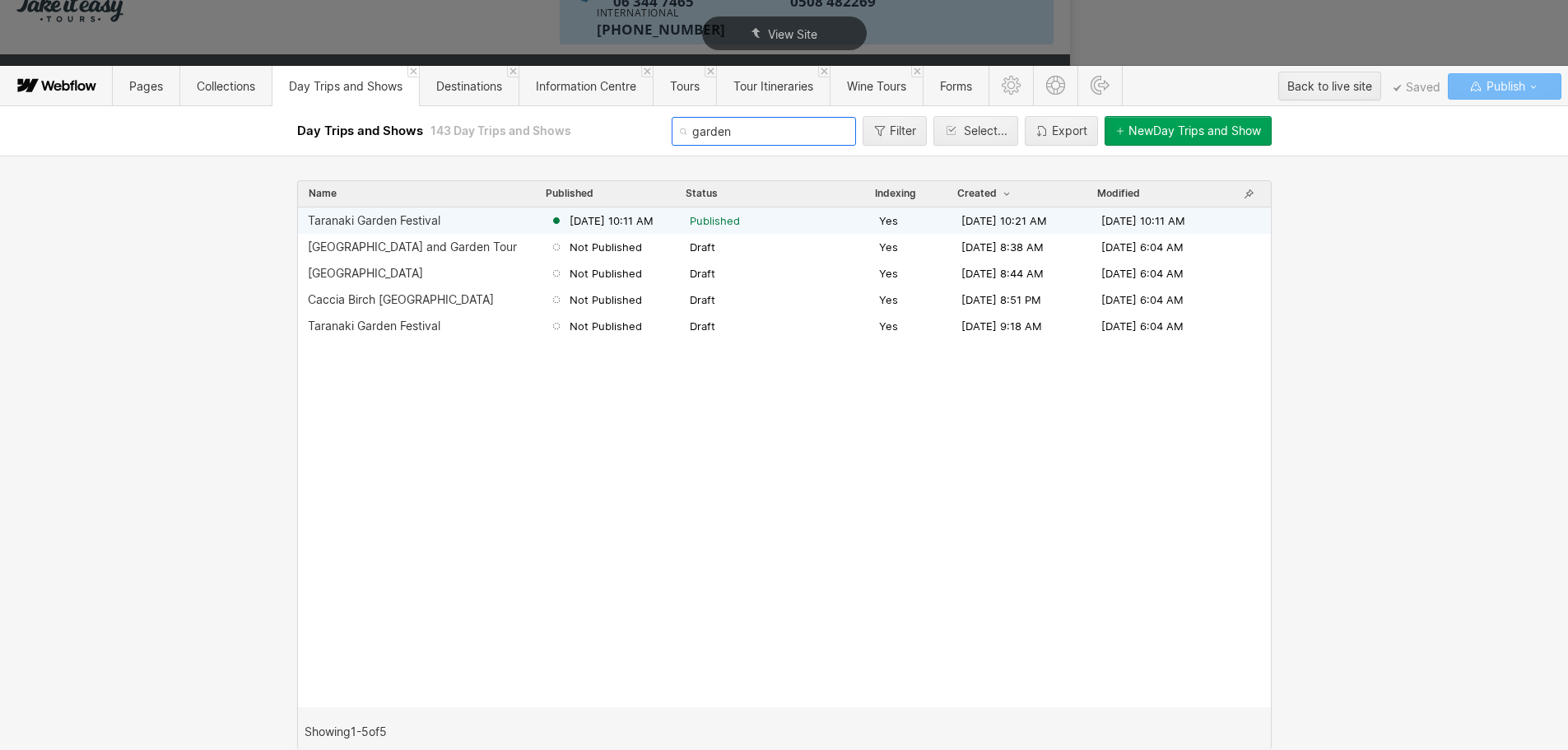
type input "garden"
click at [653, 224] on span "Aug 29, 2024 10:11 AM" at bounding box center [612, 220] width 84 height 15
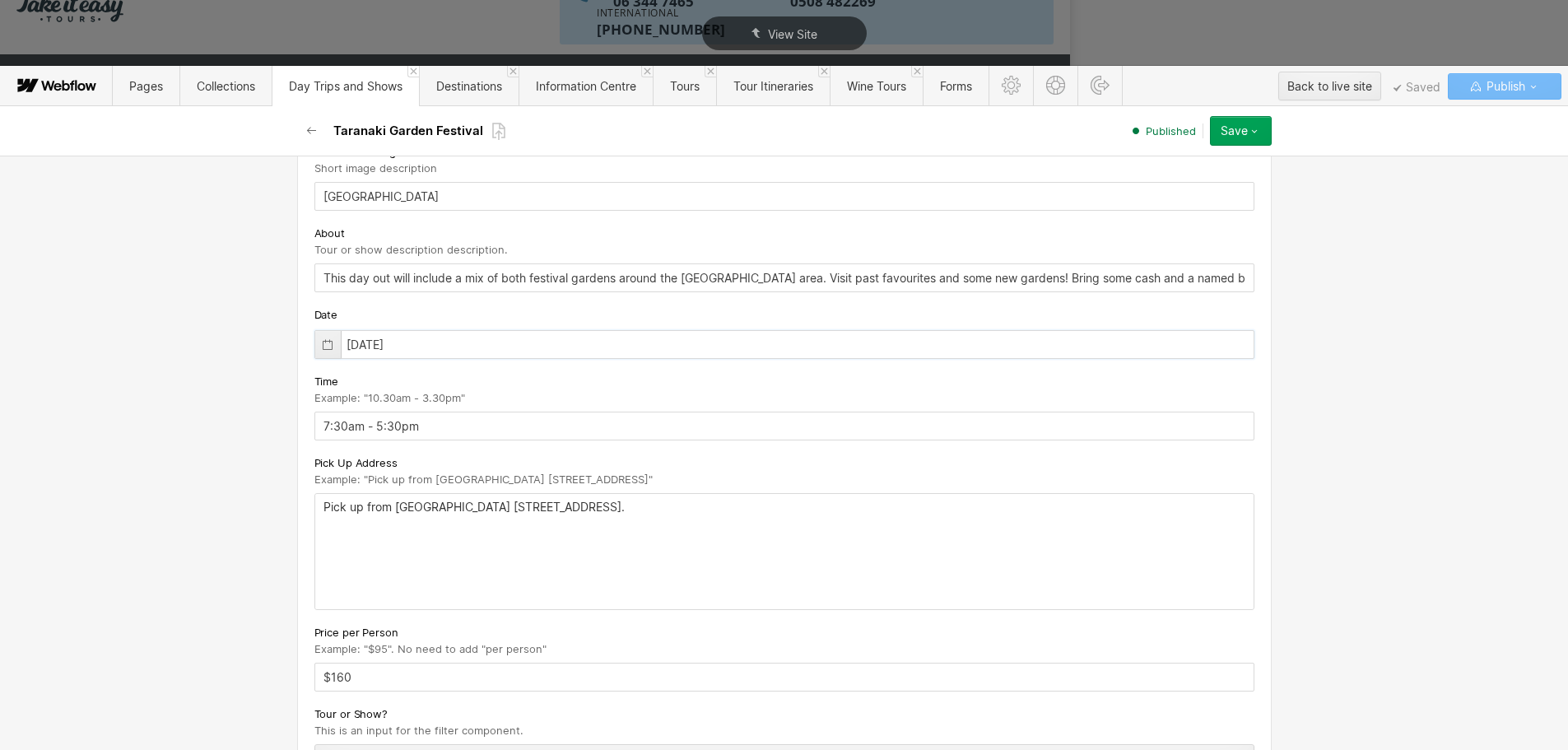
click at [411, 339] on input "11/02/2024" at bounding box center [784, 344] width 940 height 28
type input "[DATE]"
click at [1265, 140] on button "Save" at bounding box center [1240, 131] width 61 height 29
click at [1178, 187] on div "Republish" at bounding box center [1188, 186] width 163 height 22
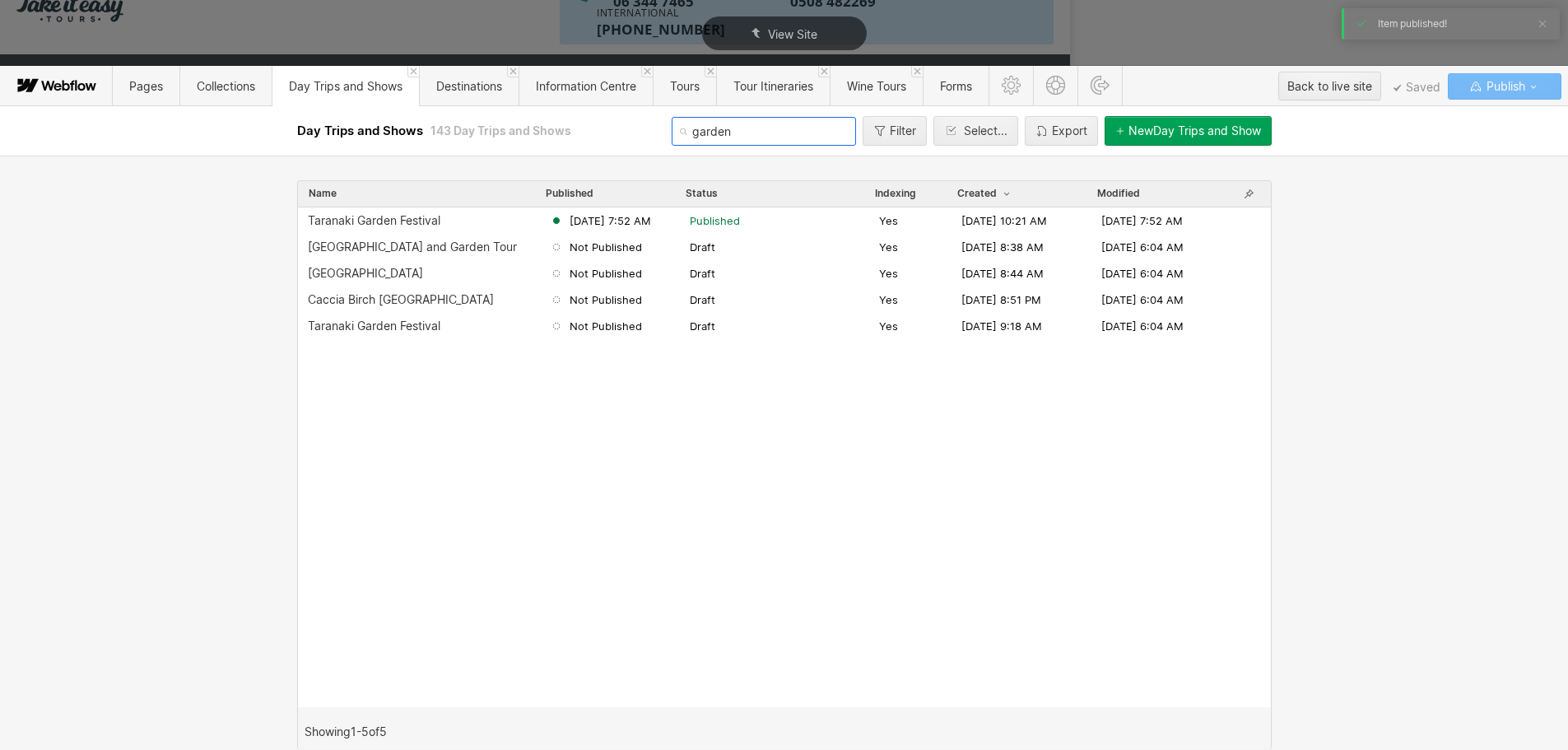
click at [744, 138] on input "garden" at bounding box center [764, 131] width 184 height 28
type input "g"
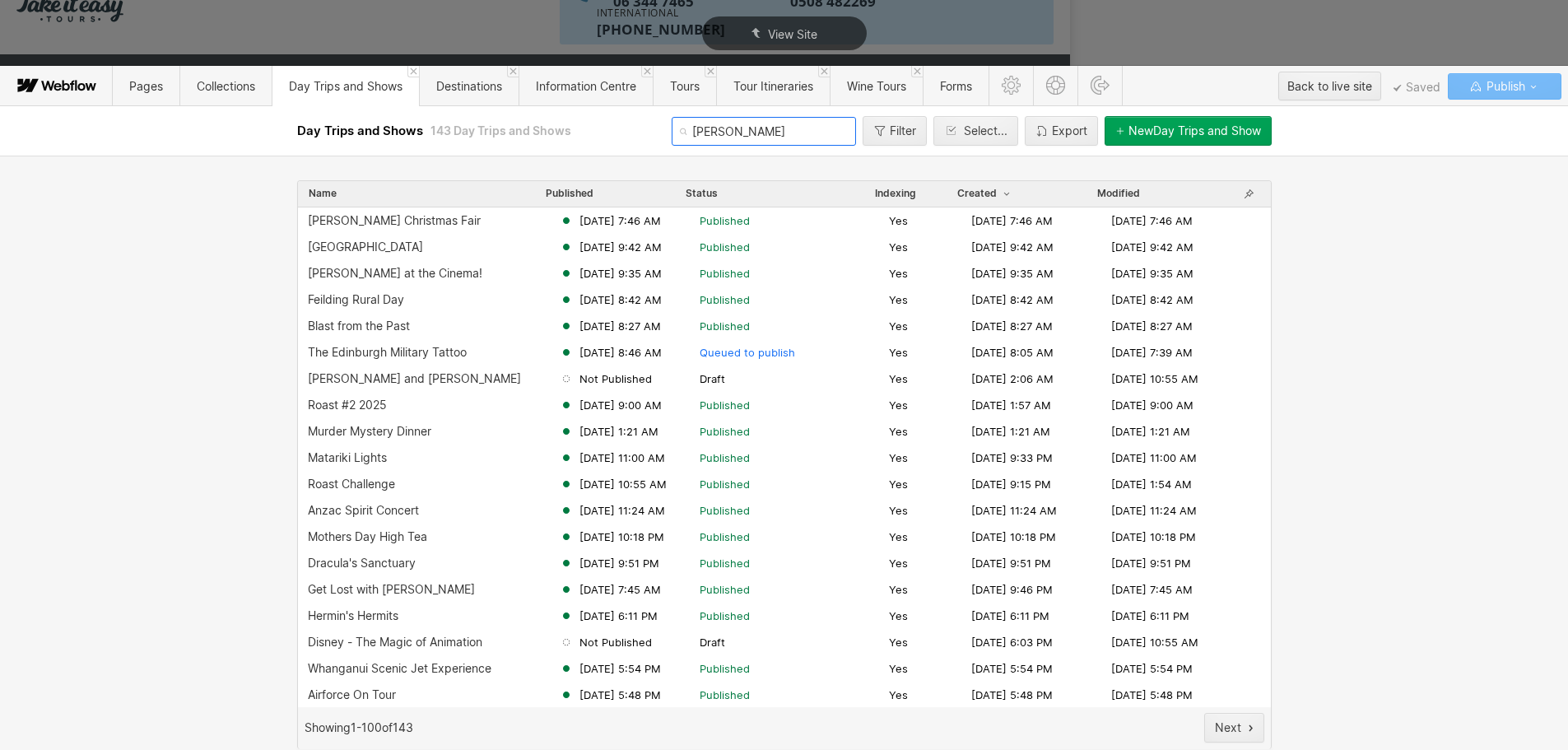
type input "maunga"
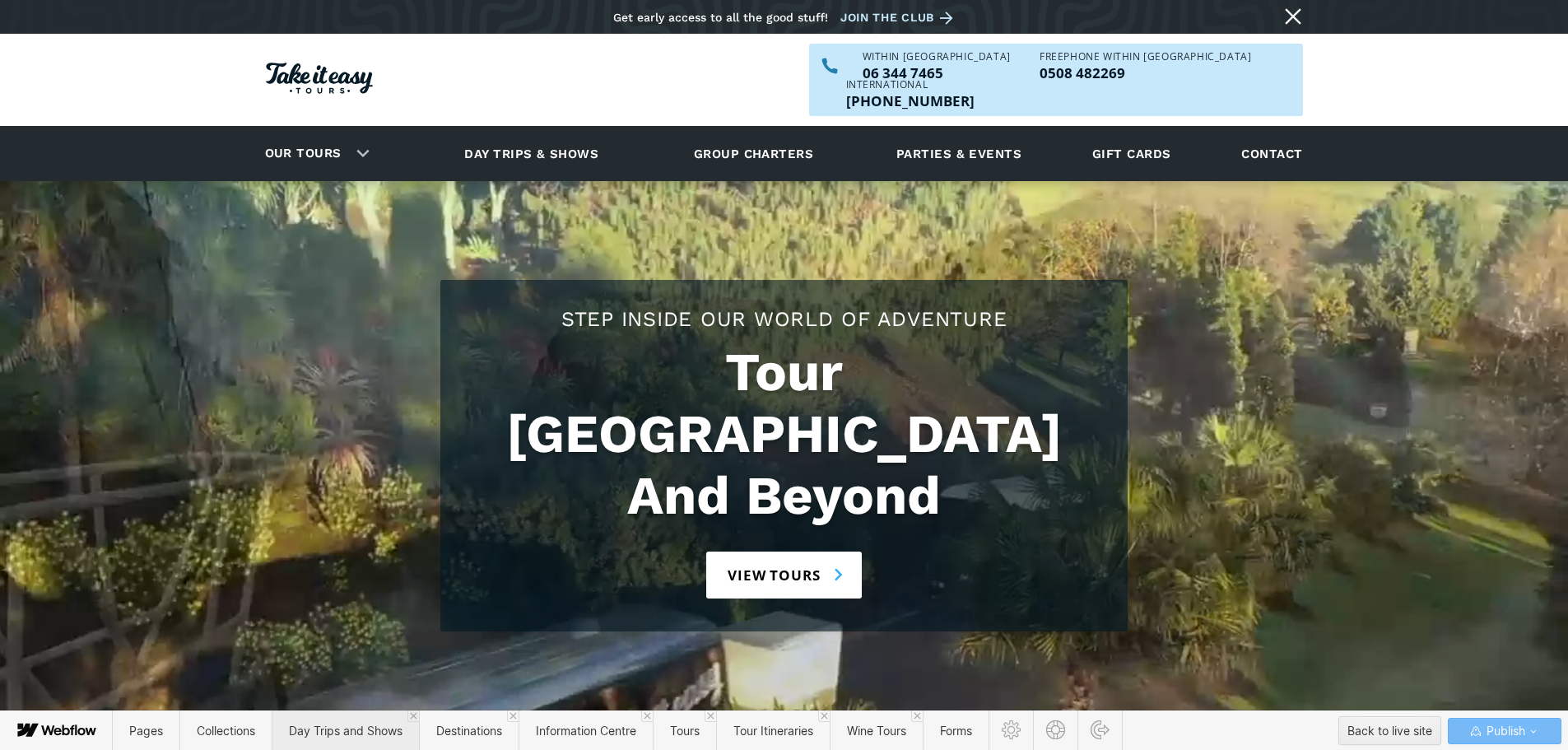
click at [340, 720] on span "Day Trips and Shows" at bounding box center [346, 730] width 148 height 40
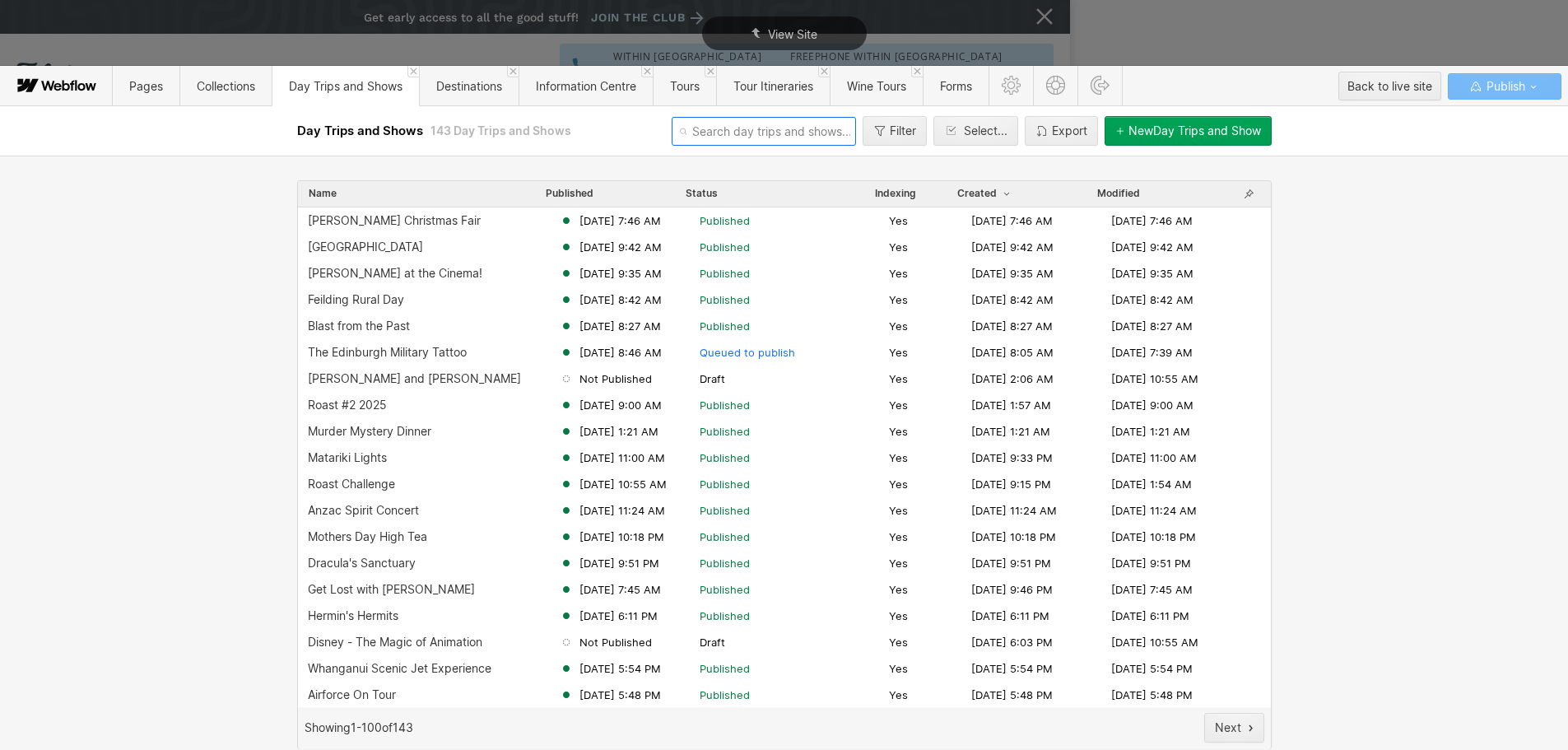
click at [699, 137] on input "text" at bounding box center [764, 131] width 184 height 28
type input "taranaki"
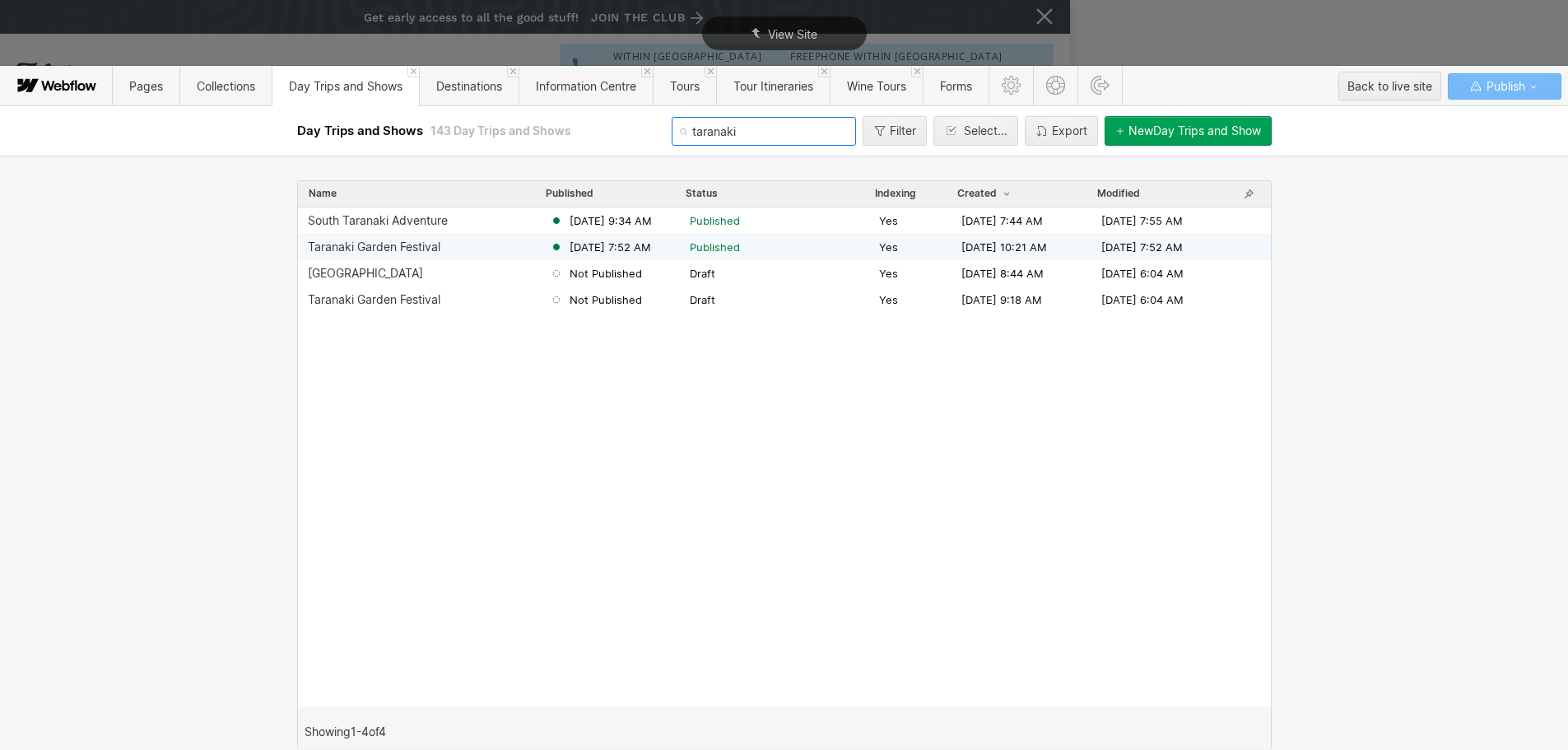
click at [616, 250] on span "[DATE] 7:52 AM" at bounding box center [611, 246] width 82 height 15
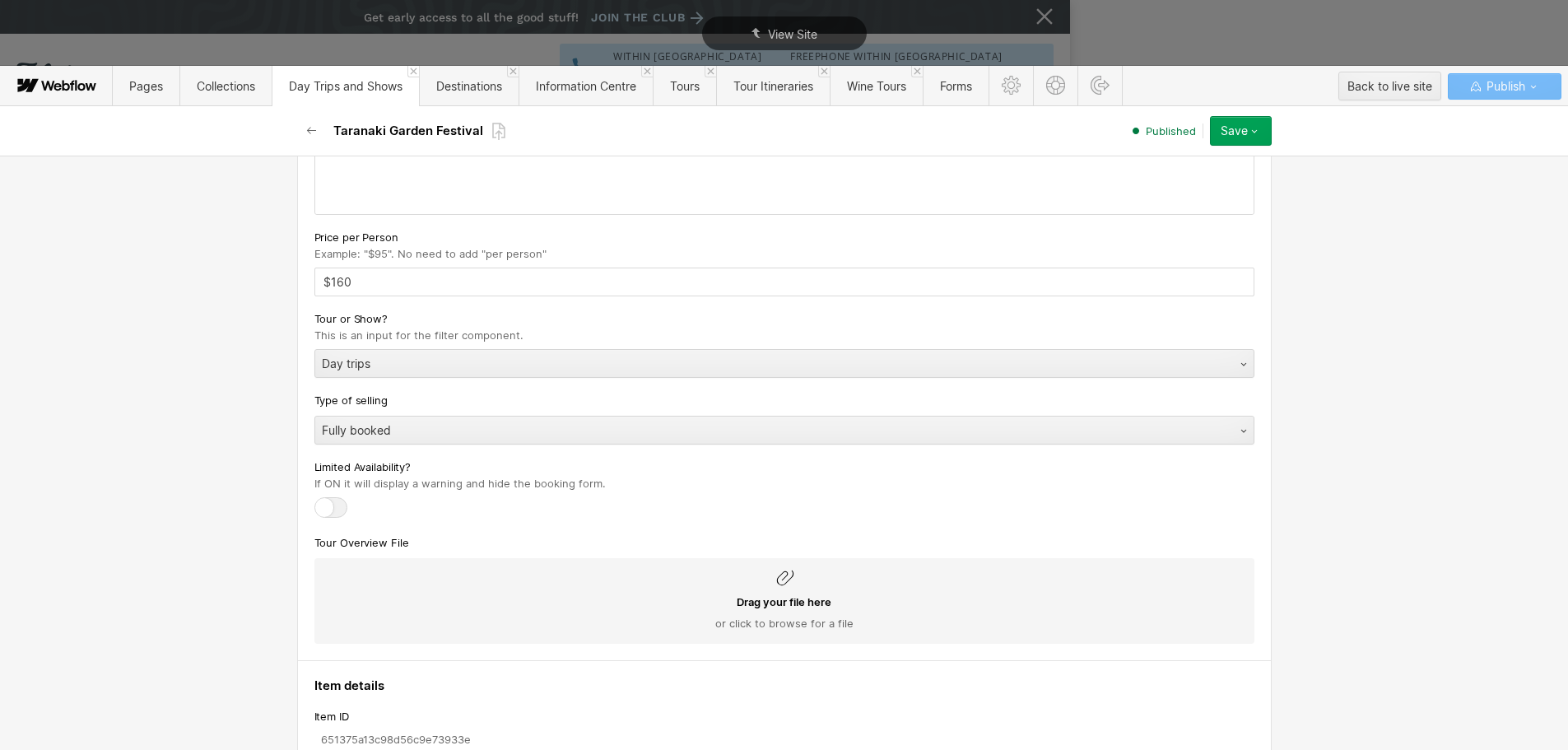
scroll to position [987, 0]
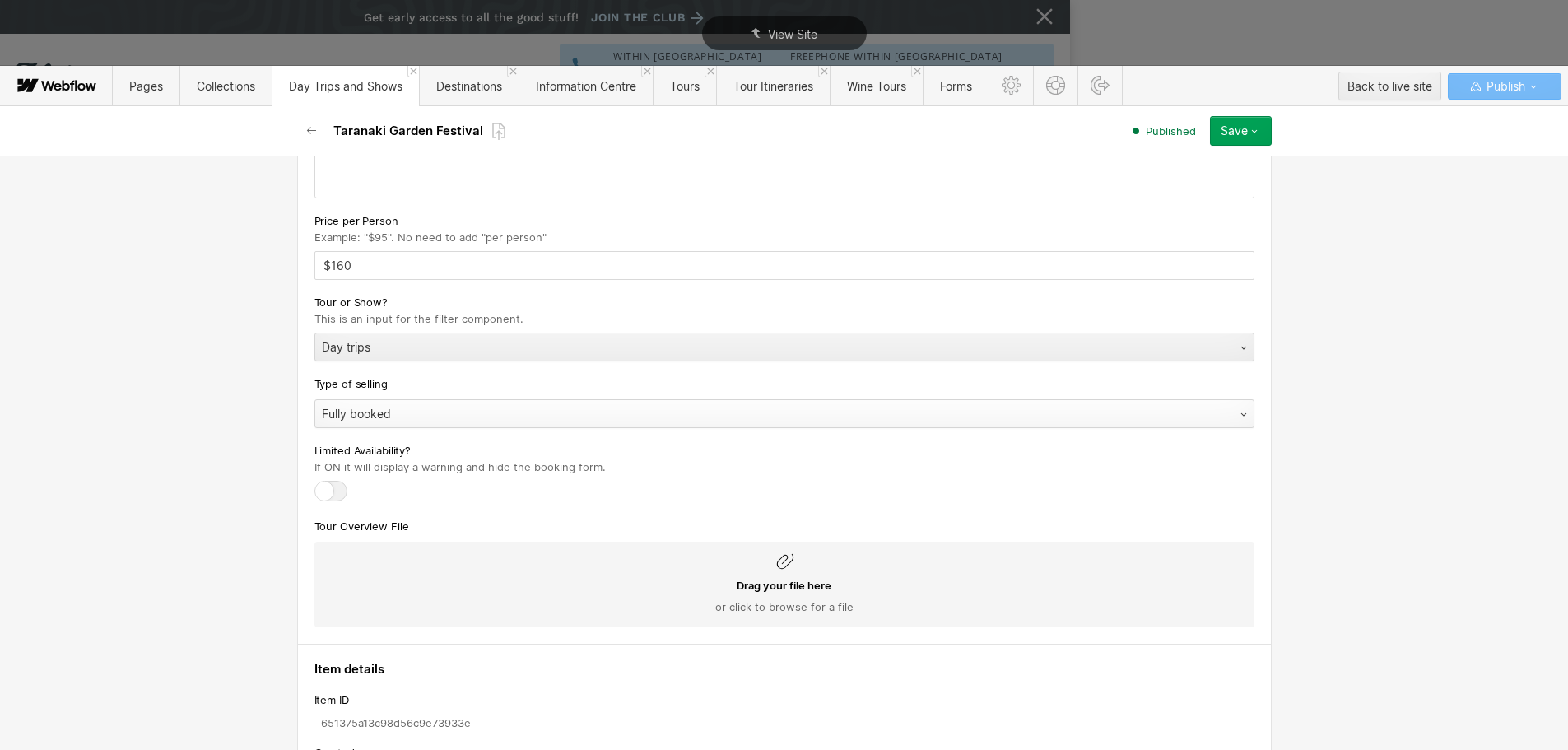
click at [437, 420] on div "Fully booked" at bounding box center [768, 414] width 906 height 27
click at [1260, 131] on icon "button" at bounding box center [1254, 131] width 13 height 13
click at [1164, 187] on span "Republish" at bounding box center [1142, 187] width 45 height 16
